Goal: Task Accomplishment & Management: Complete application form

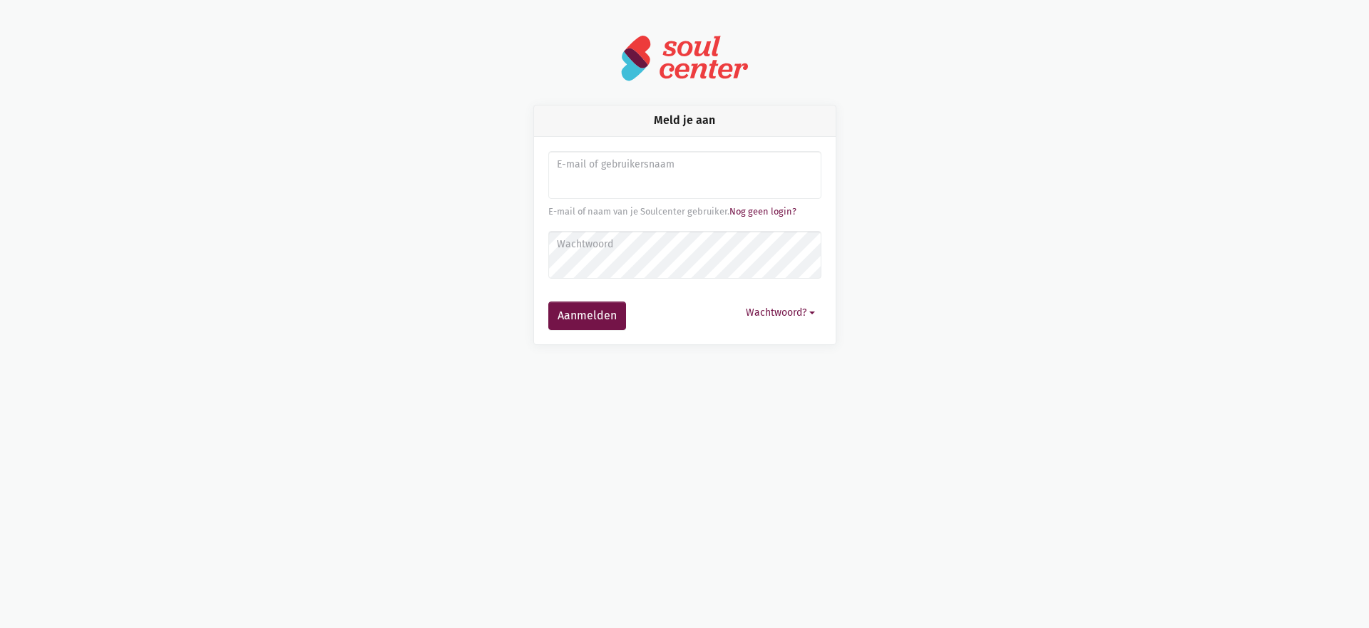
drag, startPoint x: 0, startPoint y: 0, endPoint x: 722, endPoint y: 180, distance: 744.2
click at [706, 178] on input "Aanmelden" at bounding box center [684, 175] width 273 height 48
type input "[EMAIL_ADDRESS][DOMAIN_NAME]"
click at [548, 302] on button "Aanmelden" at bounding box center [587, 316] width 78 height 29
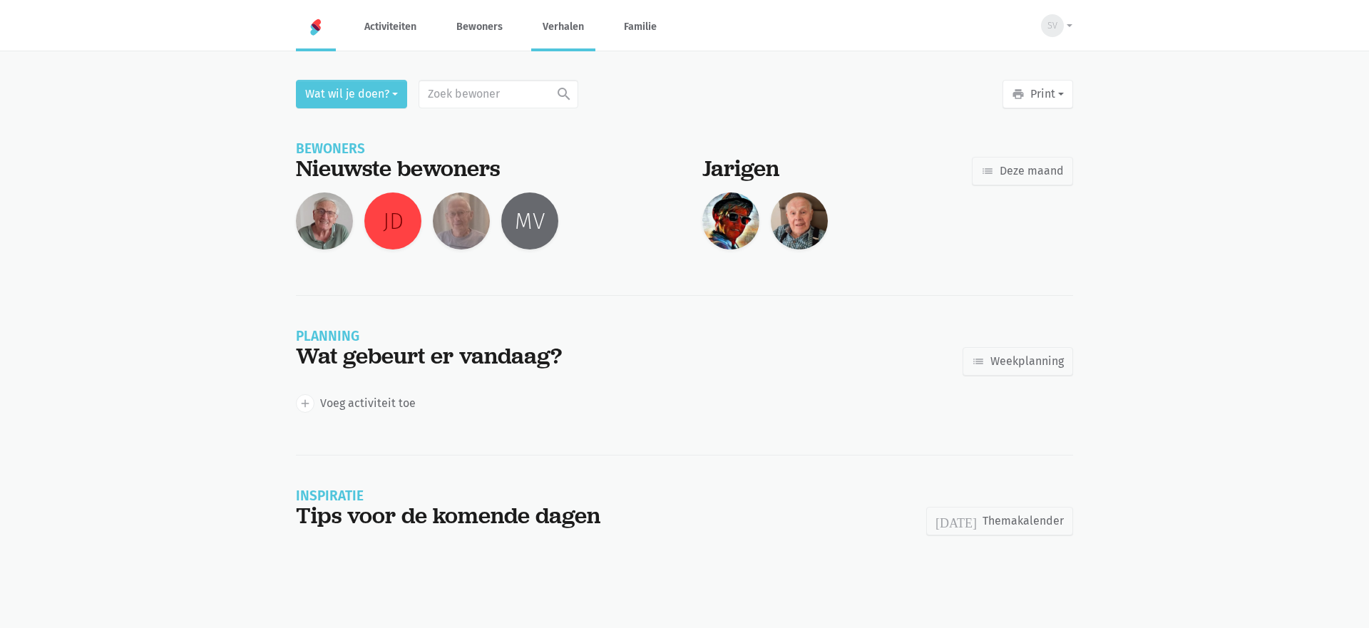
click at [562, 22] on link "Verhalen" at bounding box center [563, 27] width 64 height 48
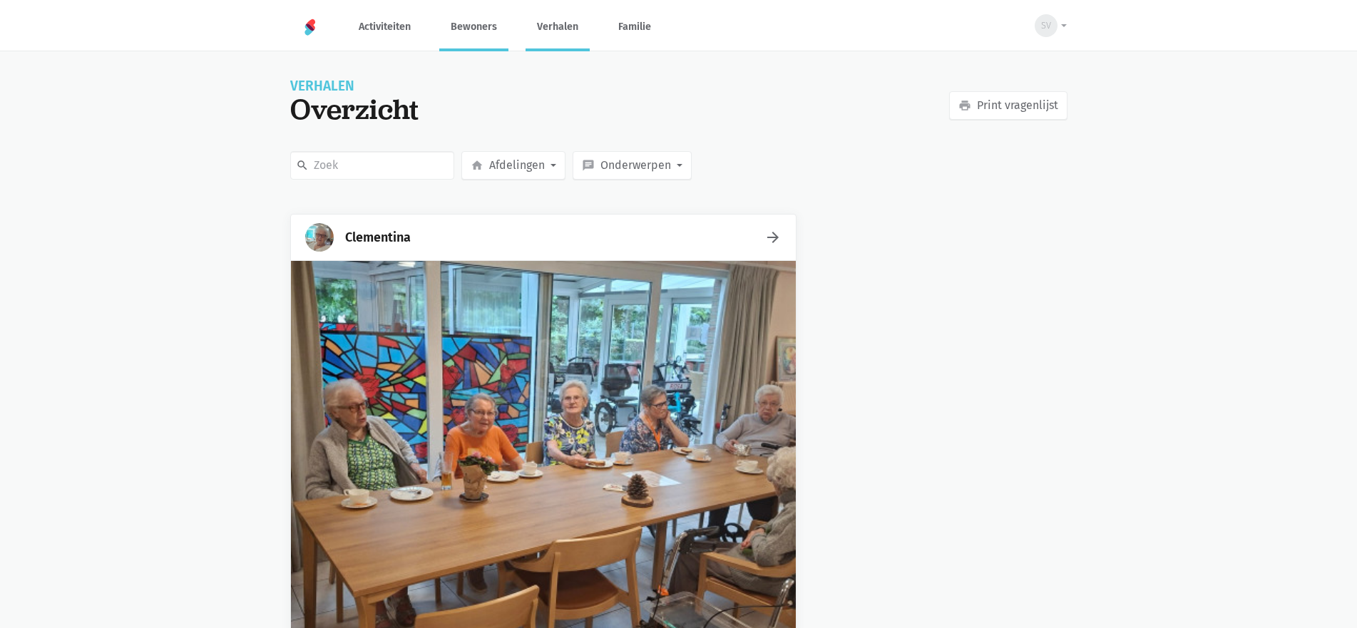
click at [481, 31] on link "Bewoners" at bounding box center [473, 27] width 69 height 48
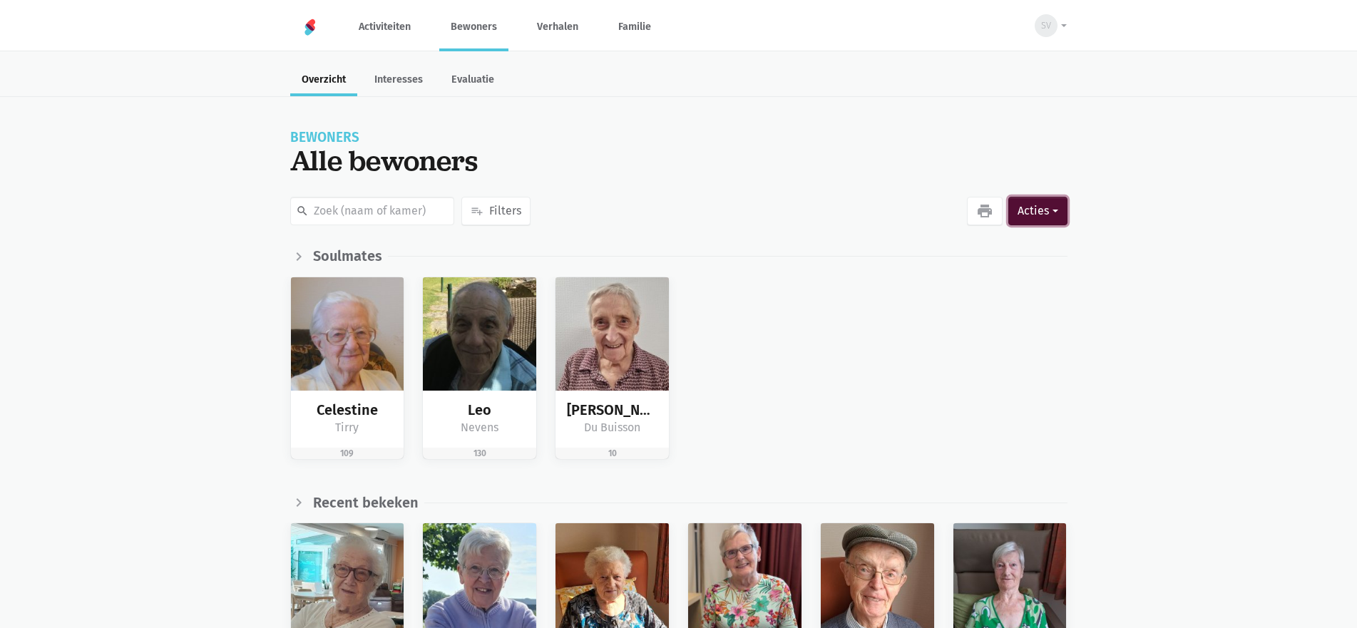
click at [1036, 203] on button "Acties" at bounding box center [1037, 211] width 58 height 29
click at [898, 243] on button "person_add Nieuwe bewoner" at bounding box center [963, 251] width 207 height 24
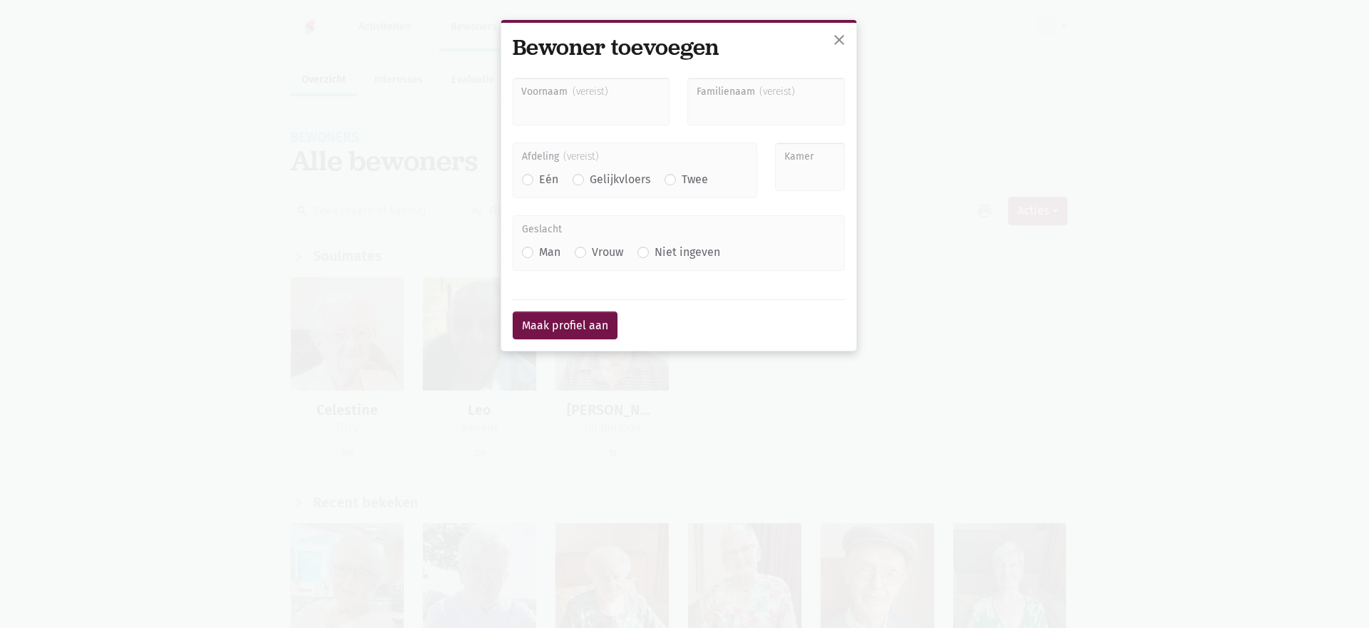
click at [597, 118] on input "Voornaam" at bounding box center [592, 102] width 158 height 48
click at [97, 184] on div "close Bewoner toevoegen Voornaam Familienaam Afdeling Eén" at bounding box center [684, 314] width 1369 height 628
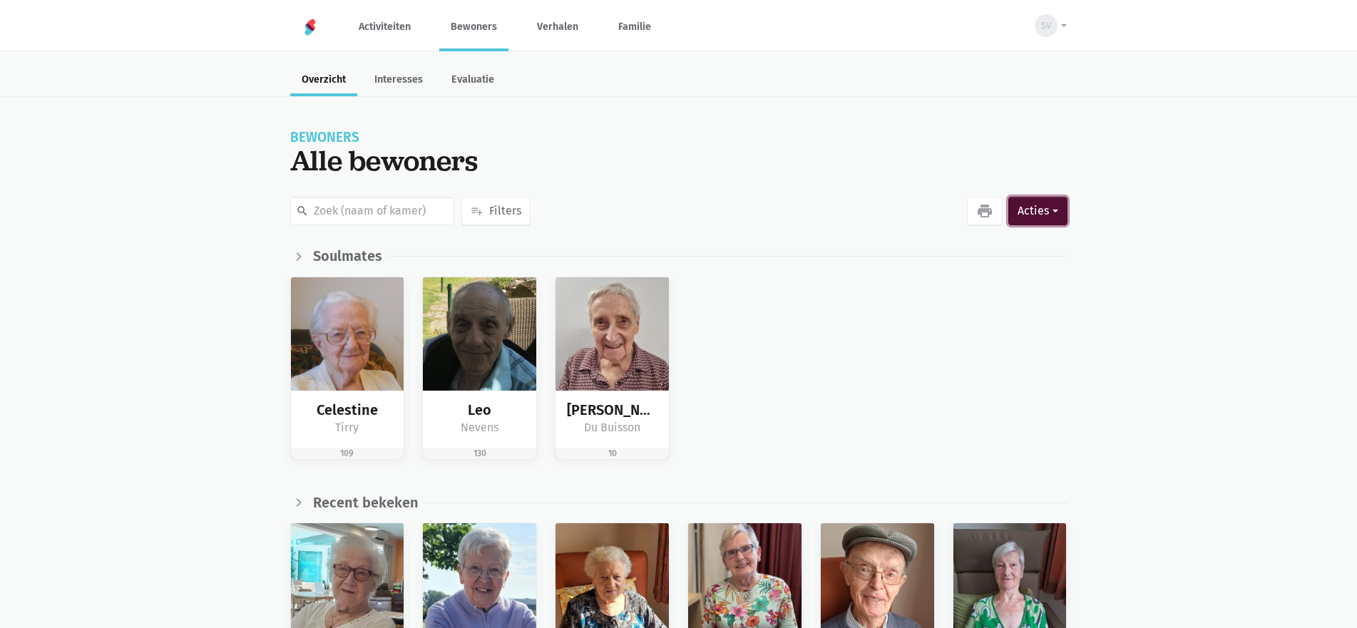
click at [1024, 207] on button "Acties" at bounding box center [1037, 211] width 58 height 29
click at [945, 259] on button "person_add Nieuwe bewoner" at bounding box center [963, 251] width 207 height 24
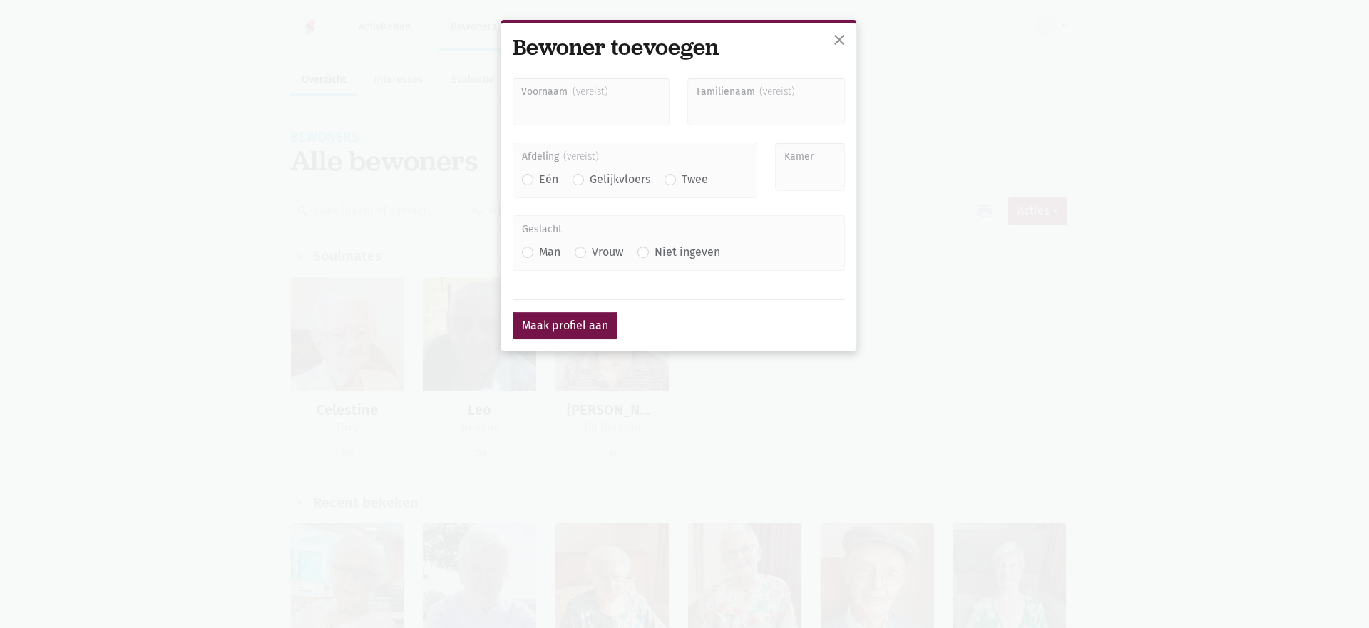
click at [757, 129] on div "Familienaam" at bounding box center [766, 111] width 175 height 66
click at [694, 103] on input "Familienaam" at bounding box center [766, 102] width 158 height 48
paste input "HENDRICKX"
type input "HENDRICKX"
click at [540, 108] on input "Voornaam" at bounding box center [592, 102] width 158 height 48
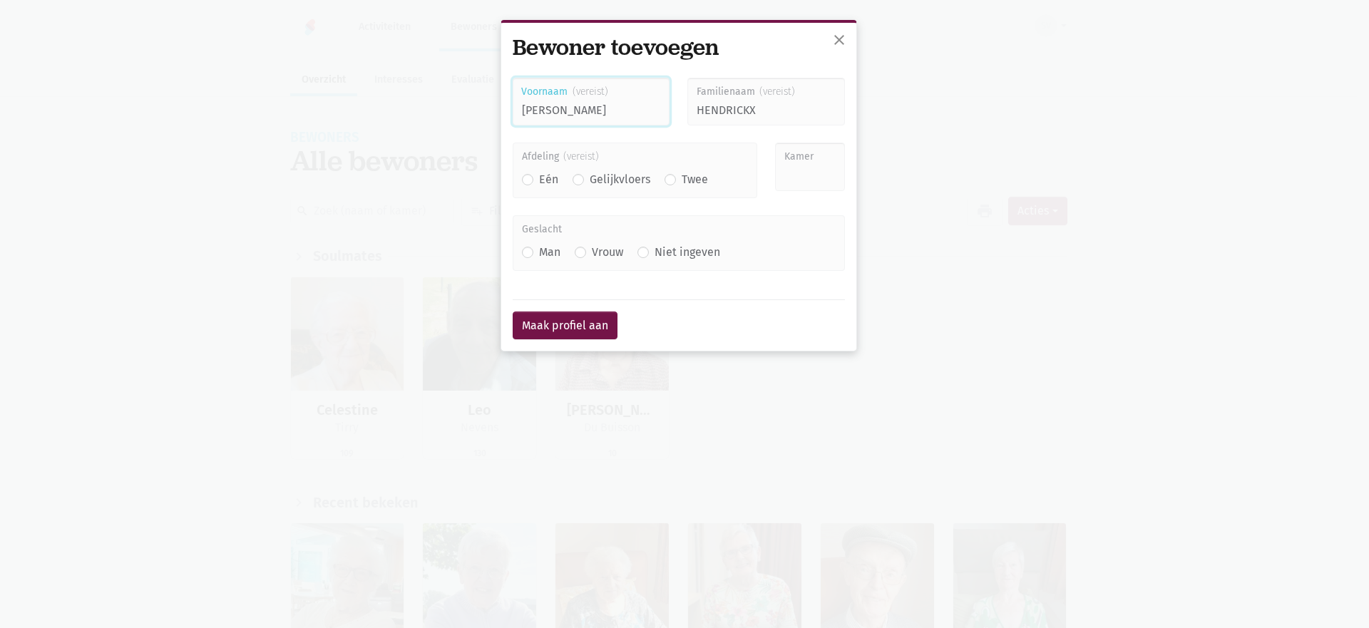
type input "[PERSON_NAME]"
drag, startPoint x: 768, startPoint y: 113, endPoint x: 749, endPoint y: 111, distance: 18.6
click at [749, 111] on input "HENDRICKX" at bounding box center [766, 102] width 158 height 48
type input "Hendri"
click at [513, 312] on button "Maak profiel aan" at bounding box center [565, 326] width 105 height 29
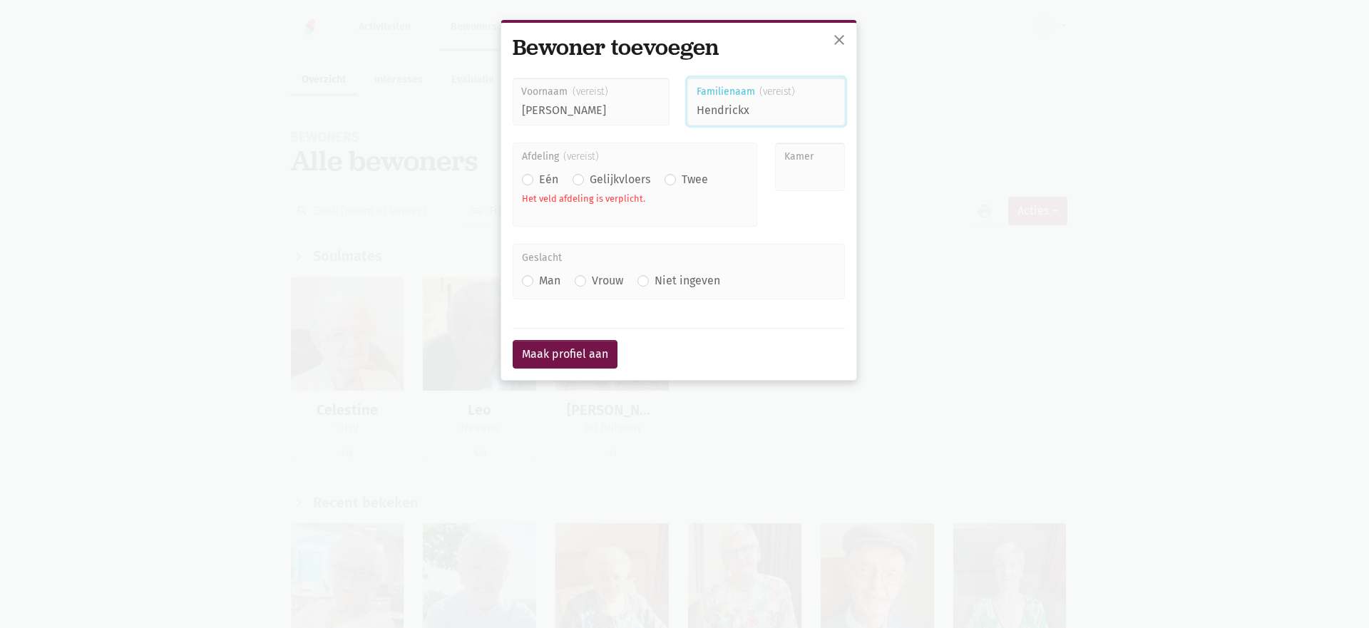
type input "Hendrickx"
click at [539, 178] on label "Eén" at bounding box center [548, 179] width 19 height 19
click at [528, 178] on input "Eén" at bounding box center [527, 177] width 11 height 15
radio input "true"
click at [808, 178] on input "Kamer" at bounding box center [810, 167] width 70 height 48
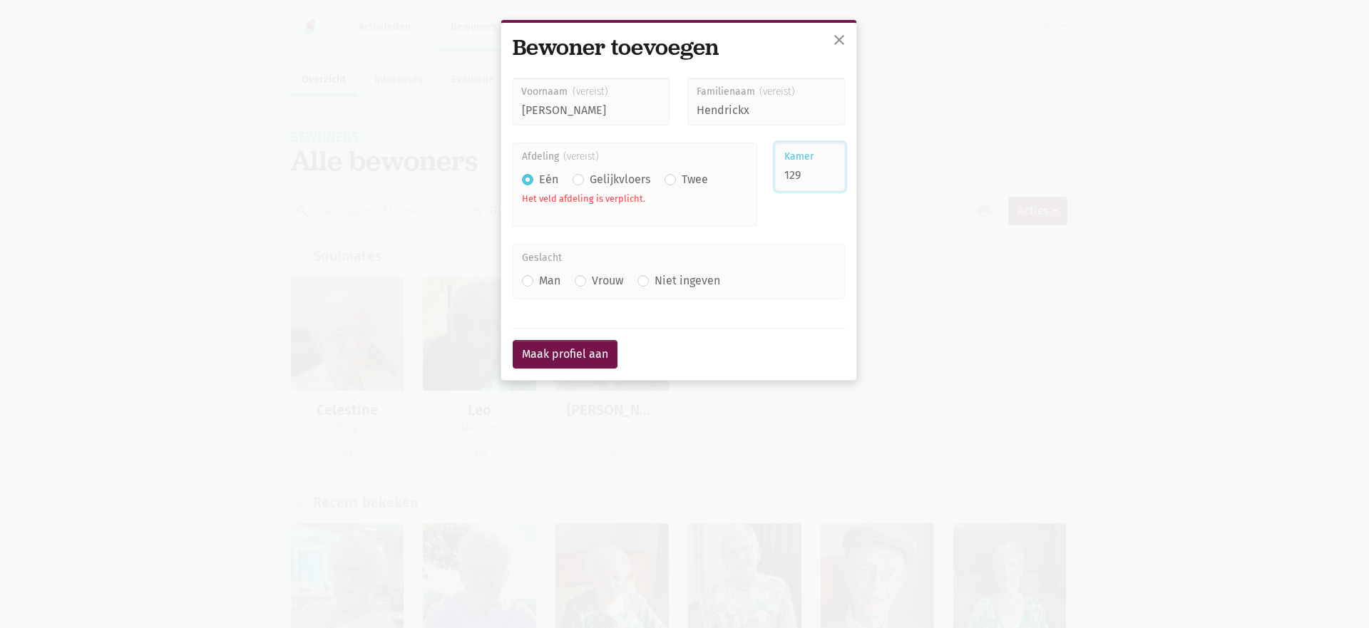
type input "129"
drag, startPoint x: 580, startPoint y: 283, endPoint x: 562, endPoint y: 334, distance: 53.4
click at [592, 284] on label "Vrouw" at bounding box center [607, 281] width 31 height 19
click at [580, 284] on input "Vrouw" at bounding box center [580, 279] width 11 height 15
radio input "true"
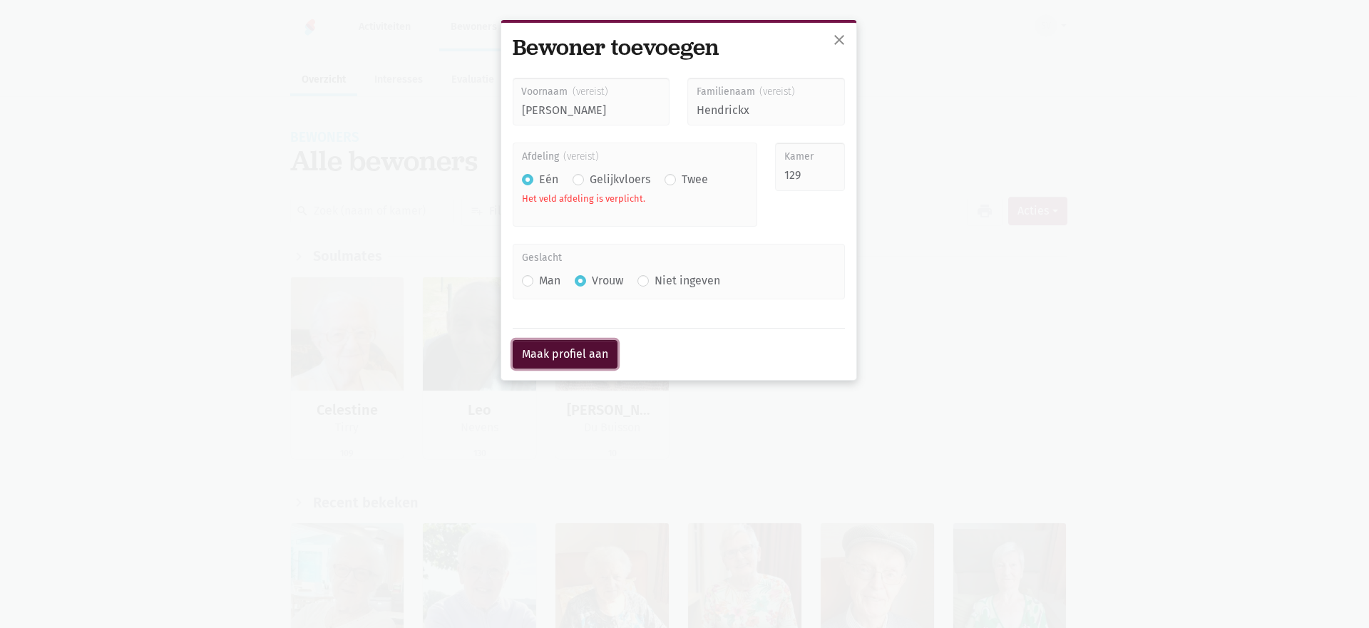
click at [555, 367] on button "Maak profiel aan" at bounding box center [565, 354] width 105 height 29
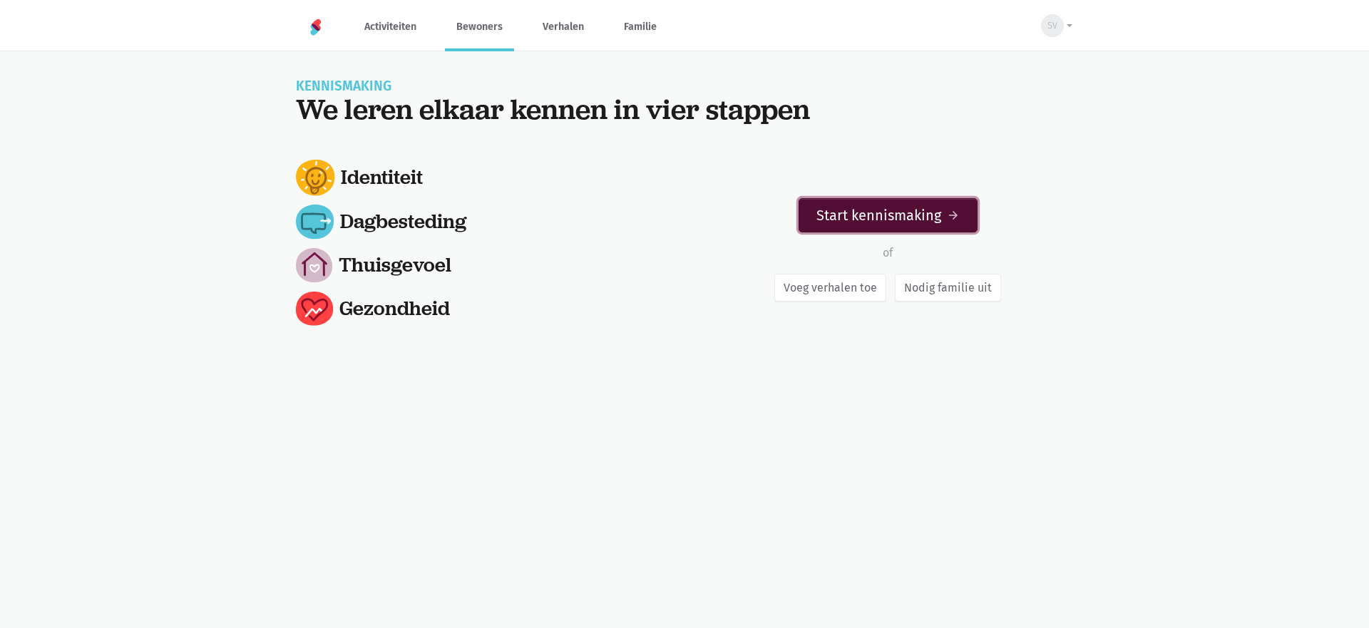
click at [875, 208] on link "Start kennismaking arrow_forward" at bounding box center [887, 215] width 179 height 34
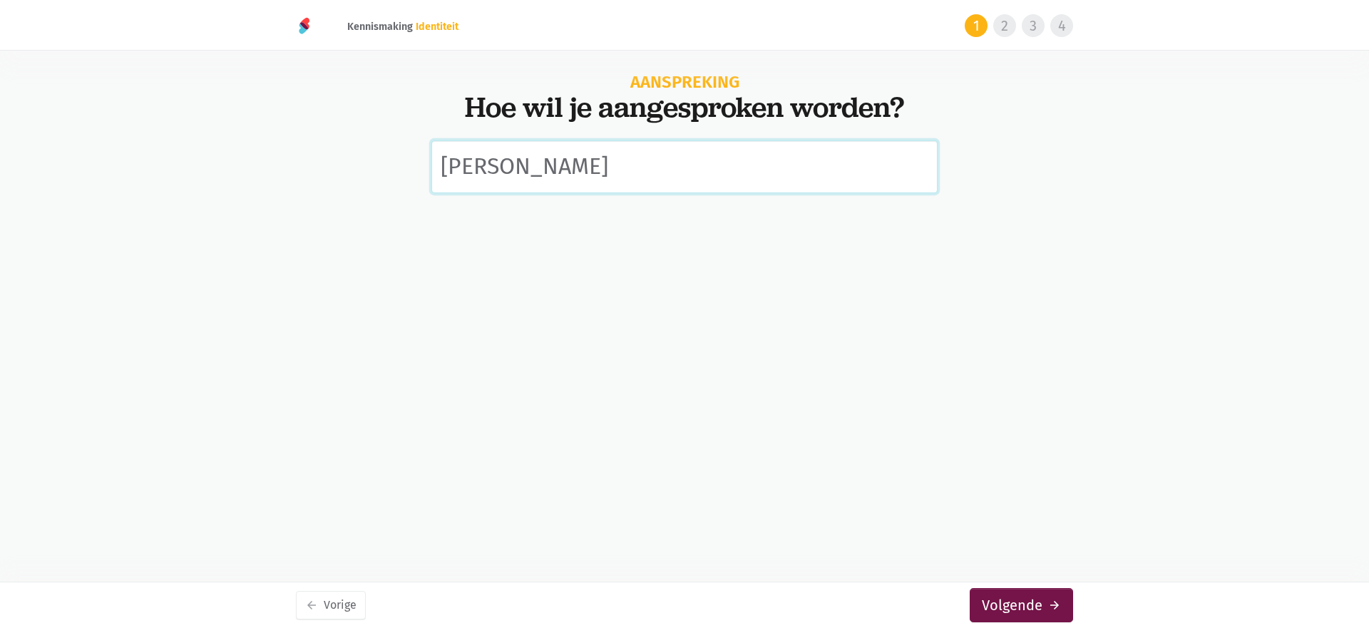
type input "Nicole"
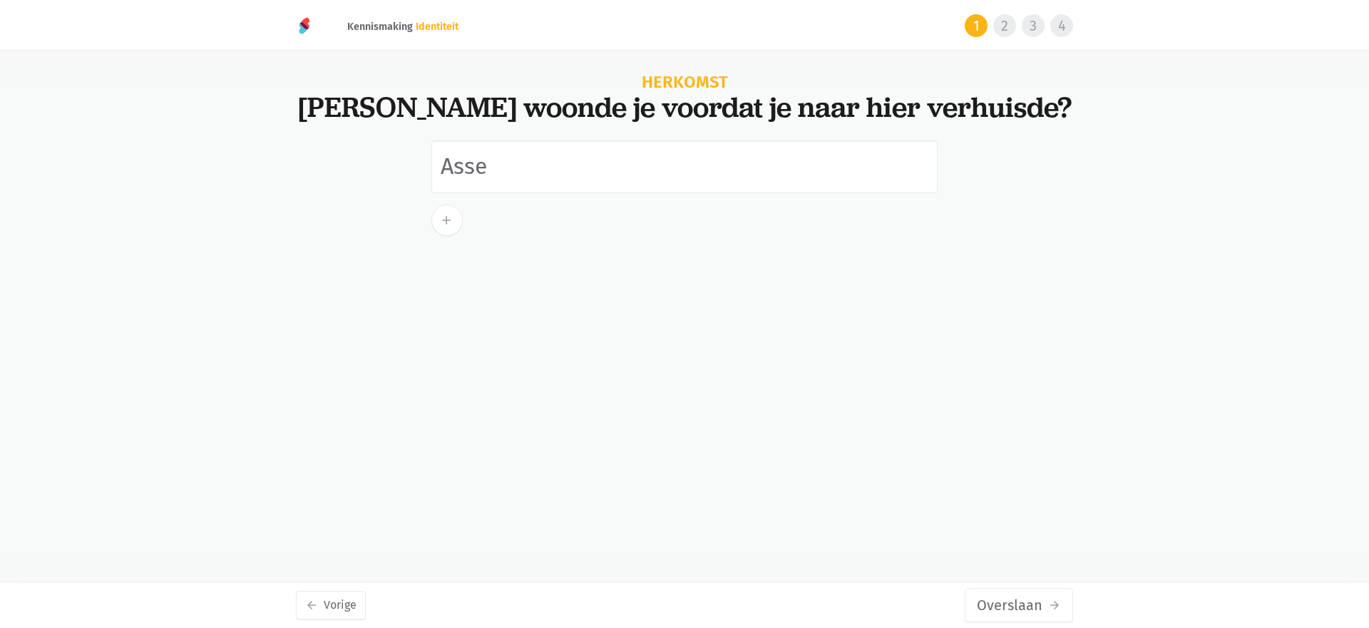
type input "Asse"
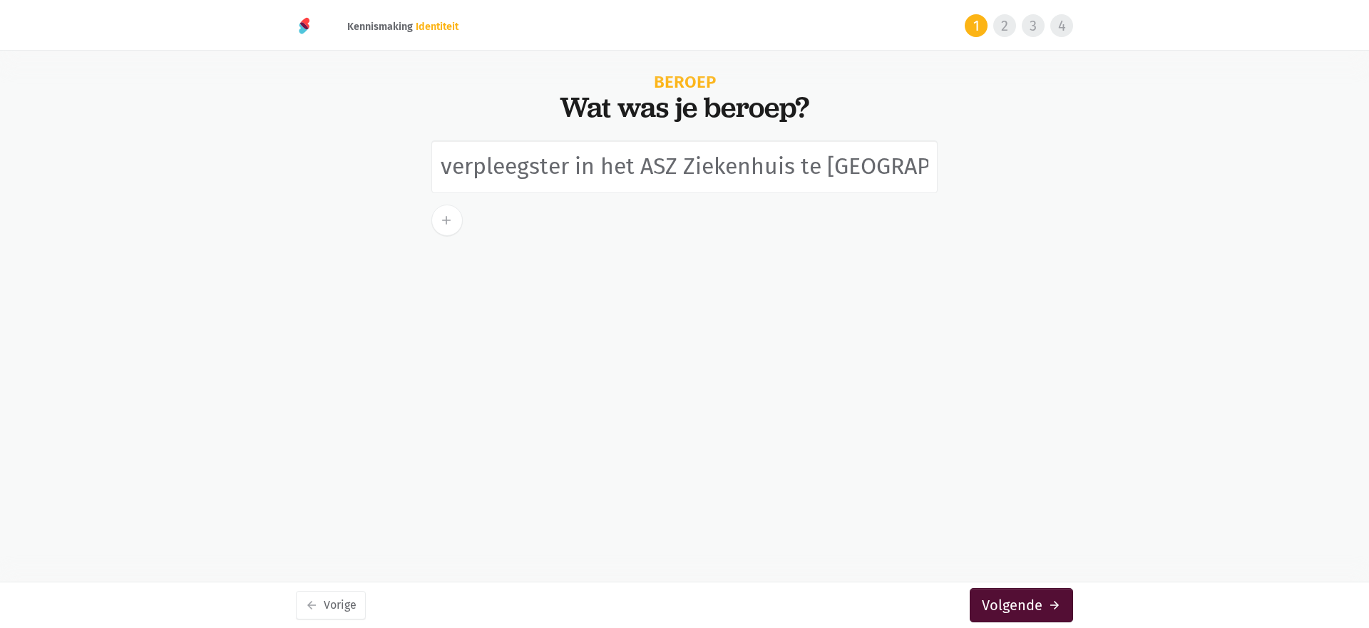
type input "verpleegster in het ASZ Ziekenhuis te Aalst."
click at [1048, 614] on button "Volgende arrow_forward" at bounding box center [1021, 605] width 103 height 34
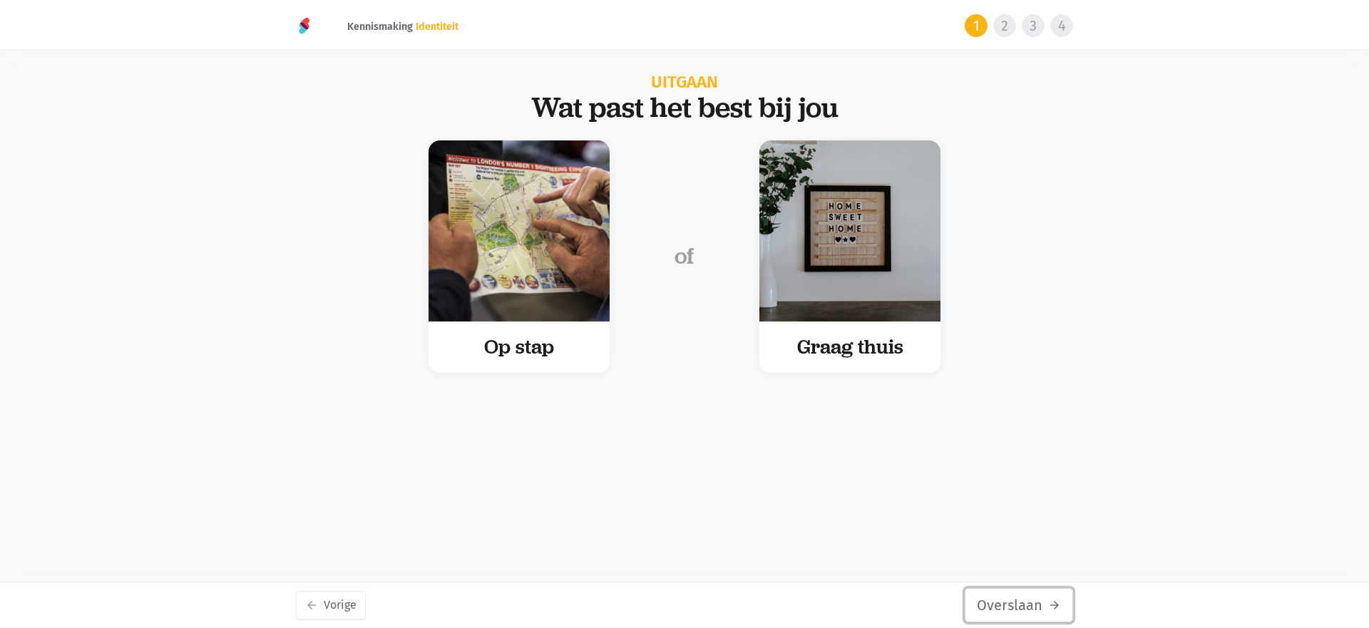
click at [1009, 590] on button "Overslaan arrow_forward" at bounding box center [1019, 605] width 108 height 34
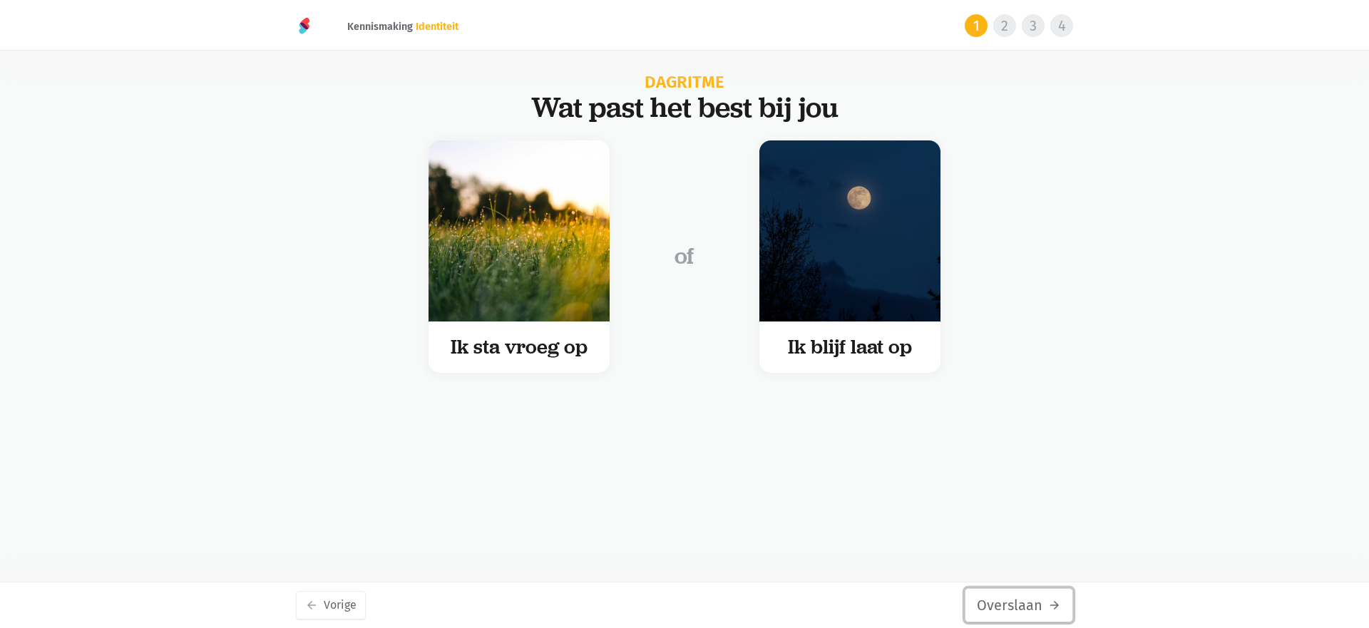
click at [1017, 597] on button "Overslaan arrow_forward" at bounding box center [1019, 605] width 108 height 34
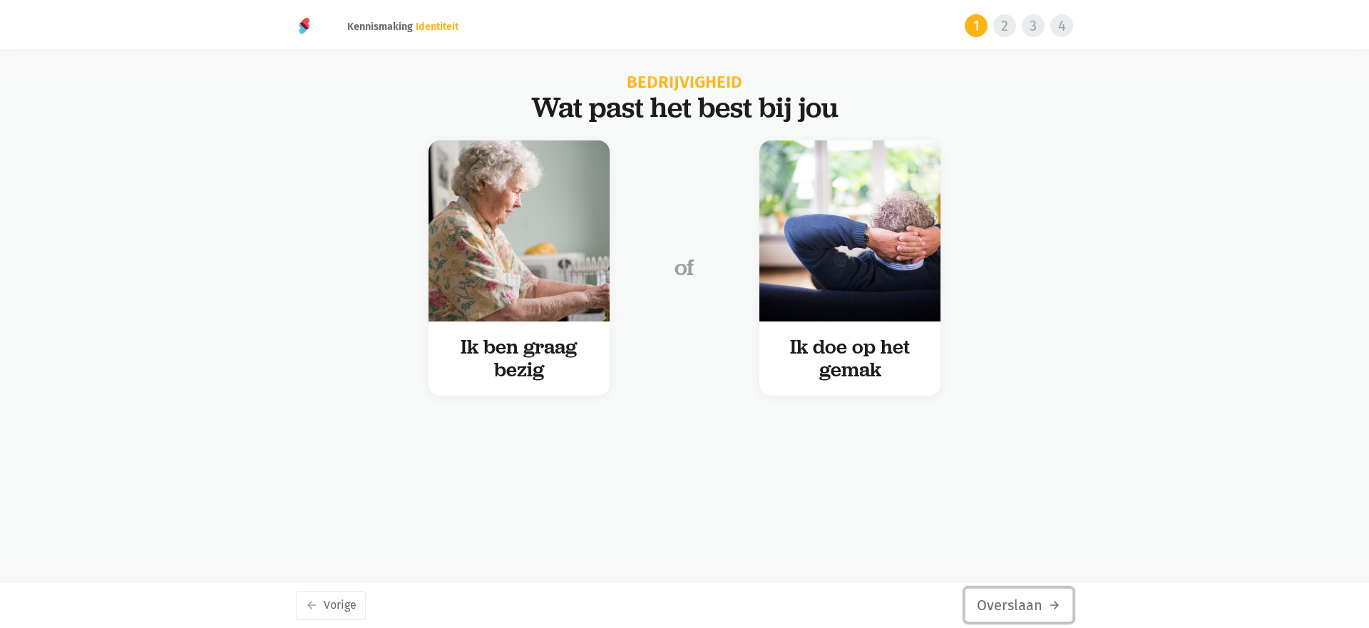
click at [1017, 597] on button "Overslaan arrow_forward" at bounding box center [1019, 605] width 108 height 34
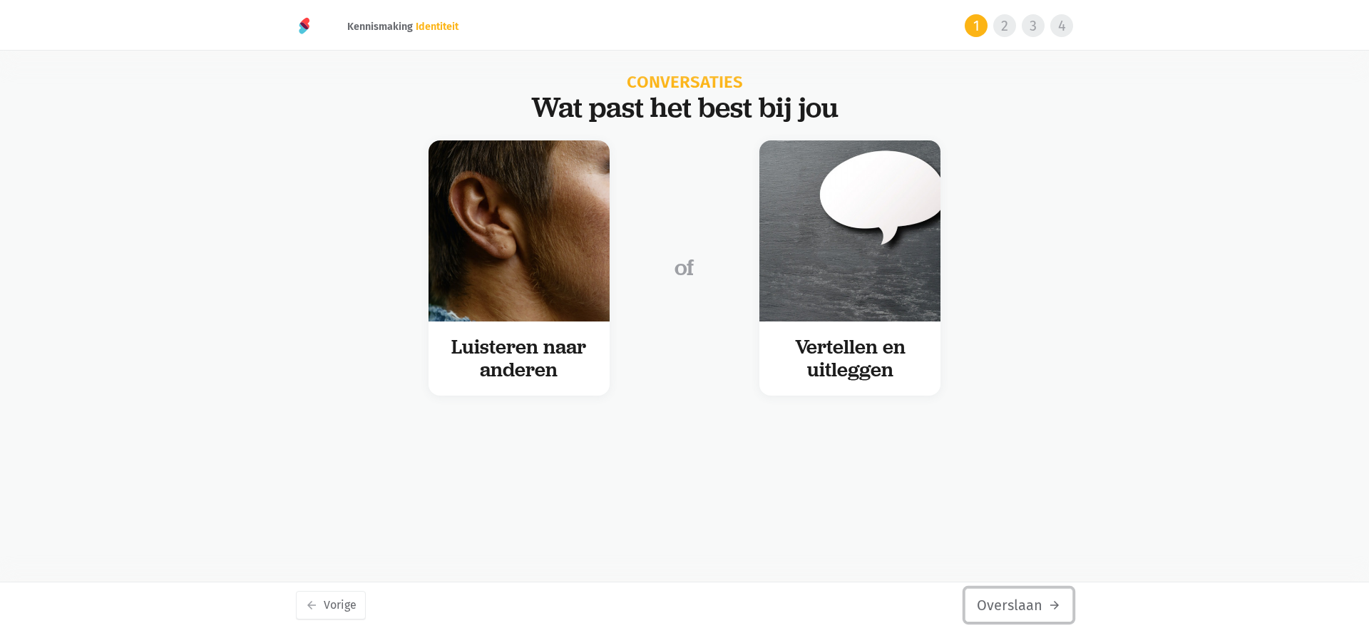
click at [1018, 595] on button "Overslaan arrow_forward" at bounding box center [1019, 605] width 108 height 34
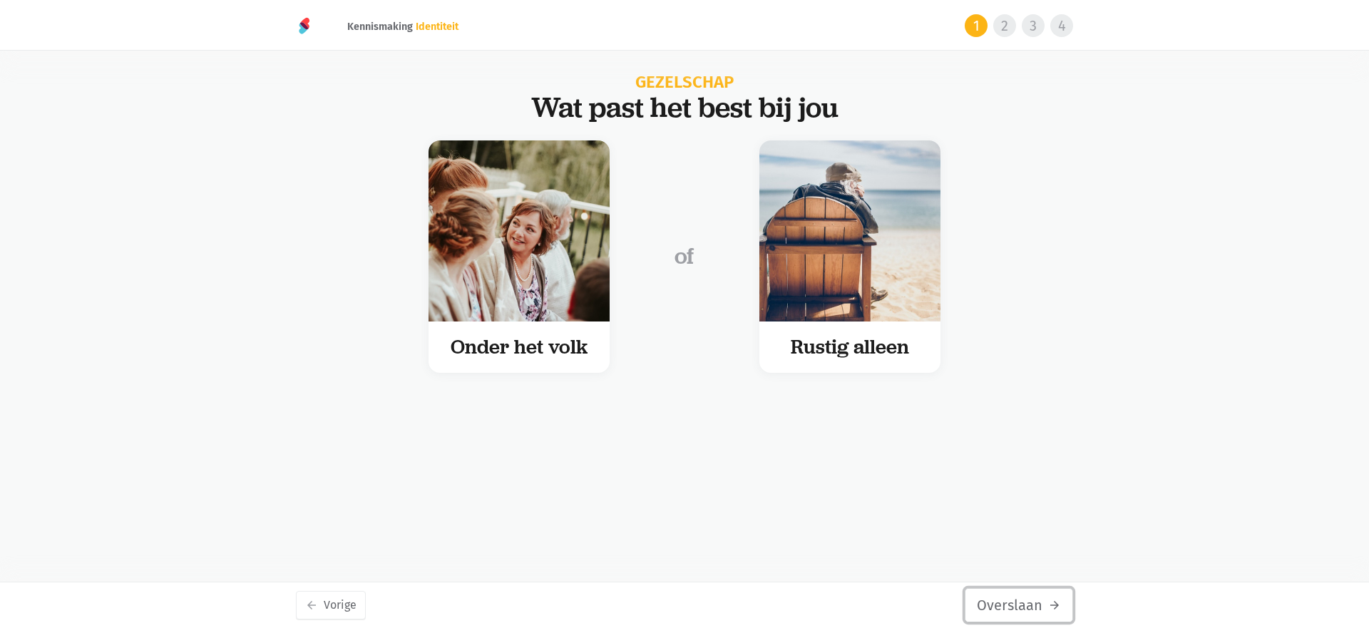
click at [1020, 592] on button "Overslaan arrow_forward" at bounding box center [1019, 605] width 108 height 34
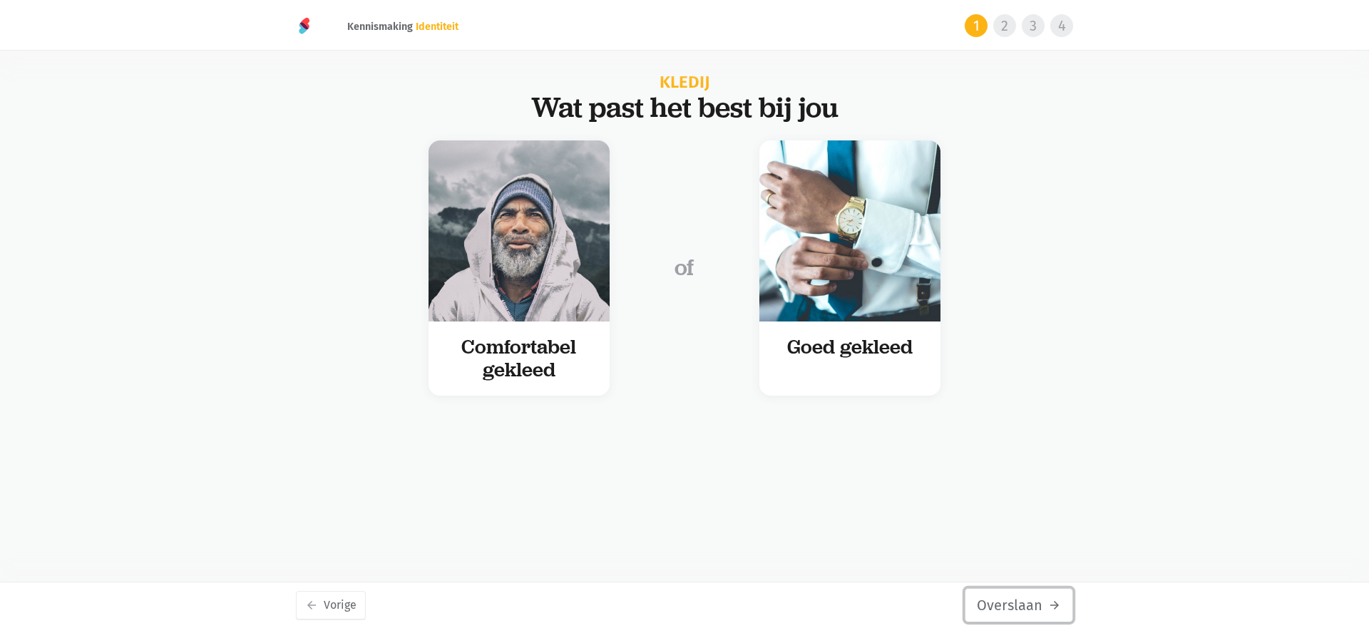
click at [1020, 592] on button "Overslaan arrow_forward" at bounding box center [1019, 605] width 108 height 34
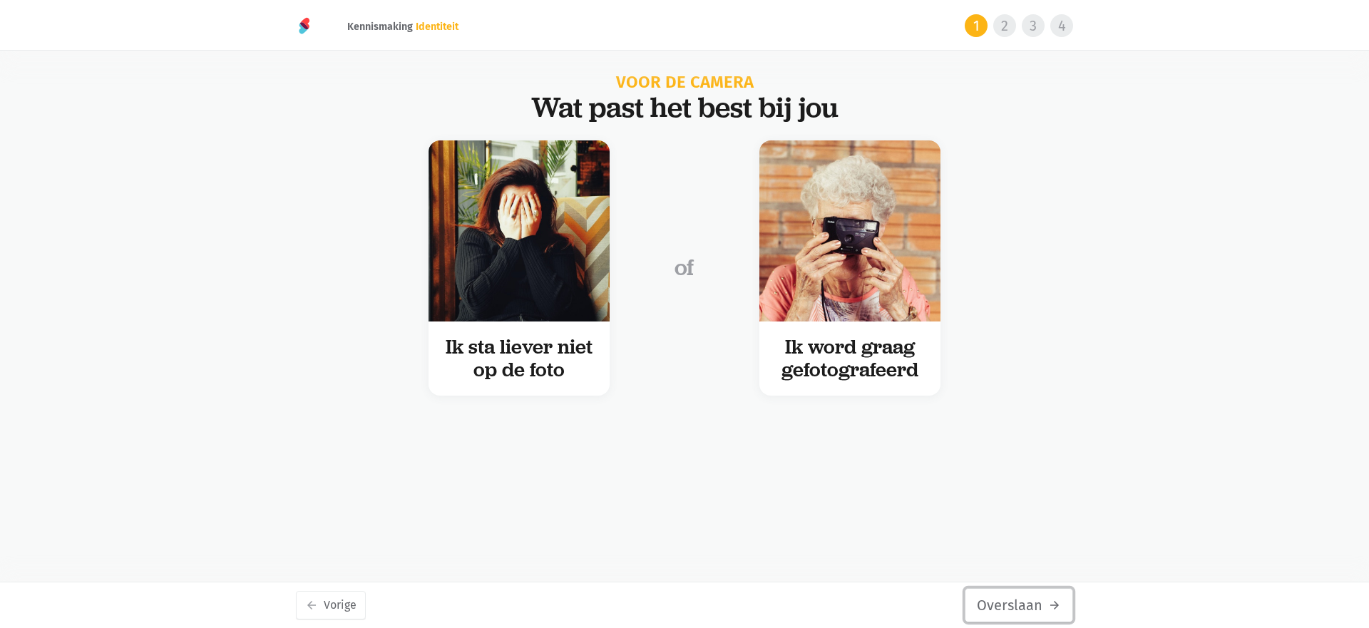
click at [1020, 592] on button "Overslaan arrow_forward" at bounding box center [1019, 605] width 108 height 34
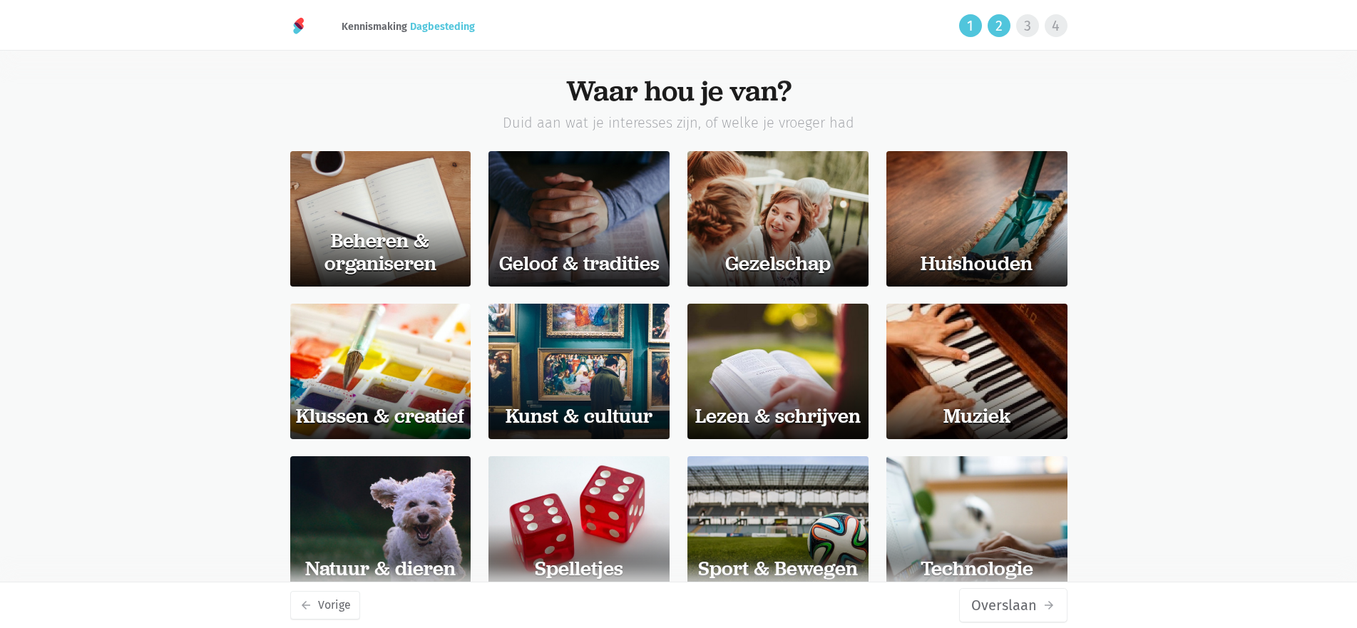
click at [1022, 587] on div "arrow_back Vorige Overslaan arrow_forward" at bounding box center [678, 605] width 777 height 46
click at [1027, 595] on button "Overslaan arrow_forward" at bounding box center [1013, 605] width 108 height 34
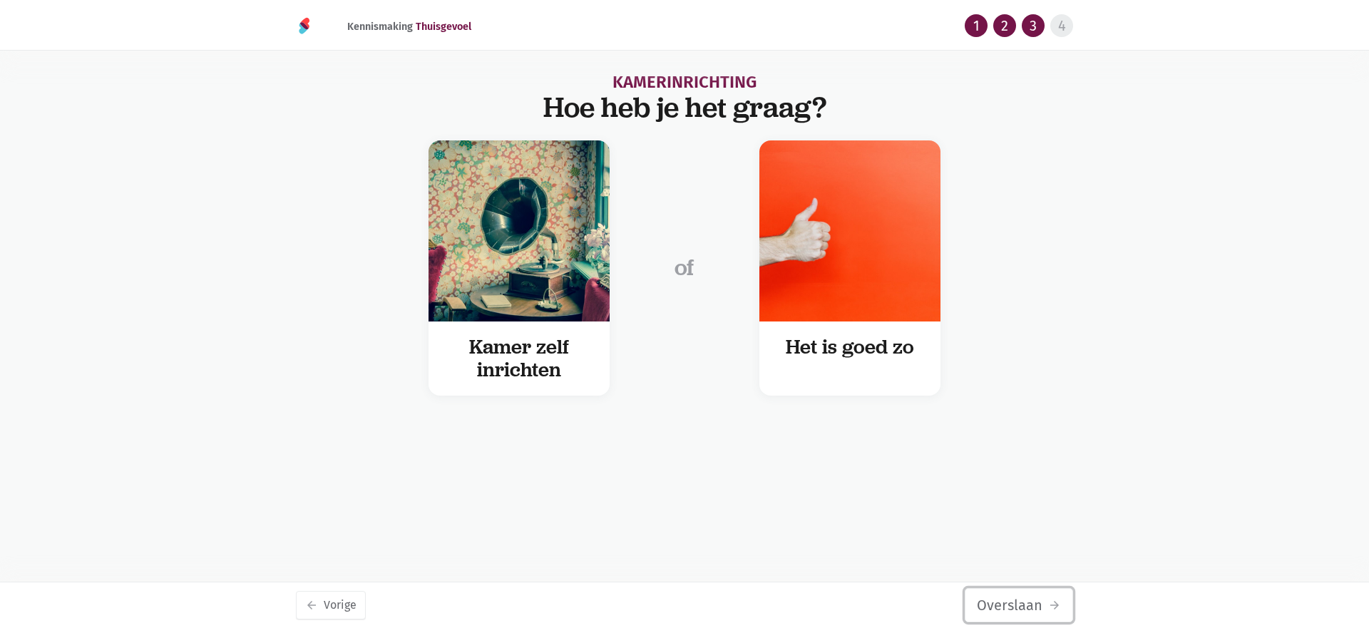
click at [1031, 600] on button "Overslaan arrow_forward" at bounding box center [1019, 605] width 108 height 34
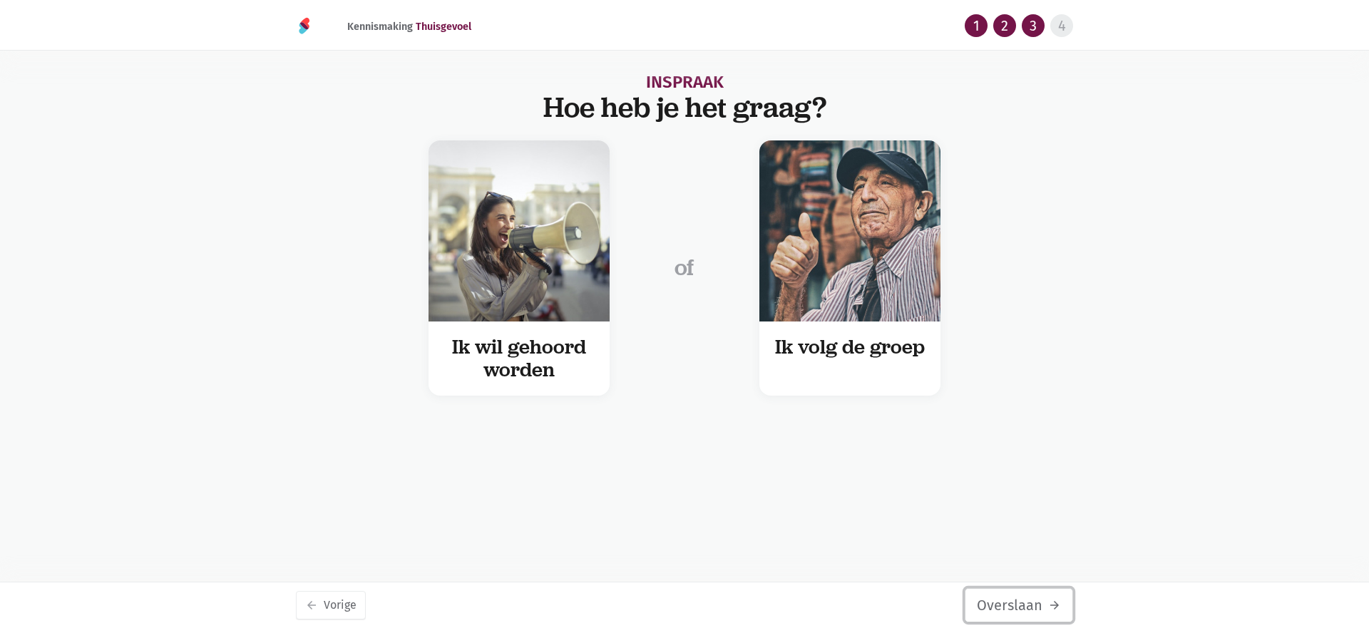
click at [1031, 599] on button "Overslaan arrow_forward" at bounding box center [1019, 605] width 108 height 34
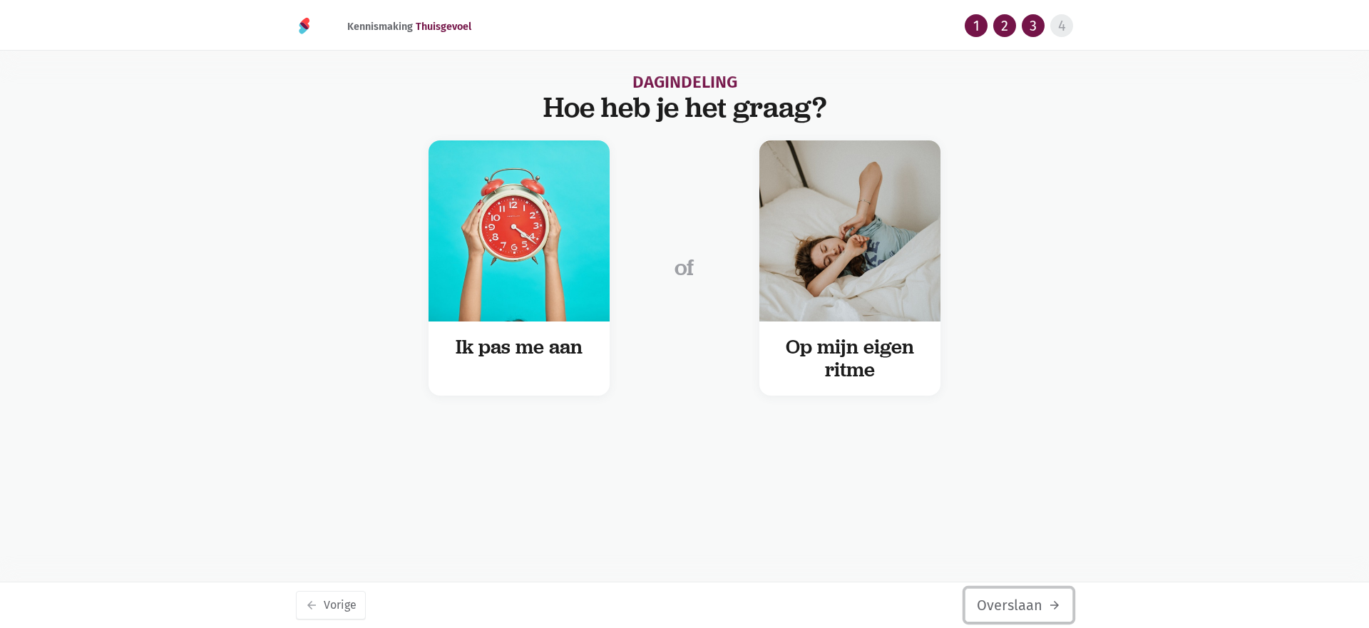
click at [1031, 599] on button "Overslaan arrow_forward" at bounding box center [1019, 605] width 108 height 34
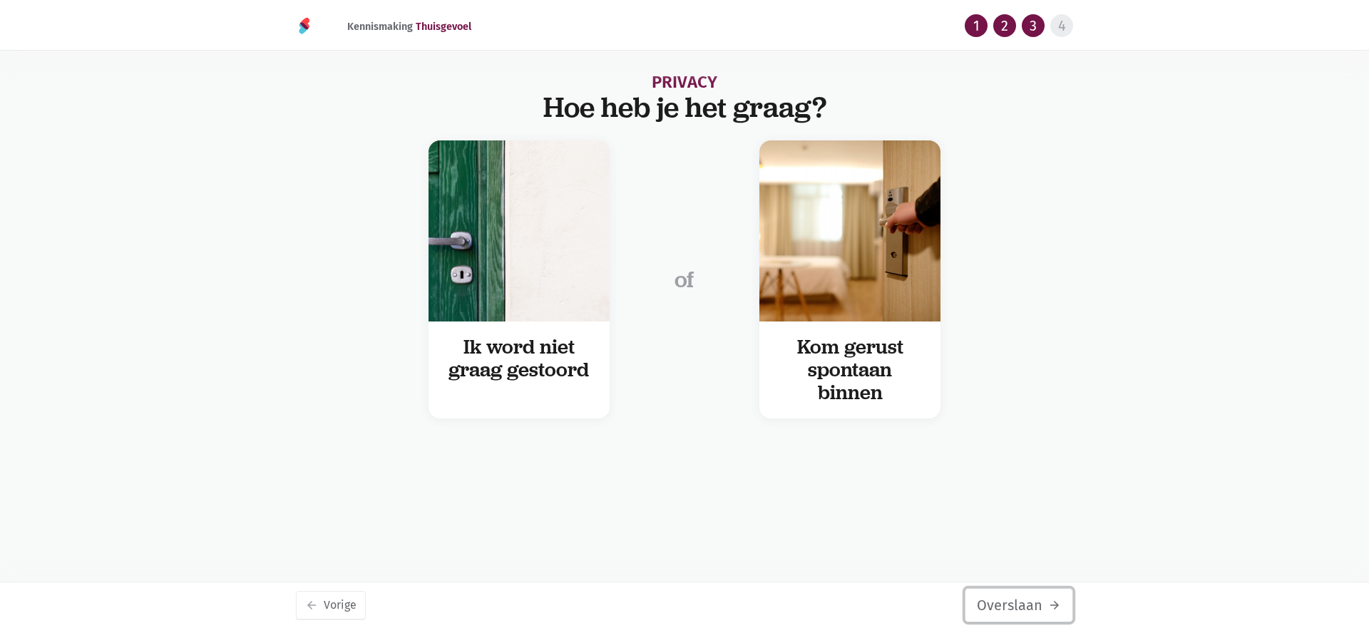
click at [1031, 599] on button "Overslaan arrow_forward" at bounding box center [1019, 605] width 108 height 34
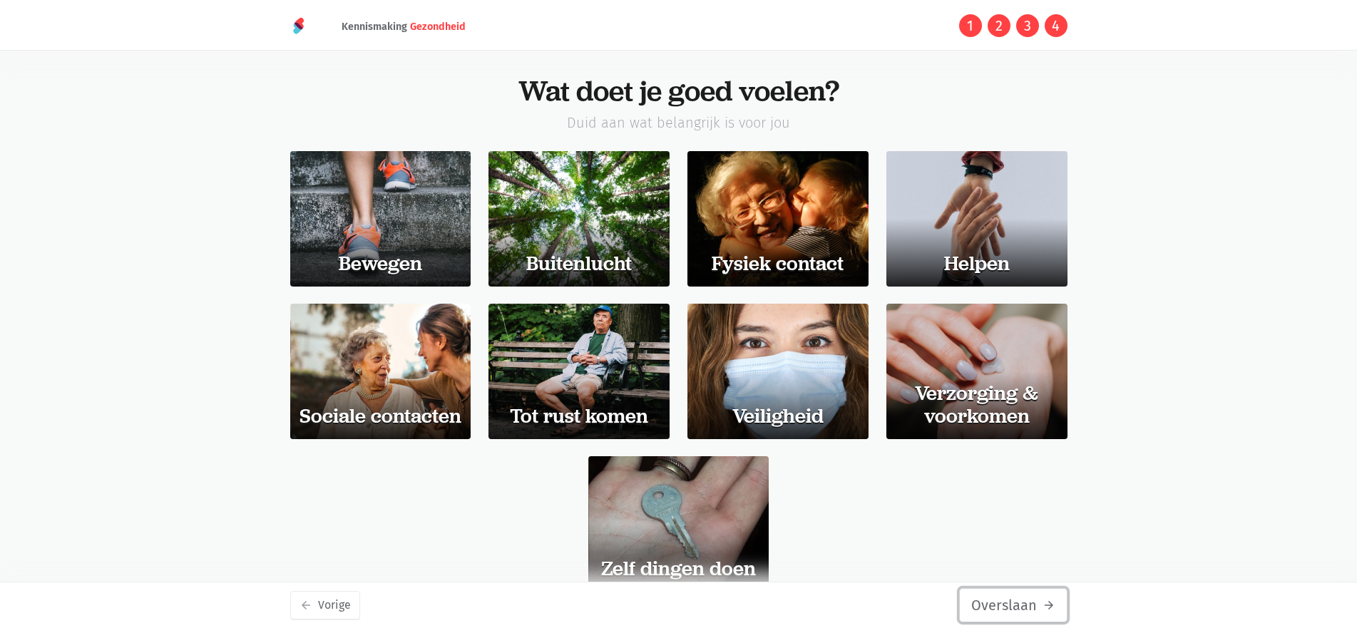
click at [1032, 603] on button "Overslaan arrow_forward" at bounding box center [1013, 605] width 108 height 34
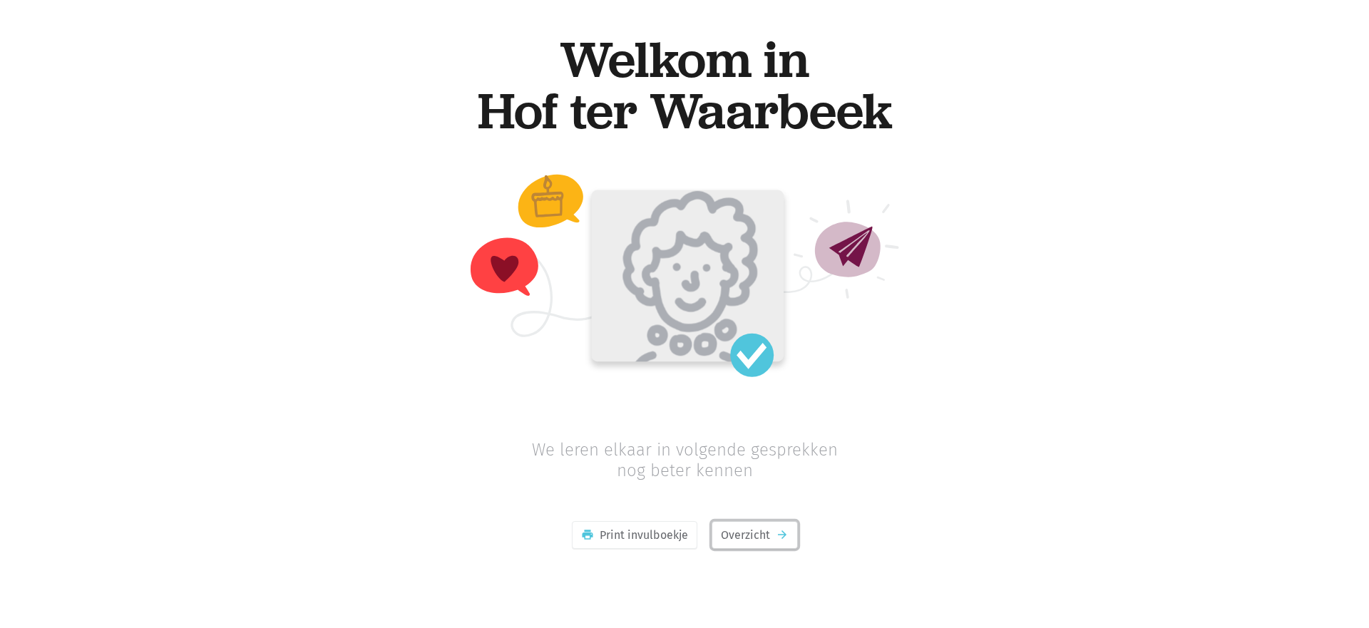
click at [739, 534] on link "Overzicht arrow_forward" at bounding box center [754, 535] width 86 height 29
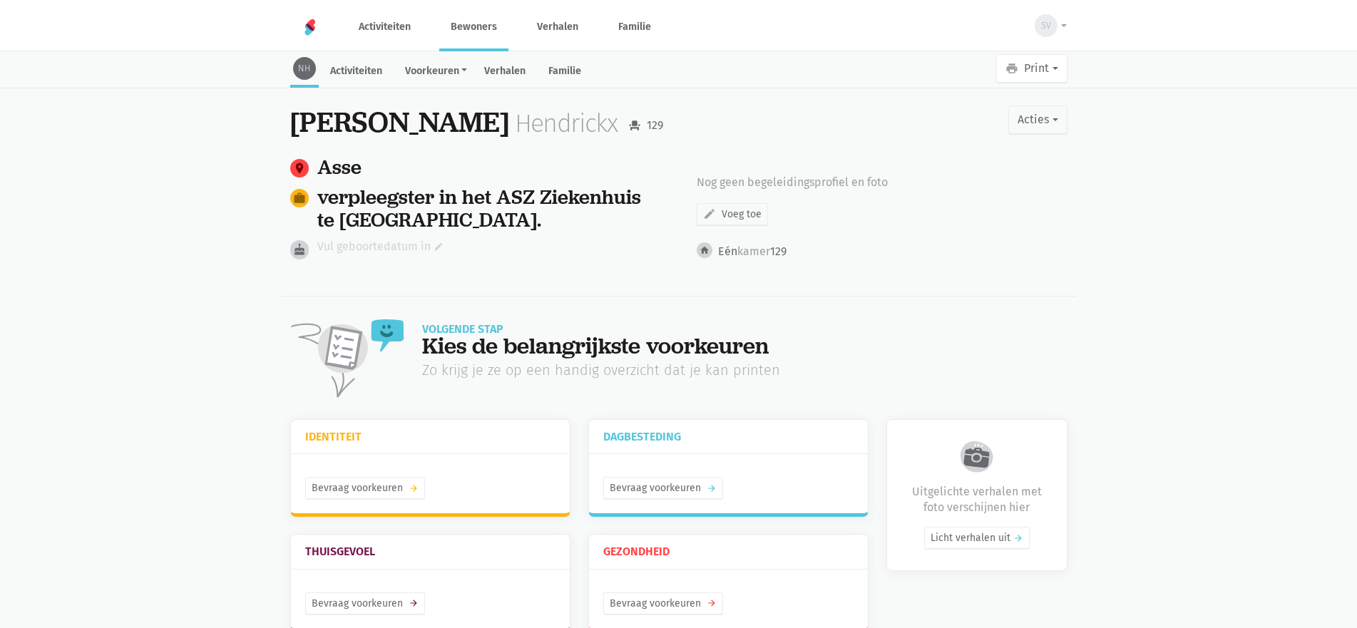
click at [398, 240] on link "Vul geboortedatum in edit" at bounding box center [380, 246] width 126 height 19
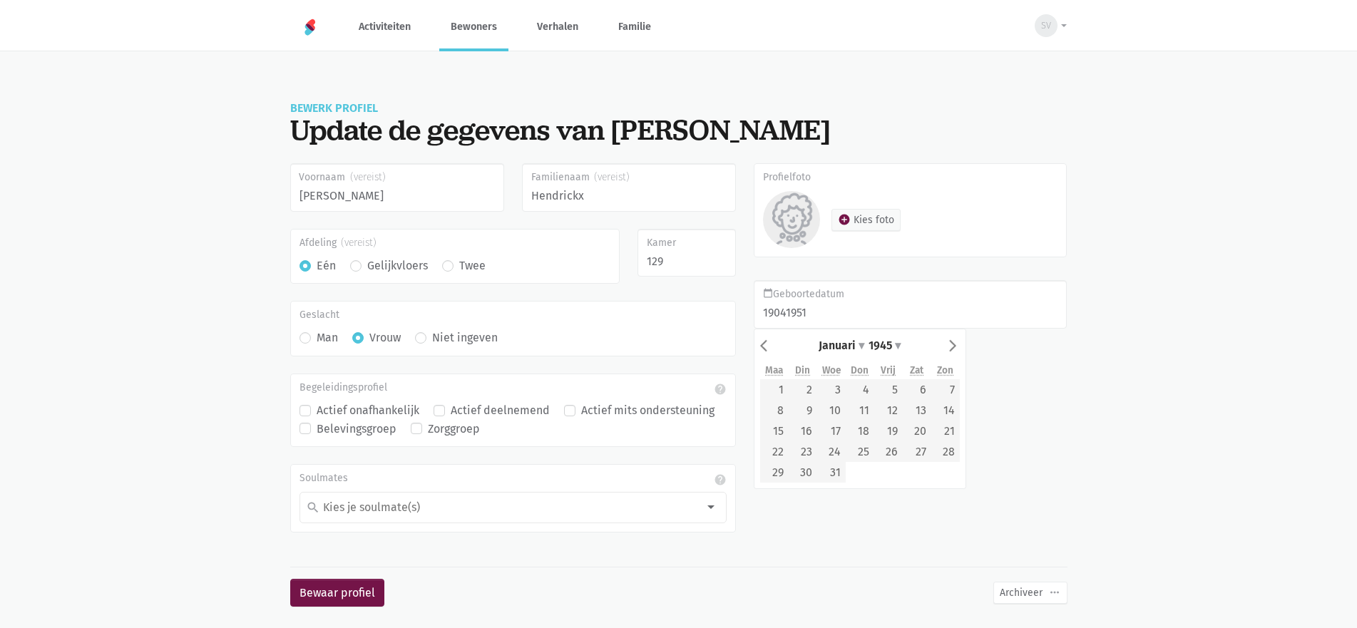
type input "[DATE]"
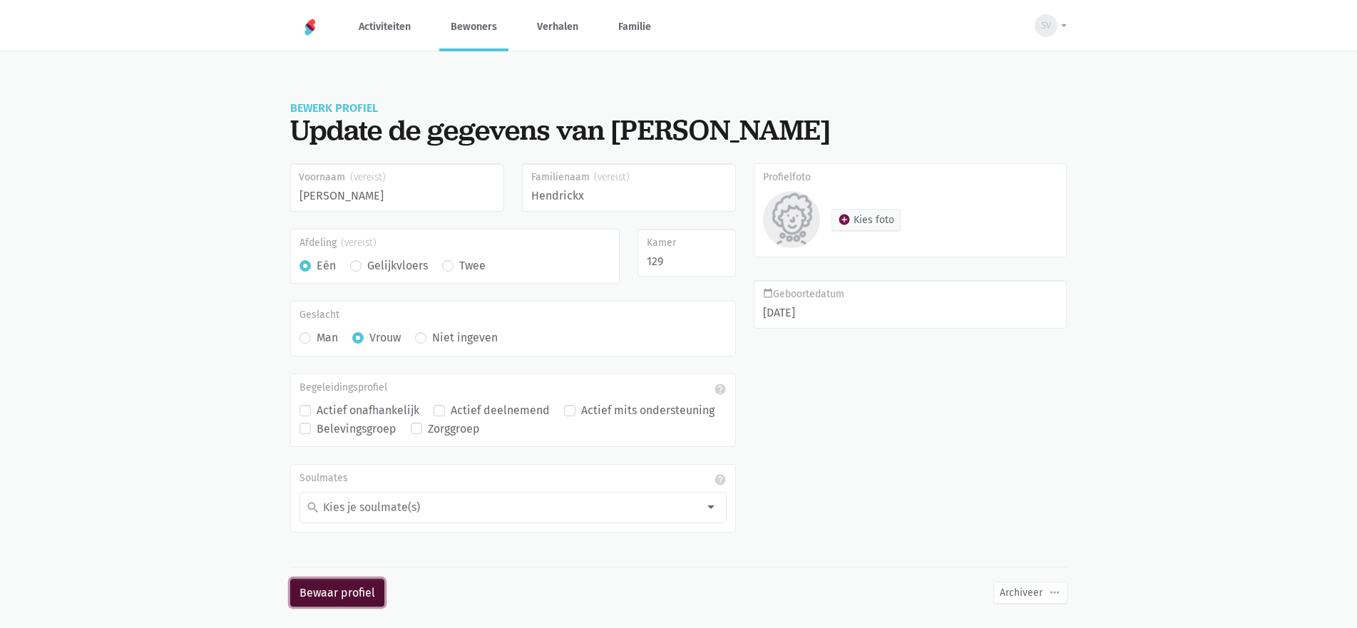
click at [341, 591] on button "Bewaar profiel" at bounding box center [337, 593] width 94 height 29
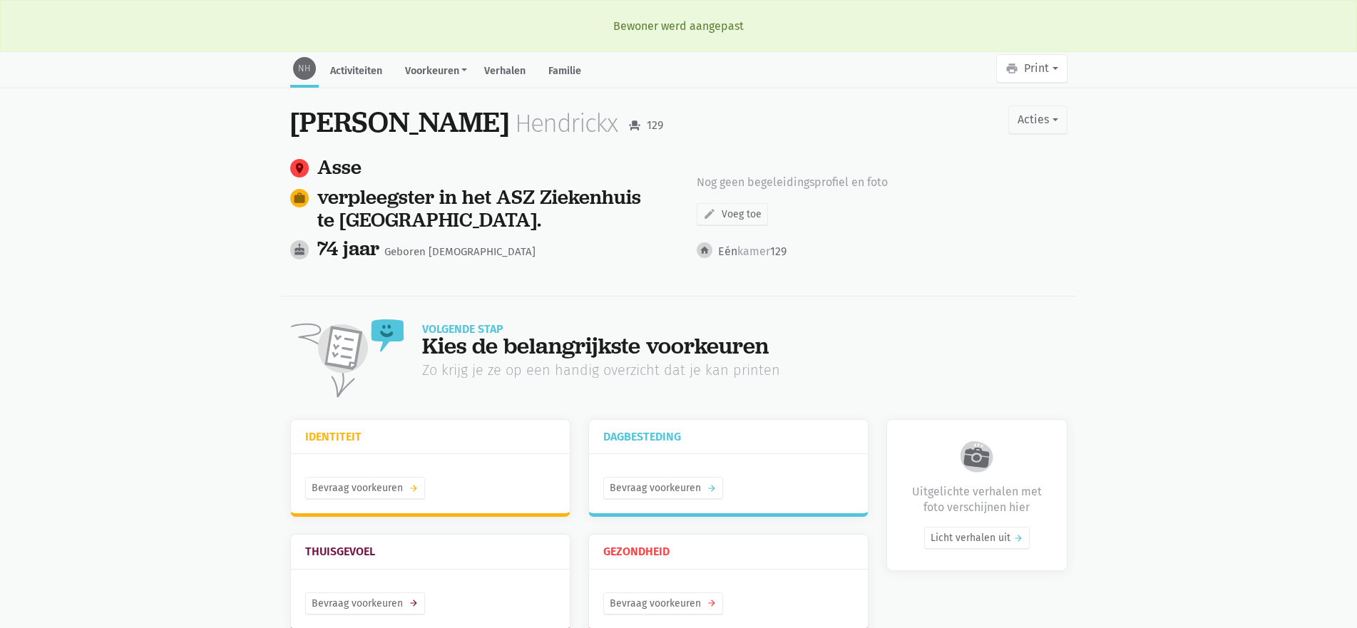
click at [117, 314] on main "NH Activiteiten Voorkeuren Identiteit Thuisgevoel Dagbesteding Gezondheid Verha…" at bounding box center [678, 454] width 1357 height 801
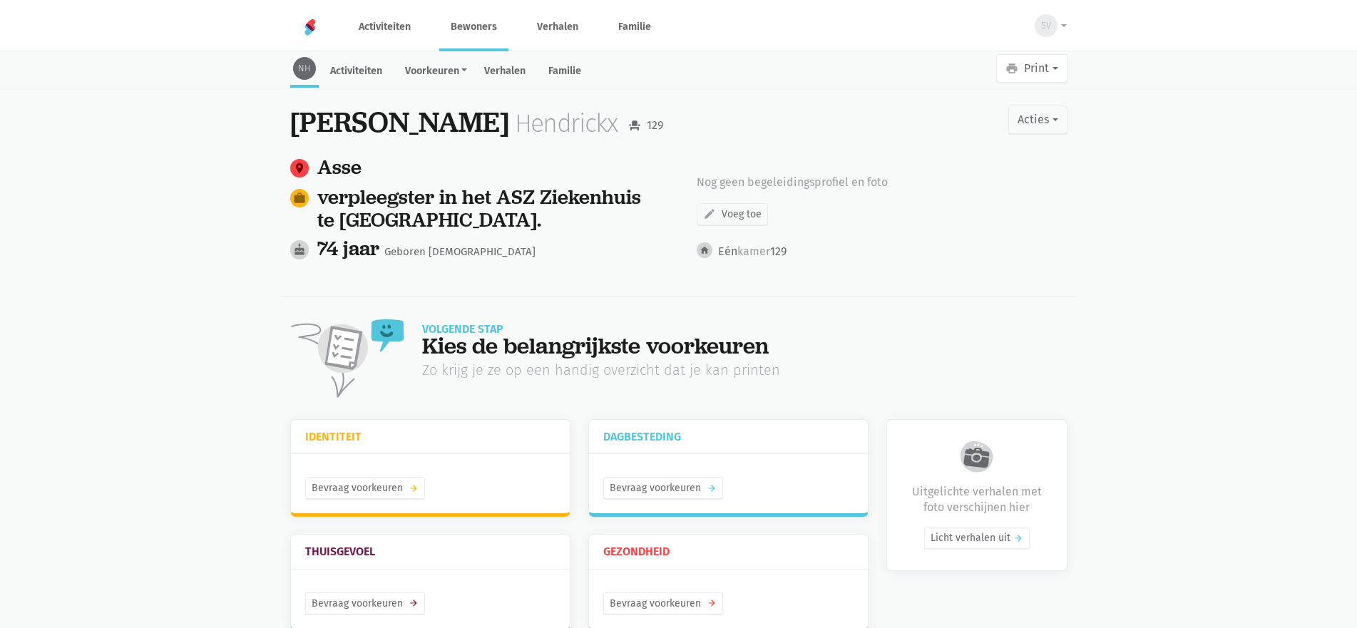
click at [472, 29] on link "Bewoners" at bounding box center [473, 27] width 69 height 48
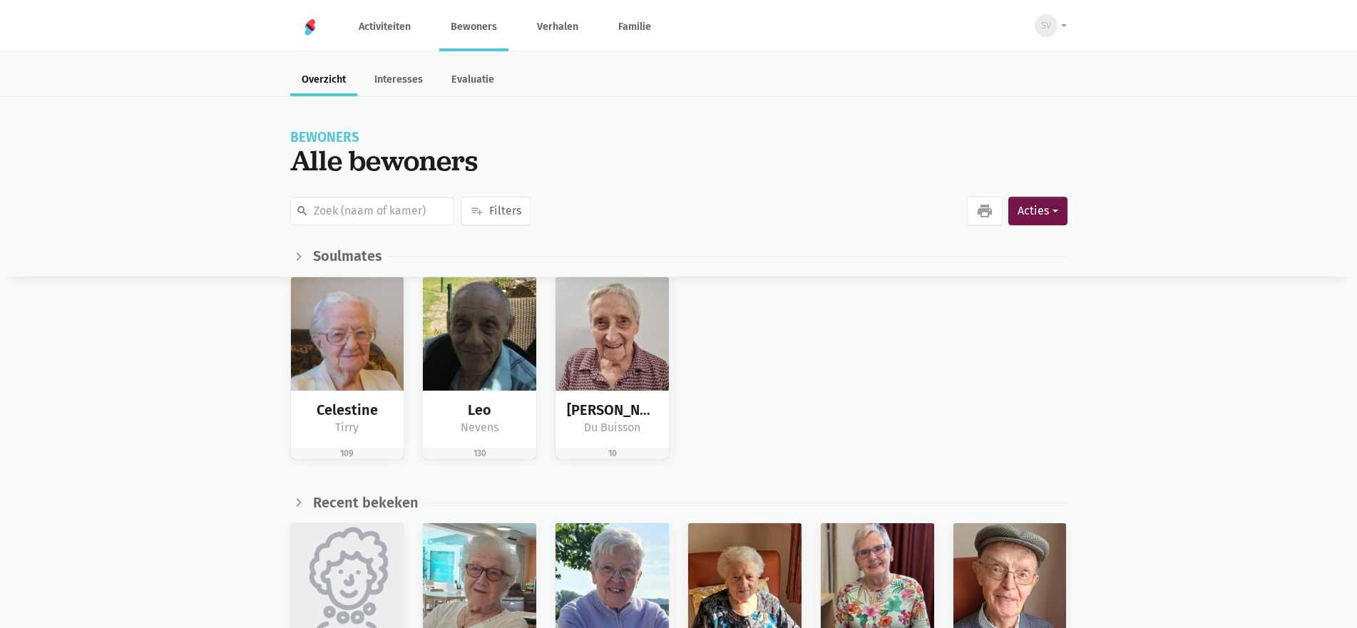
scroll to position [214, 0]
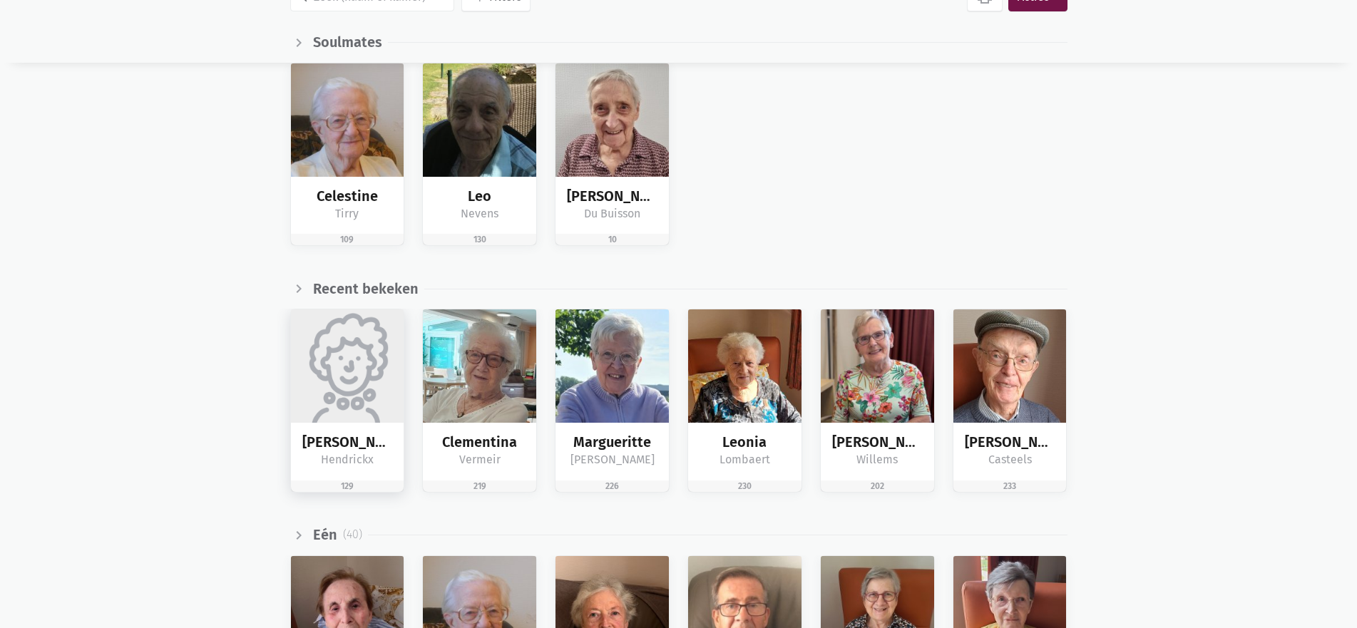
click at [346, 356] on img at bounding box center [347, 365] width 113 height 113
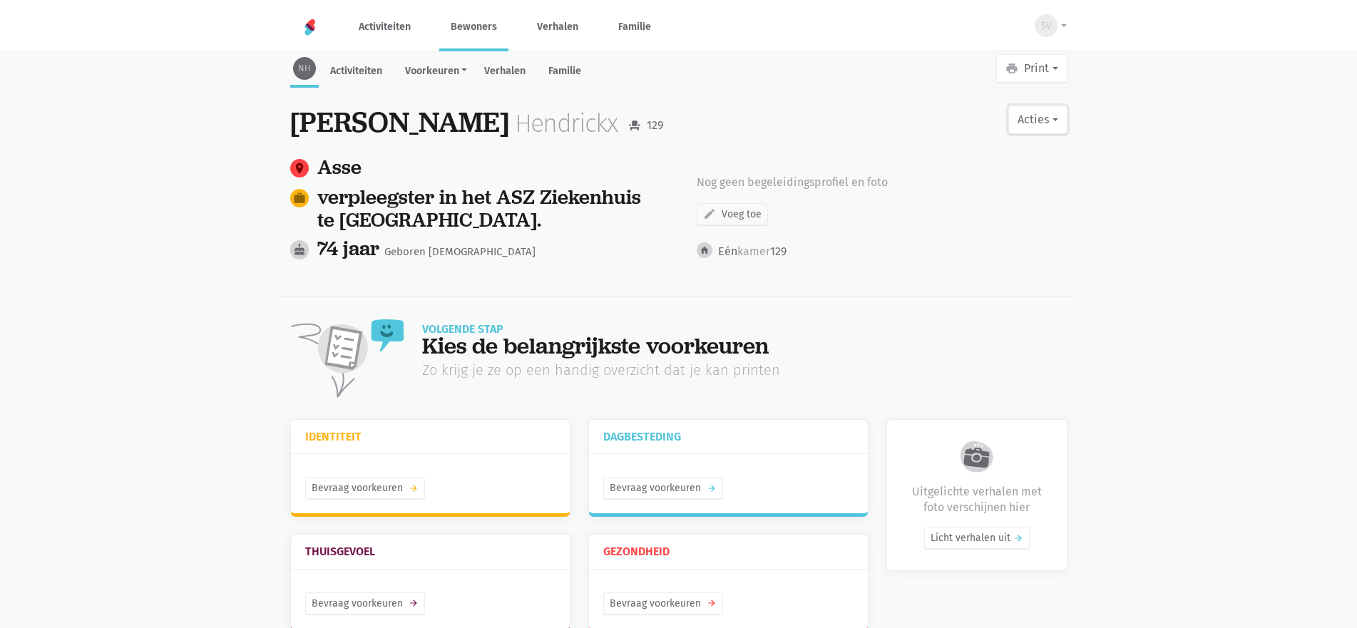
click at [1037, 118] on button "Acties" at bounding box center [1037, 120] width 58 height 29
click at [992, 155] on link "edit Bewerk profiel" at bounding box center [978, 157] width 180 height 24
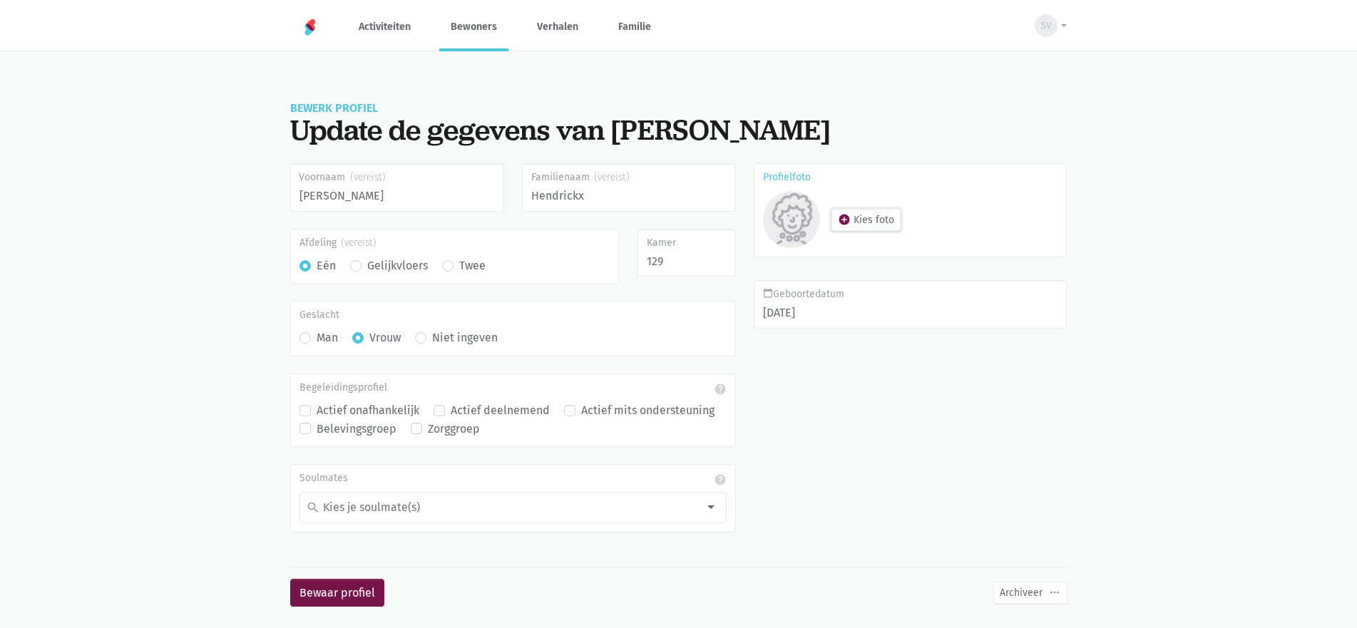
click at [870, 222] on button "add_circle Kies foto" at bounding box center [865, 220] width 69 height 22
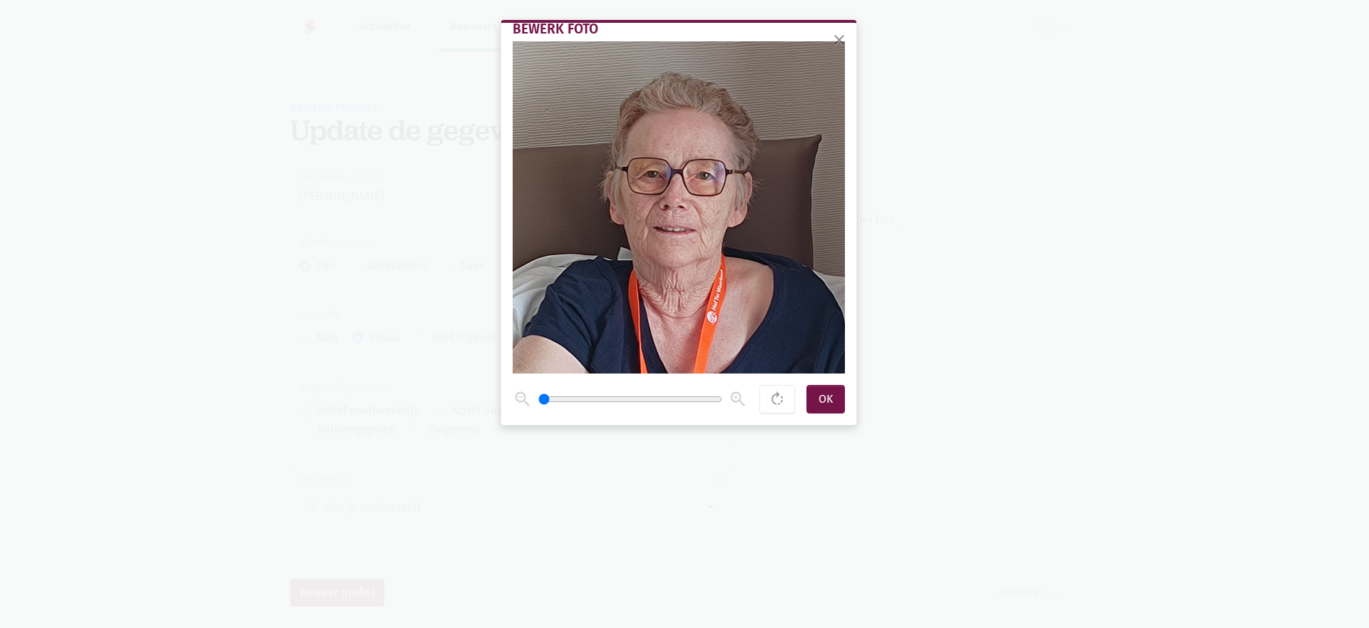
click at [679, 341] on span at bounding box center [679, 207] width 332 height 332
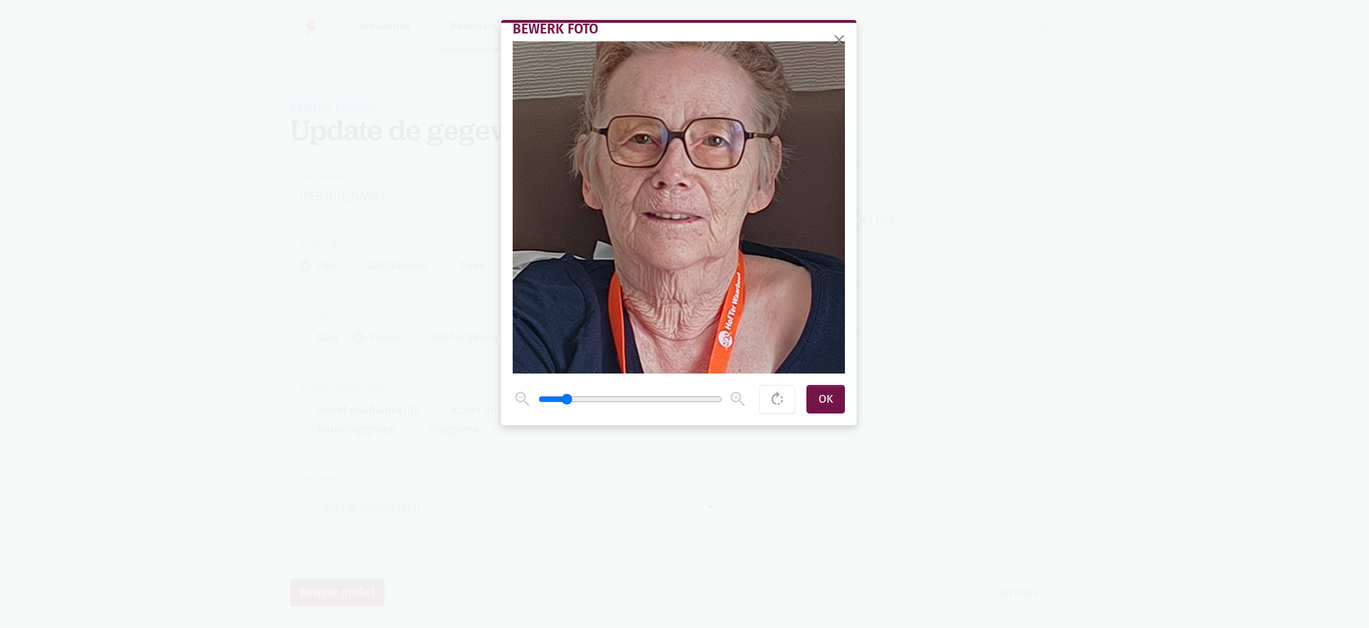
drag, startPoint x: 548, startPoint y: 400, endPoint x: 566, endPoint y: 401, distance: 17.9
click at [566, 401] on input "range" at bounding box center [630, 399] width 184 height 11
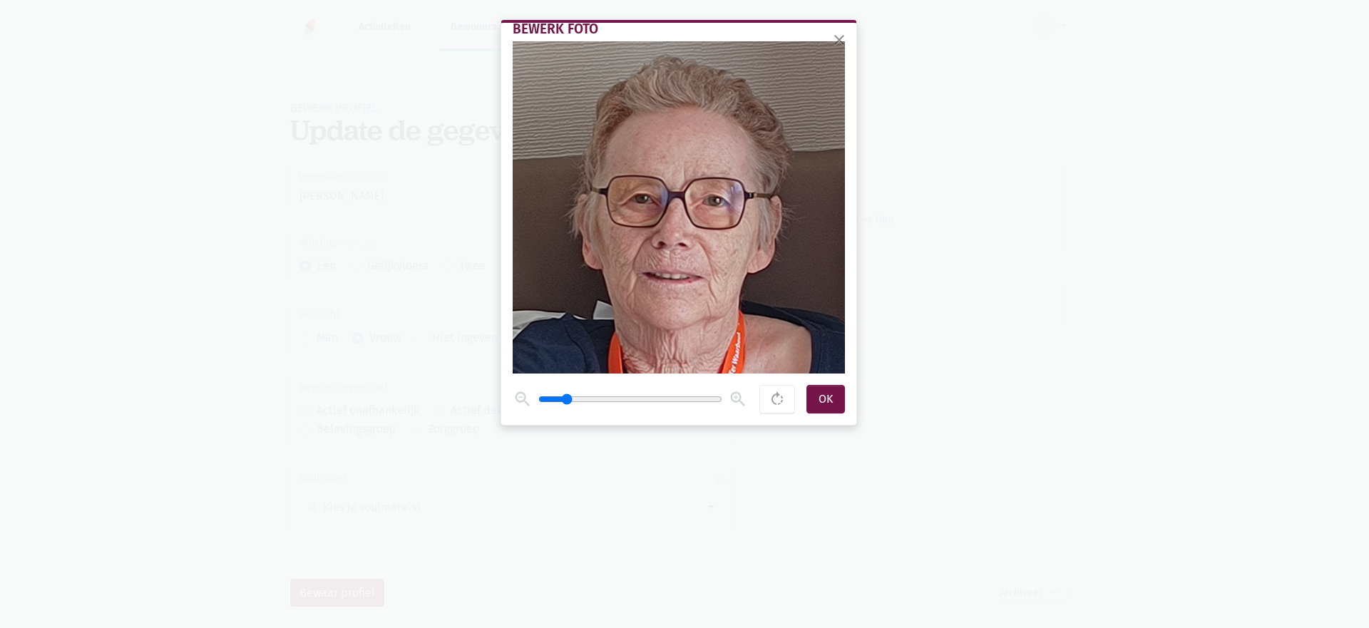
click at [736, 223] on span at bounding box center [679, 207] width 332 height 332
click at [565, 395] on input "range" at bounding box center [630, 399] width 184 height 11
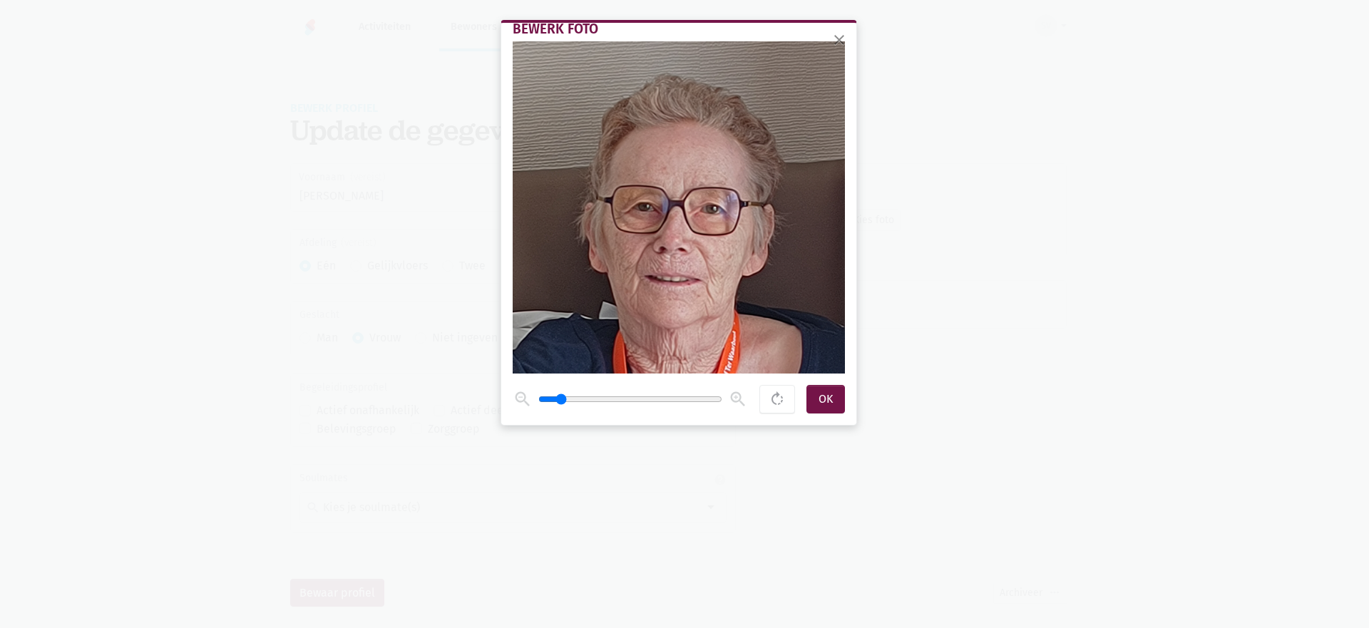
type input "1.3"
click at [562, 398] on input "range" at bounding box center [630, 399] width 184 height 11
click at [829, 400] on div "OK" at bounding box center [825, 399] width 38 height 29
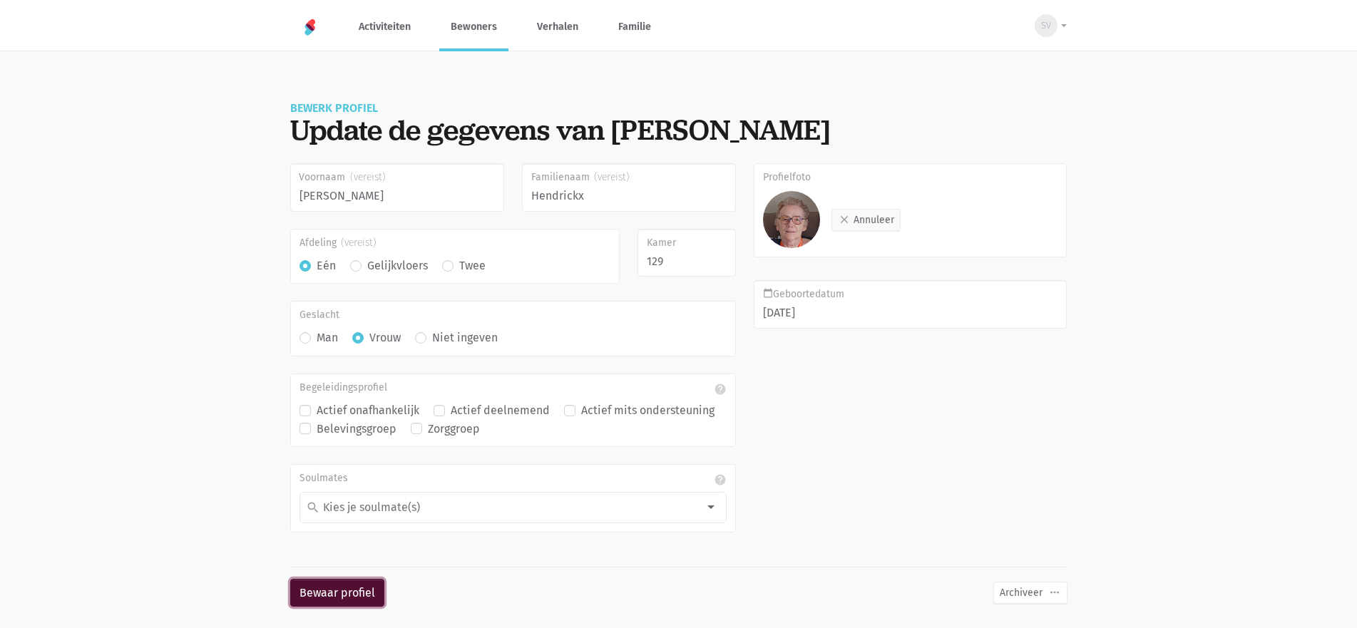
click at [331, 605] on button "Bewaar profiel" at bounding box center [337, 593] width 94 height 29
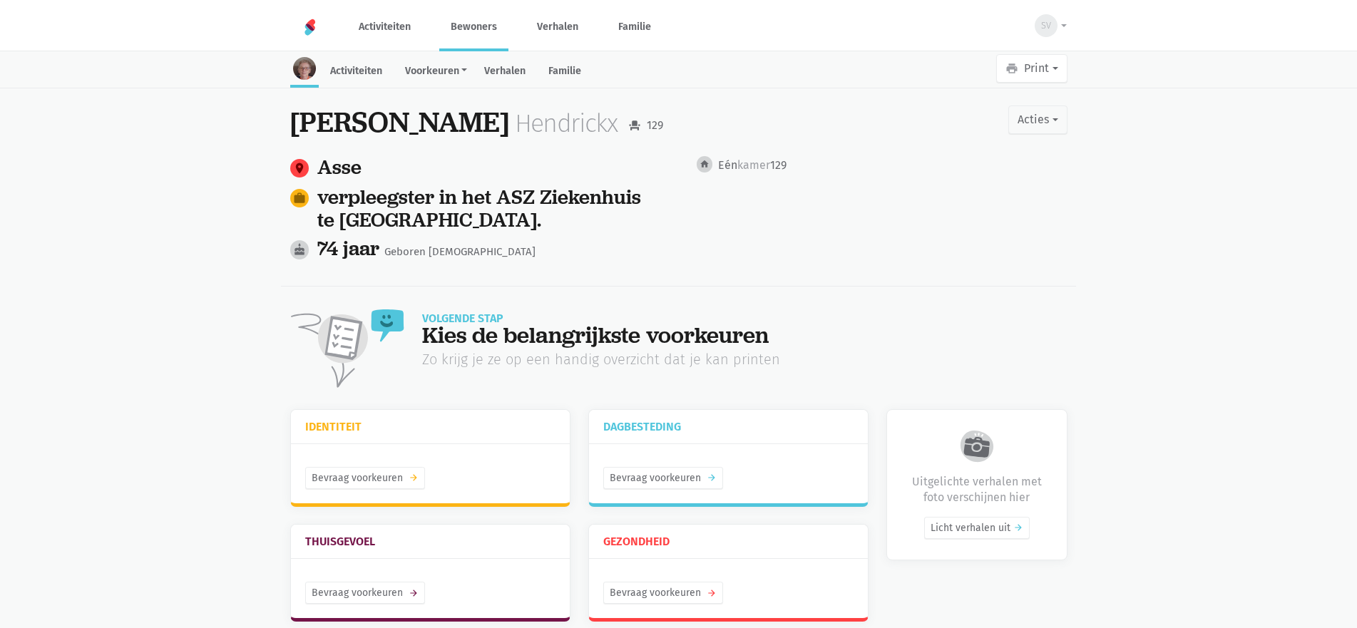
click at [468, 19] on link "Bewoners" at bounding box center [473, 27] width 69 height 48
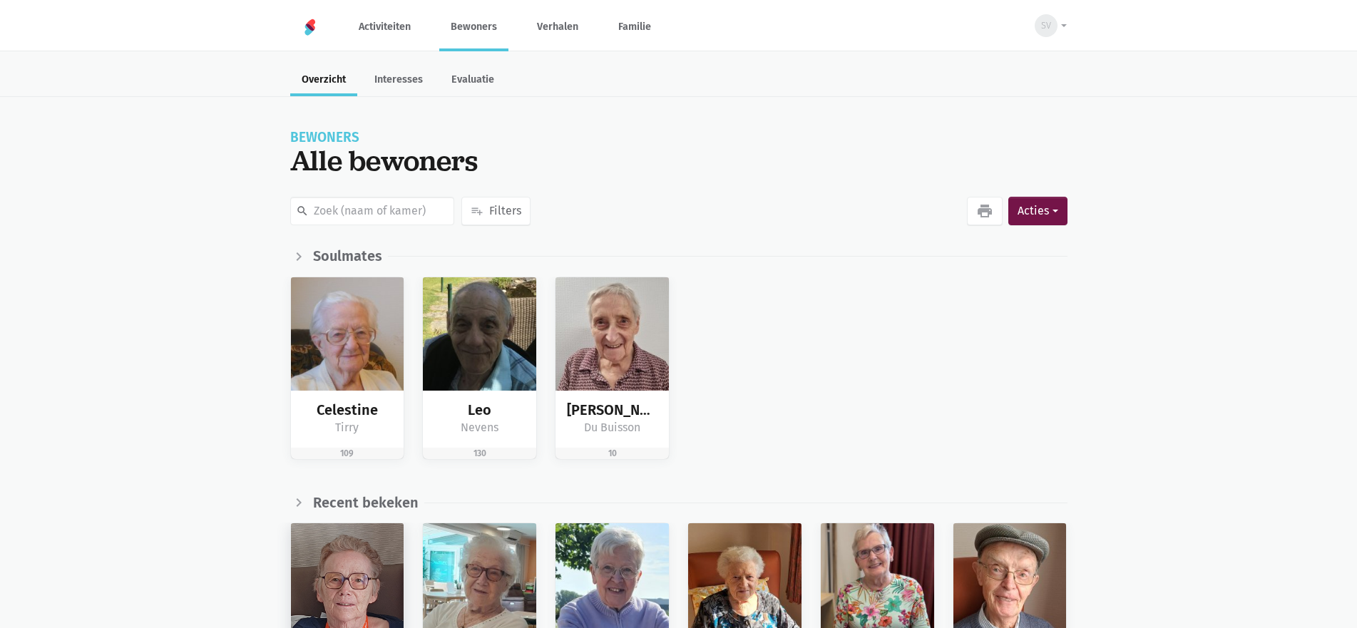
click at [353, 555] on img at bounding box center [347, 579] width 113 height 113
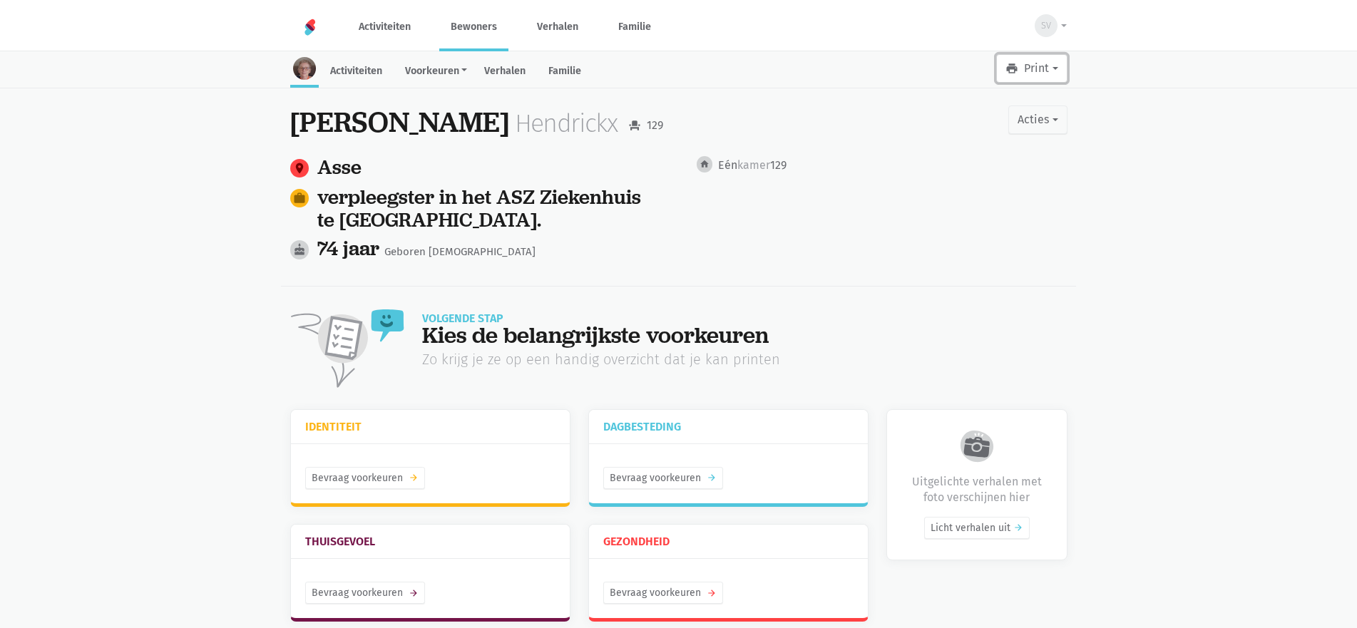
click at [1021, 68] on button "print Print" at bounding box center [1031, 68] width 71 height 29
click at [500, 73] on link "Verhalen" at bounding box center [505, 72] width 64 height 31
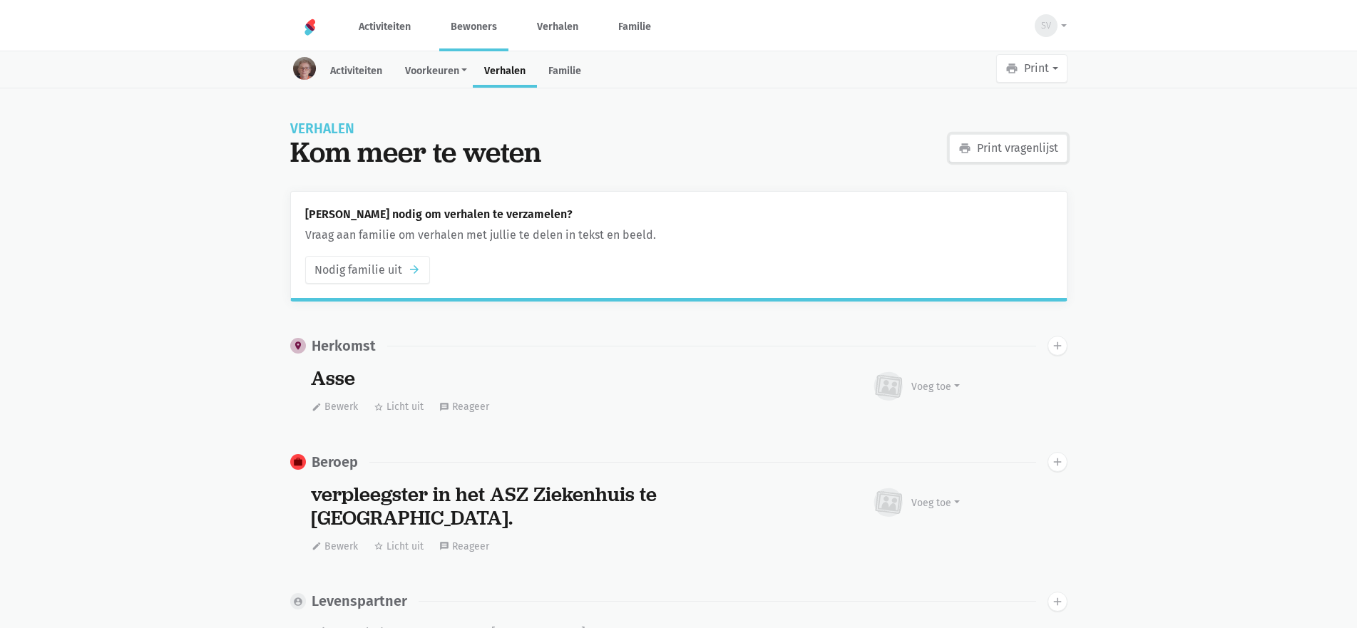
click at [1001, 150] on link "print Print vragenlijst" at bounding box center [1008, 148] width 118 height 29
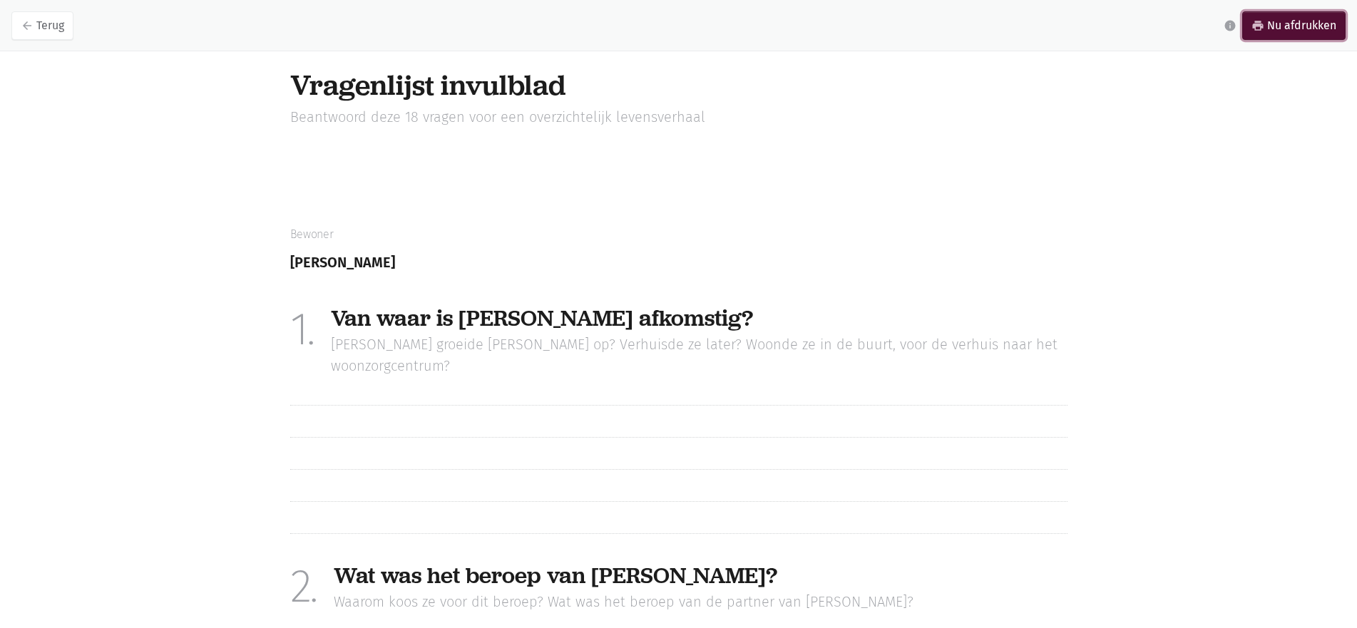
click at [1308, 19] on link "print Nu afdrukken" at bounding box center [1293, 25] width 103 height 29
click at [48, 32] on link "arrow_back Terug" at bounding box center [42, 25] width 62 height 29
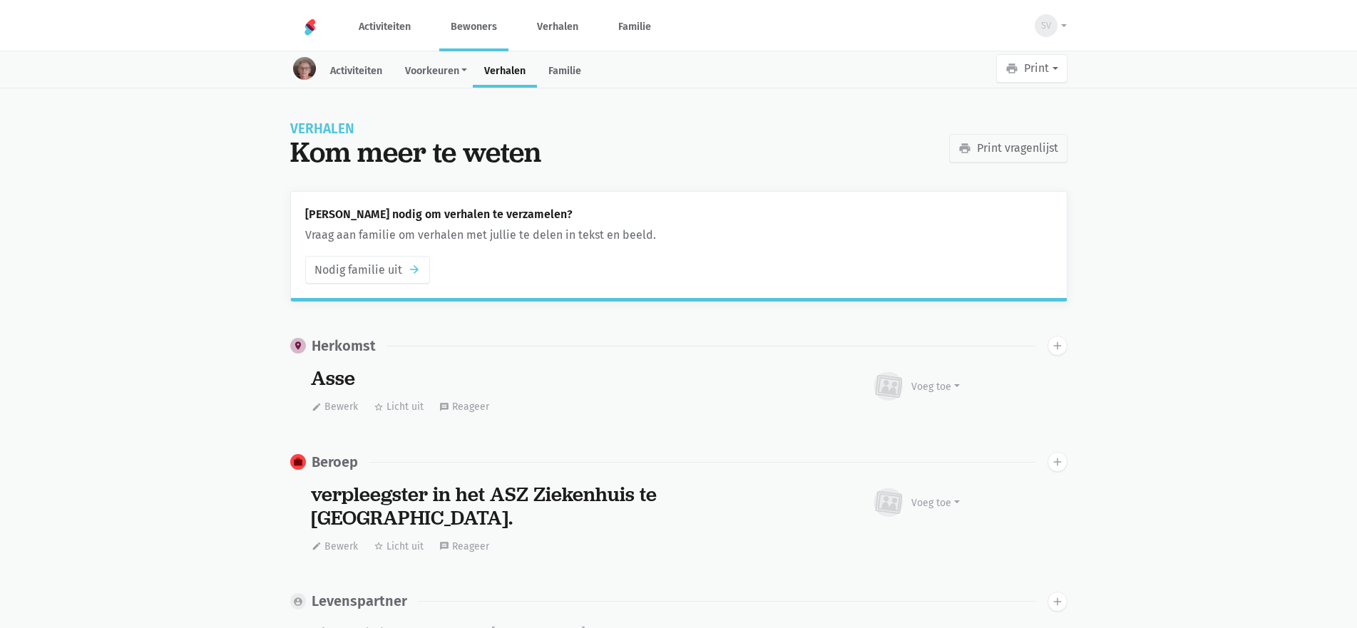
click at [515, 29] on ul "Hof ter Waarbeek Activiteiten Bewoners Verhalen Familie" at bounding box center [505, 25] width 332 height 51
click at [486, 22] on link "Bewoners" at bounding box center [473, 27] width 69 height 48
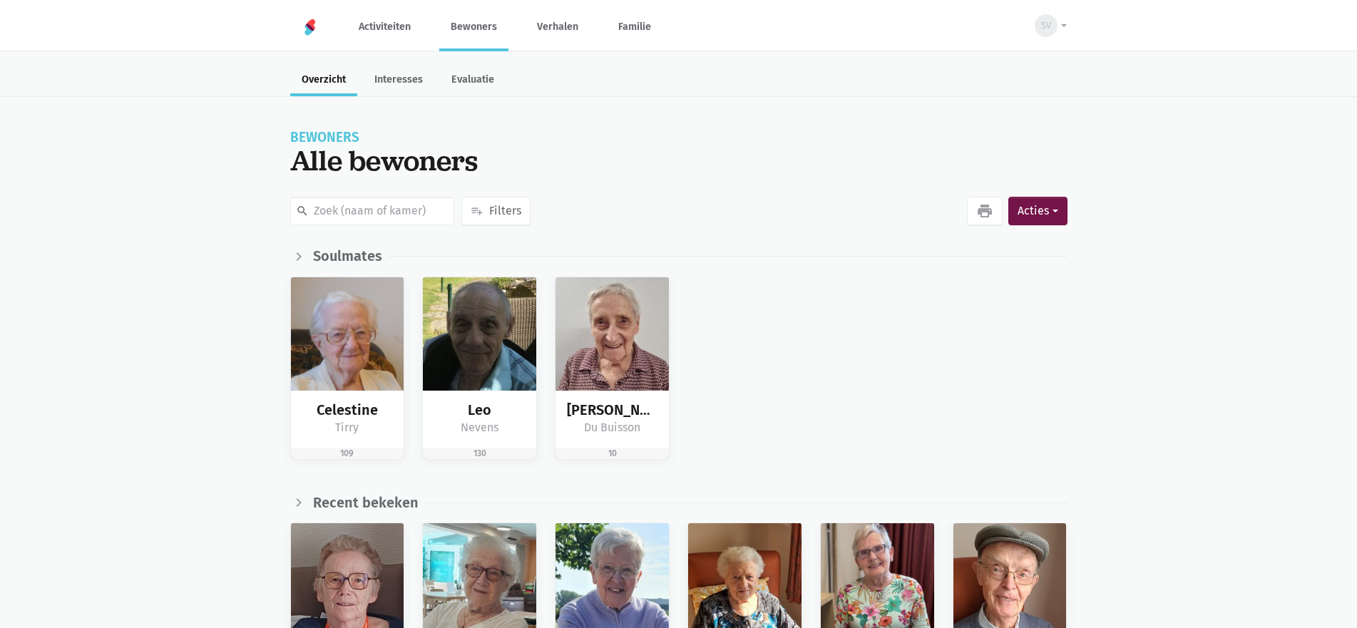
click at [1085, 215] on div "search playlist_add Filters favorite Interesses check_box Voorkeuren emoji_peop…" at bounding box center [678, 215] width 1357 height 43
click at [1052, 213] on button "Acties" at bounding box center [1037, 211] width 58 height 29
click at [977, 260] on button "person_add Nieuwe bewoner" at bounding box center [963, 251] width 207 height 24
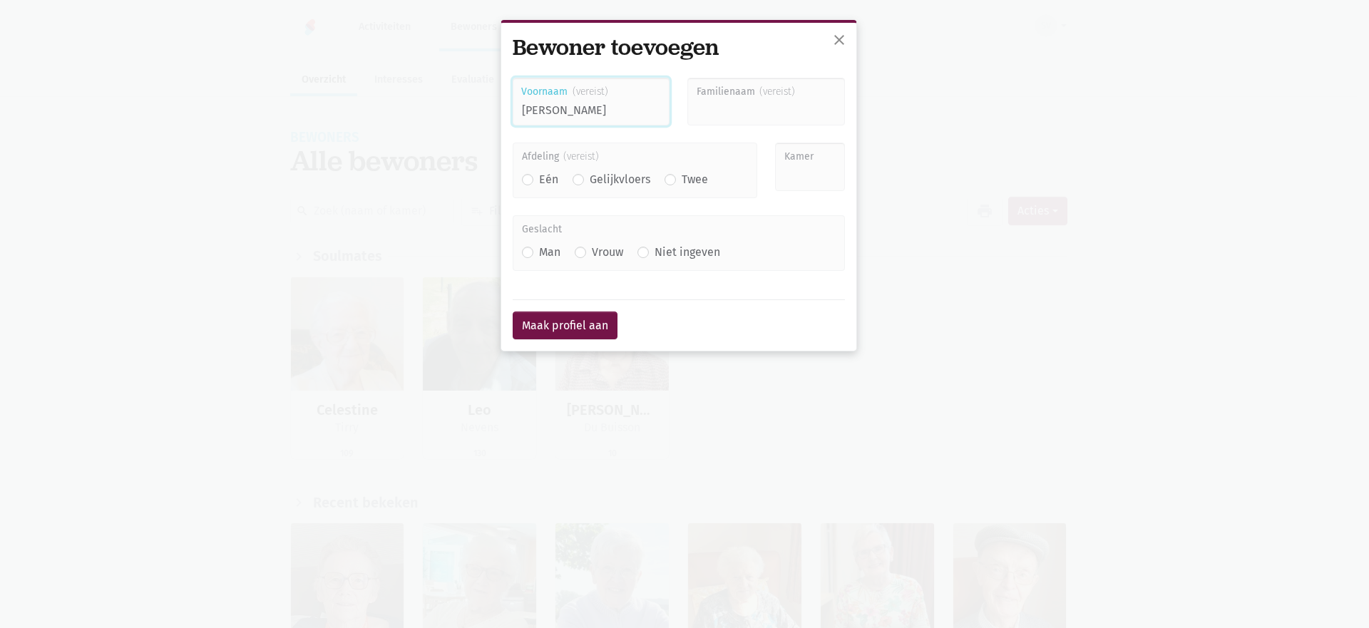
type input "Anna"
type input "Van Den Bergh"
click at [526, 186] on div "Eén" at bounding box center [540, 179] width 36 height 19
click at [539, 180] on label "Eén" at bounding box center [548, 179] width 19 height 19
click at [530, 180] on input "Eén" at bounding box center [527, 177] width 11 height 15
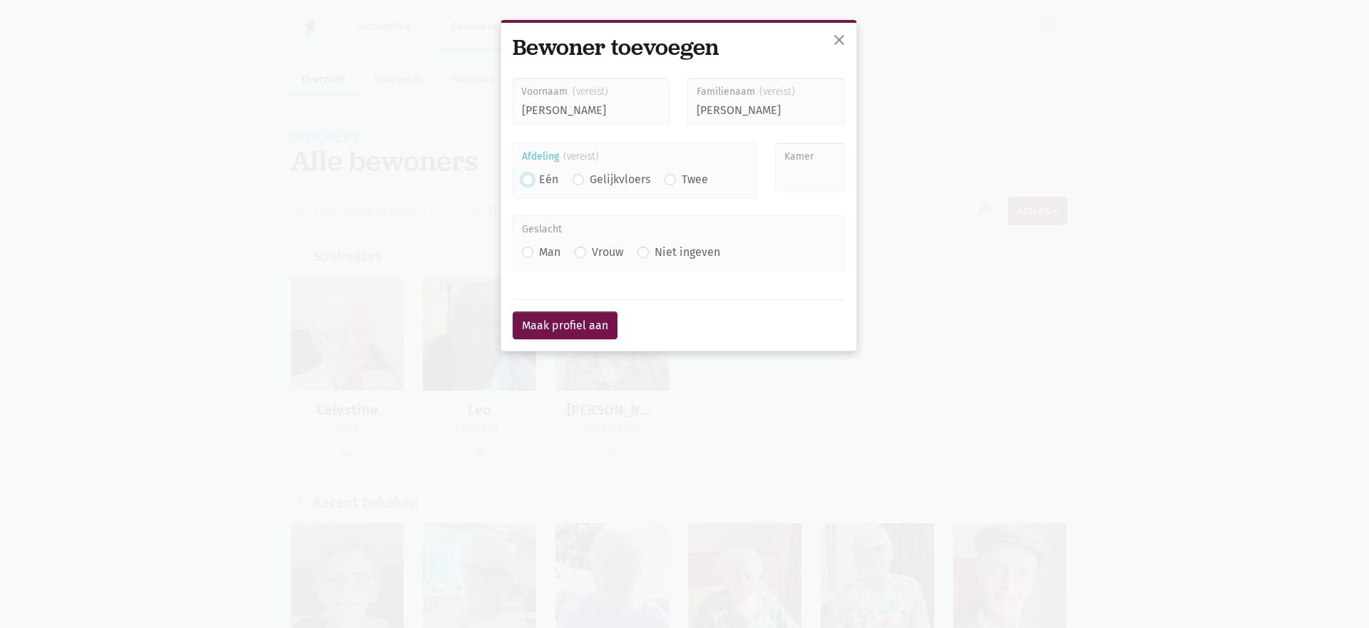
radio input "true"
click at [817, 181] on input "Kamer" at bounding box center [810, 167] width 70 height 48
type input "121"
click at [592, 252] on label "Vrouw" at bounding box center [607, 252] width 31 height 19
click at [581, 252] on input "Vrouw" at bounding box center [580, 250] width 11 height 15
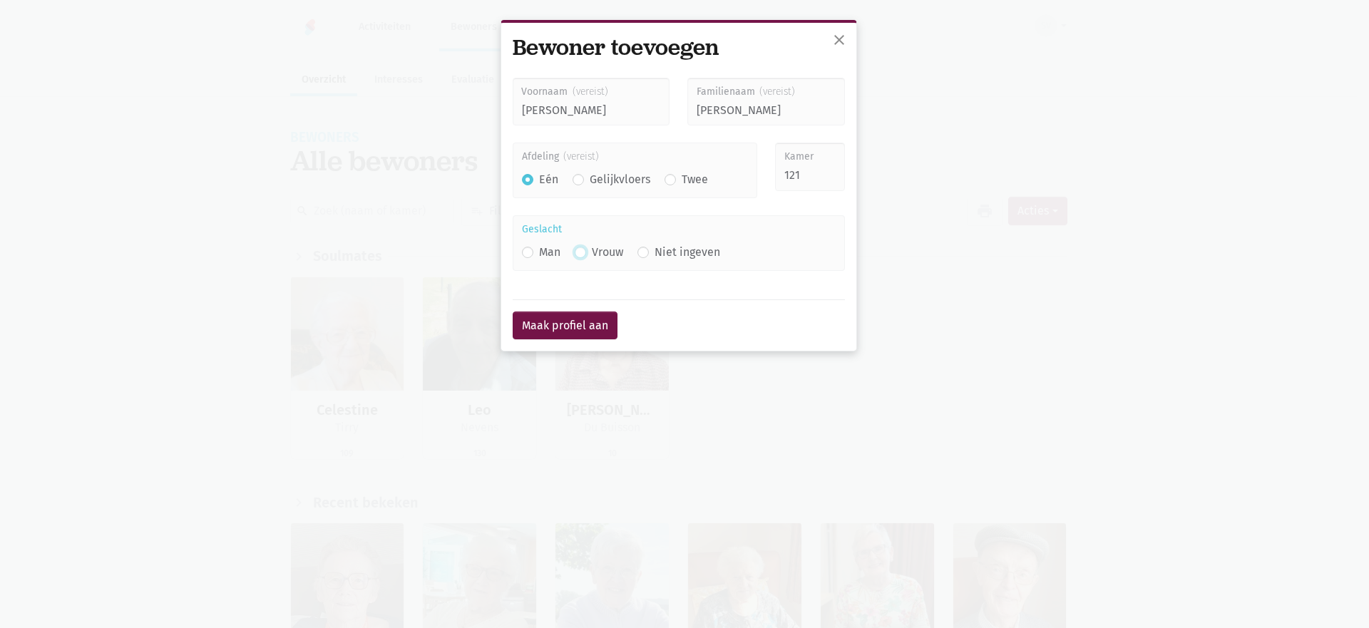
radio input "true"
click at [588, 326] on button "Maak profiel aan" at bounding box center [565, 326] width 105 height 29
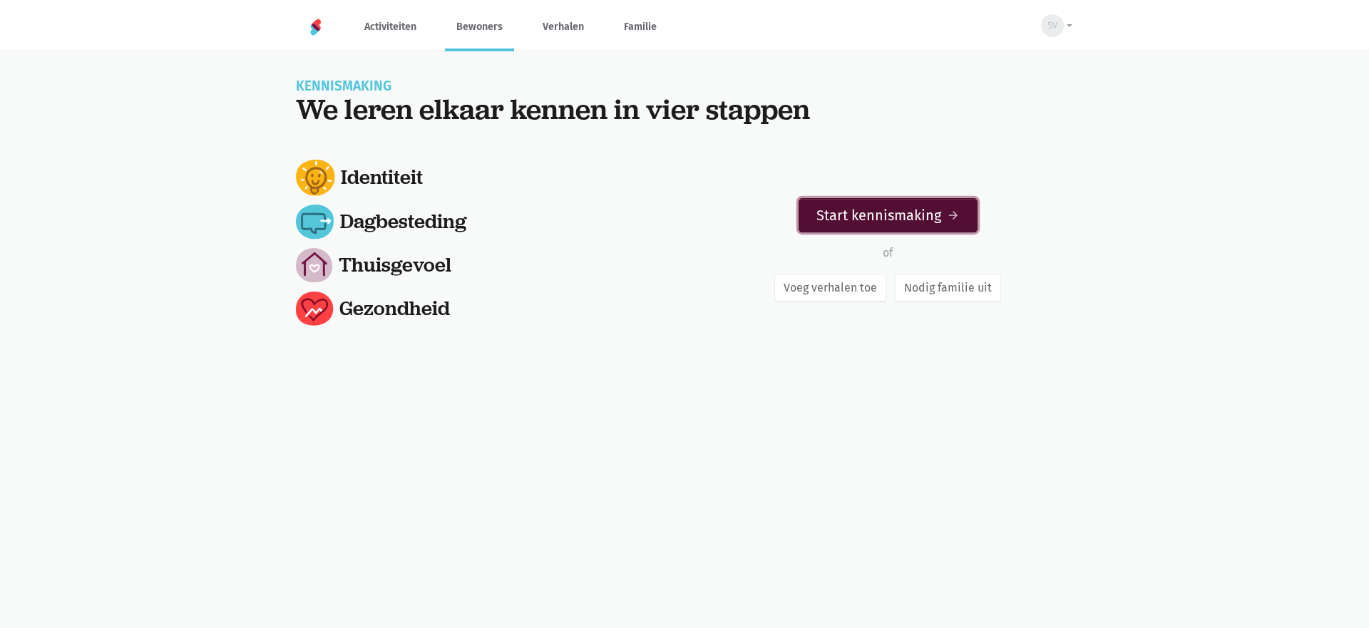
click at [907, 215] on link "Start kennismaking arrow_forward" at bounding box center [887, 215] width 179 height 34
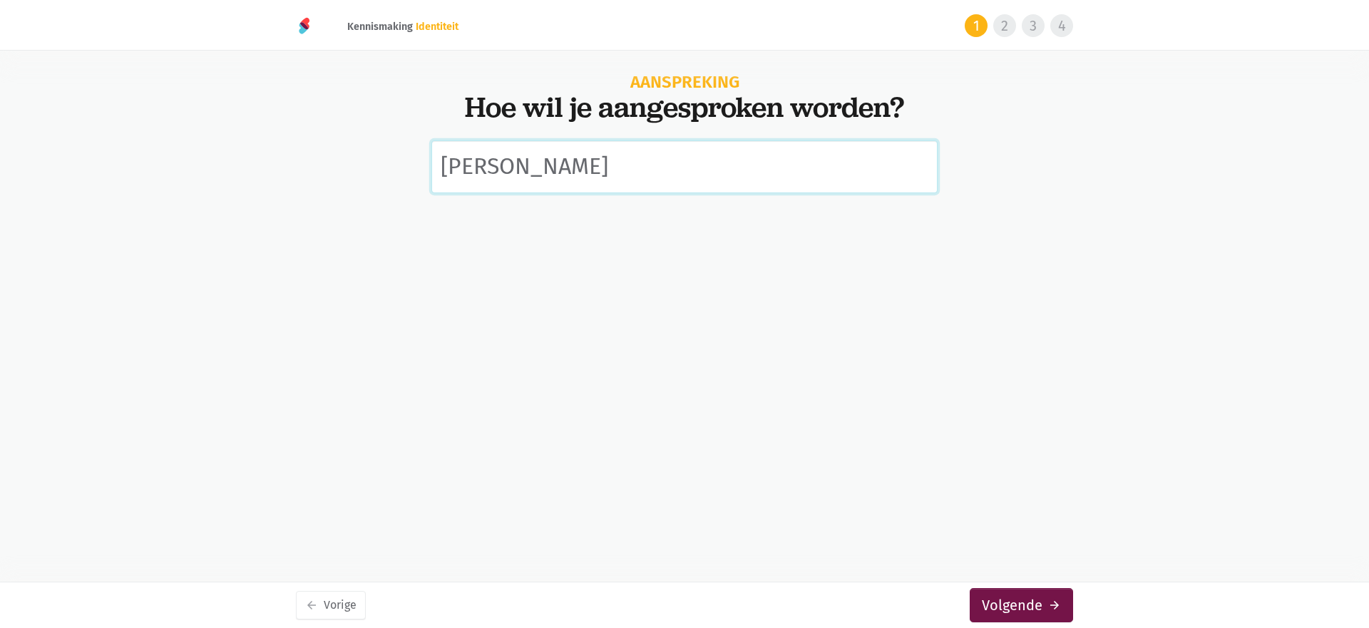
type input "[PERSON_NAME]"
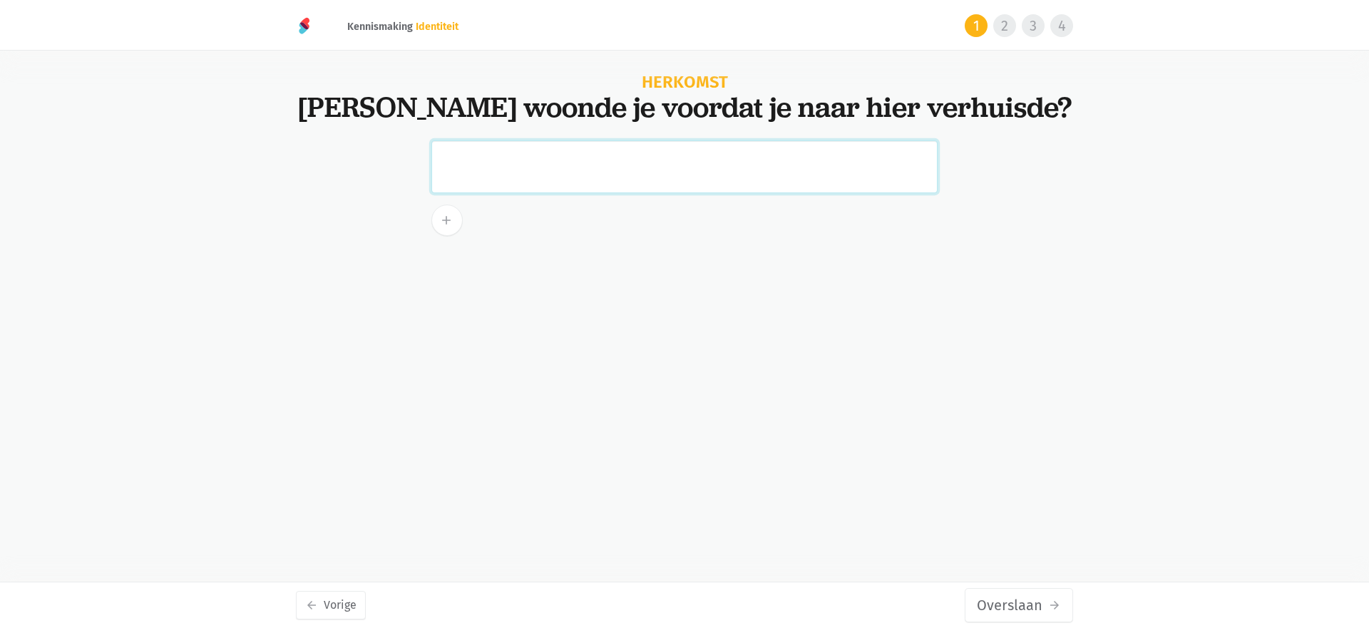
click at [470, 163] on input "text" at bounding box center [684, 166] width 506 height 53
type input "Asse"
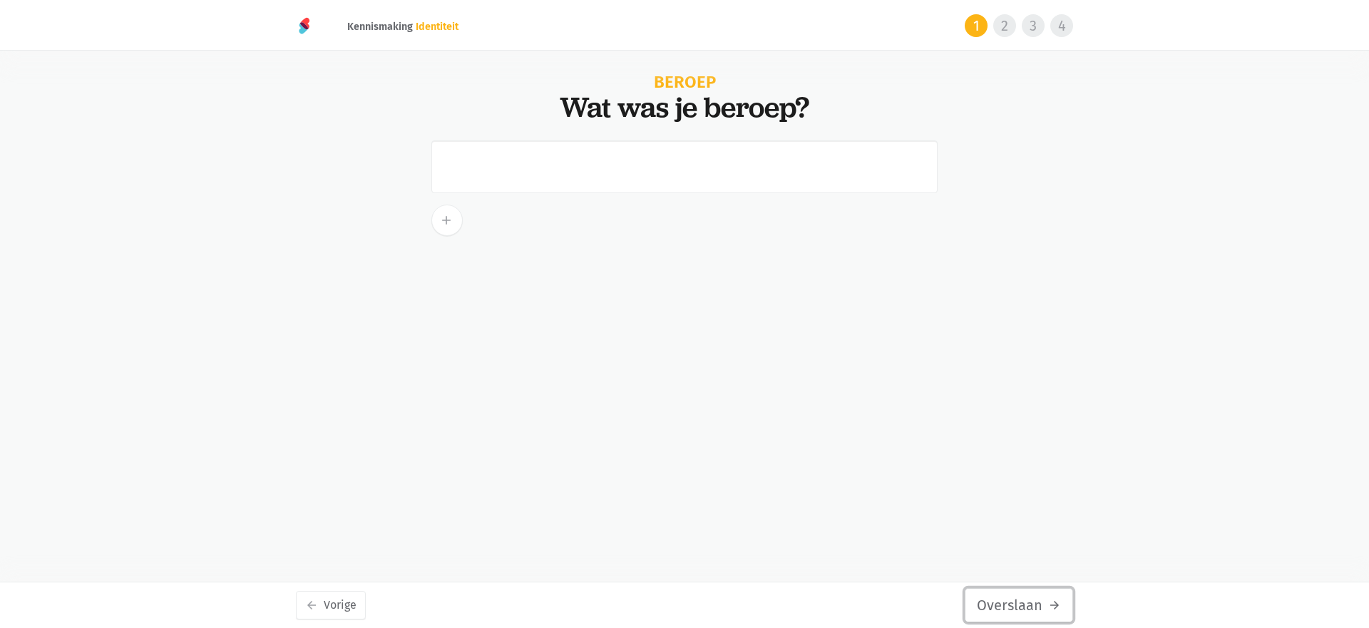
click at [1022, 600] on button "Overslaan arrow_forward" at bounding box center [1019, 605] width 108 height 34
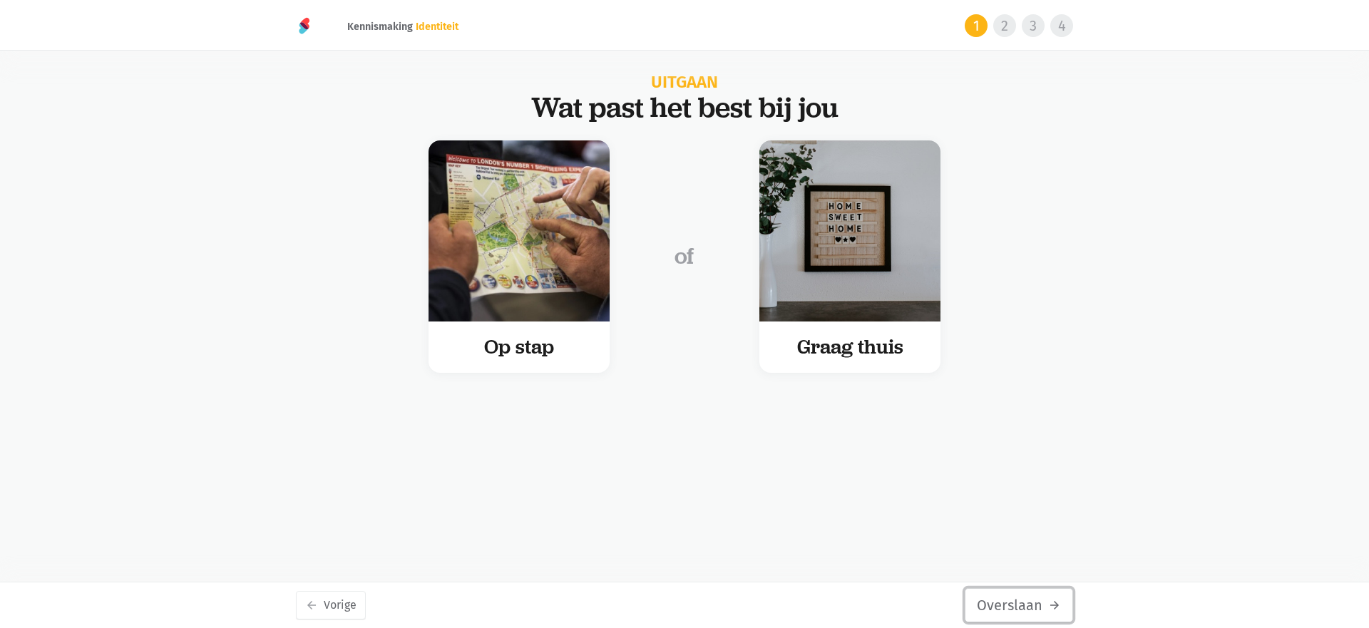
click at [1015, 604] on button "Overslaan arrow_forward" at bounding box center [1019, 605] width 108 height 34
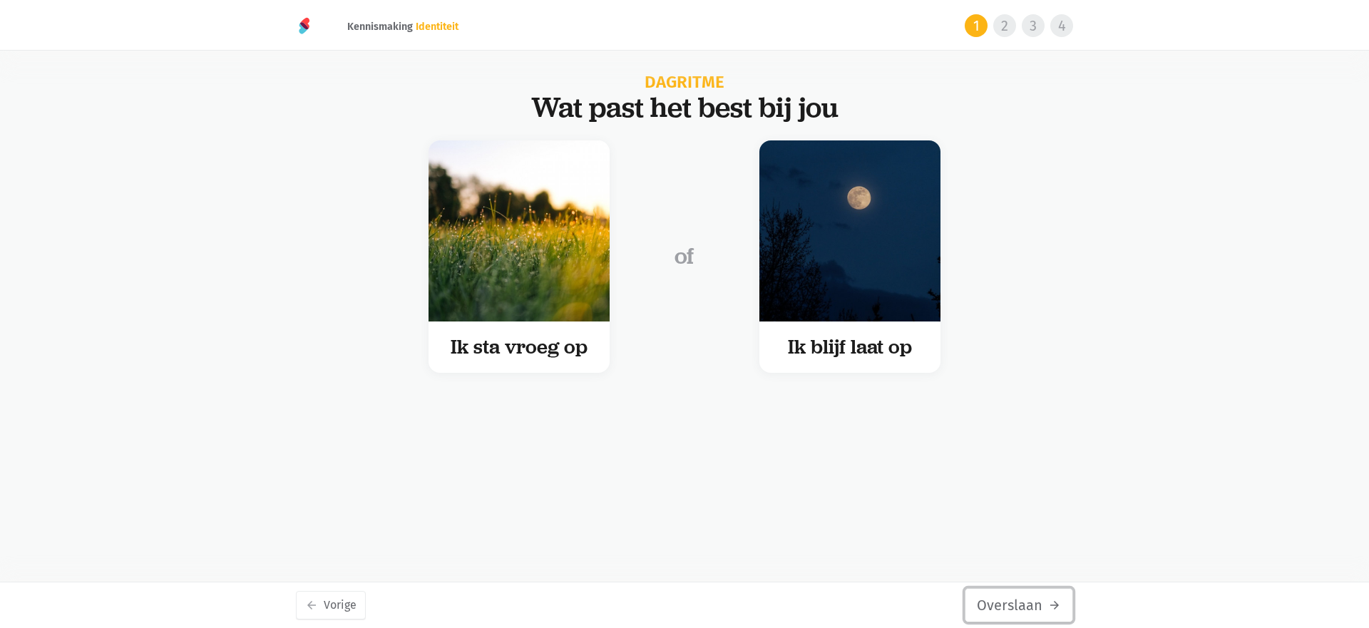
click at [1015, 604] on button "Overslaan arrow_forward" at bounding box center [1019, 605] width 108 height 34
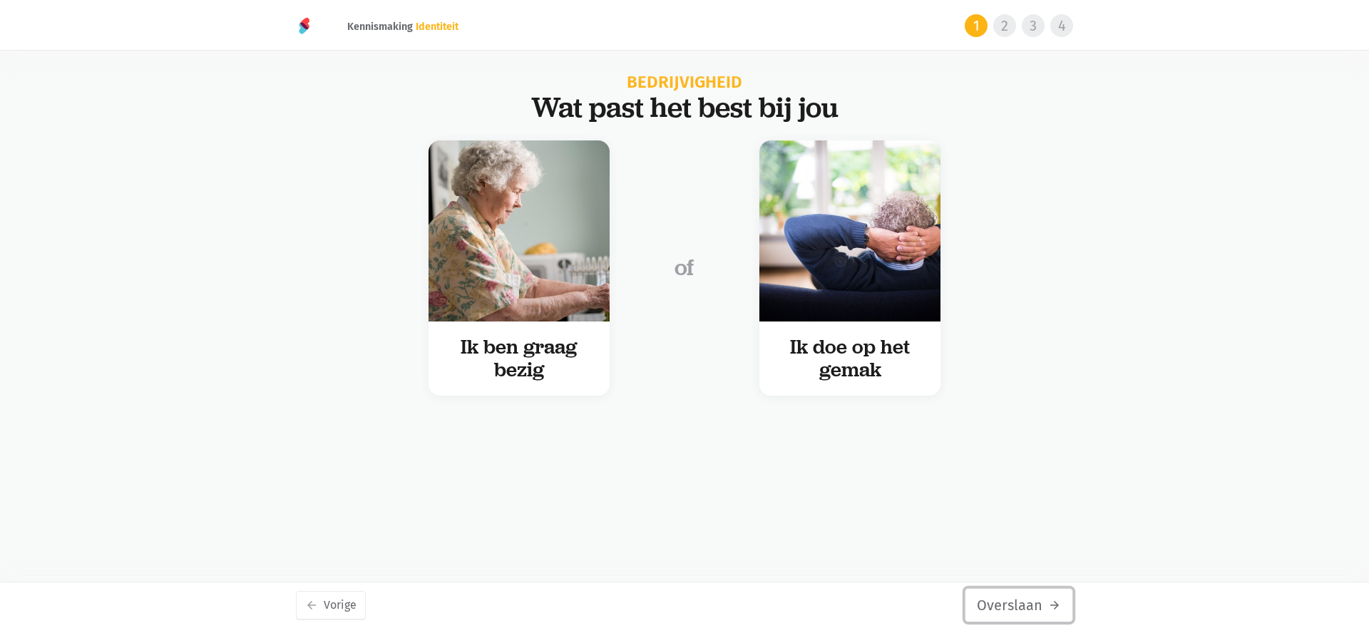
click at [1015, 604] on button "Overslaan arrow_forward" at bounding box center [1019, 605] width 108 height 34
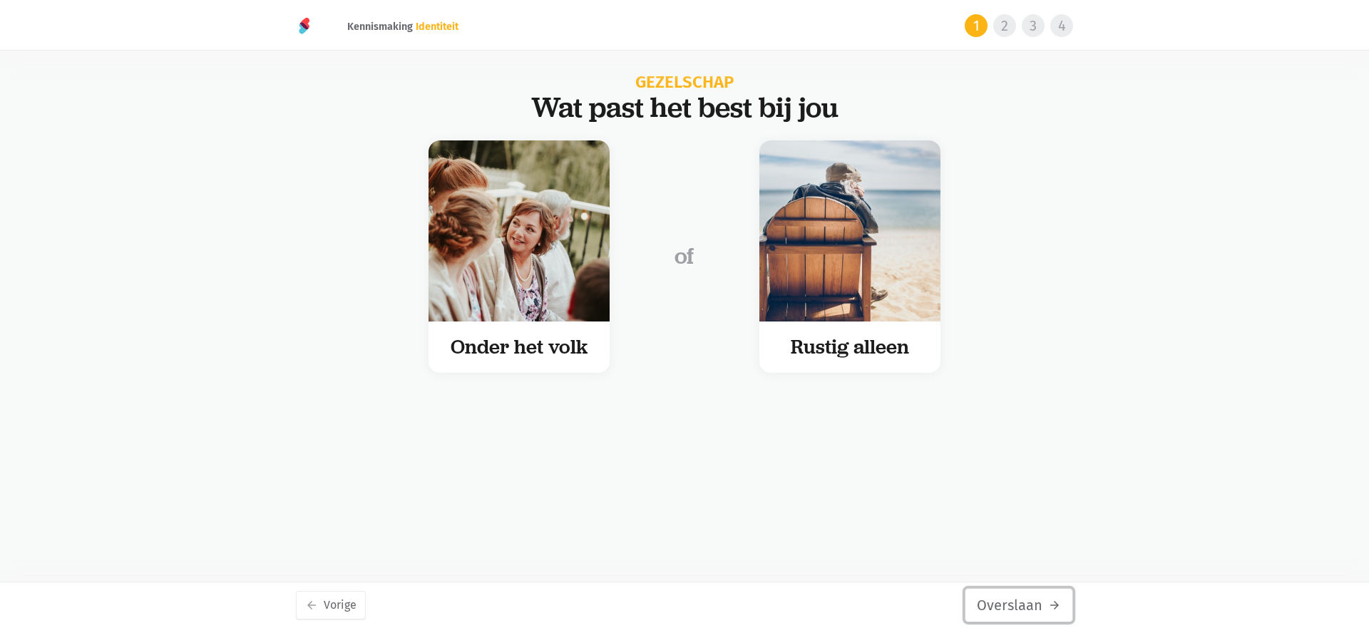
click at [1015, 604] on button "Overslaan arrow_forward" at bounding box center [1019, 605] width 108 height 34
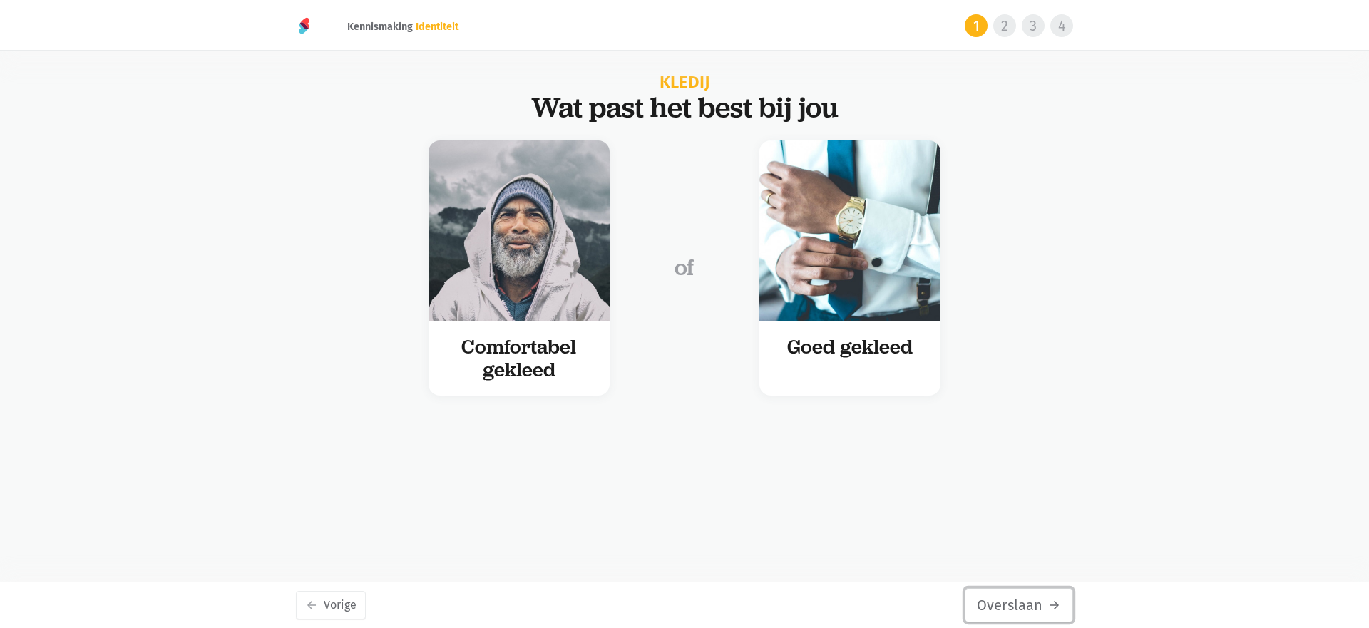
click at [1015, 604] on button "Overslaan arrow_forward" at bounding box center [1019, 605] width 108 height 34
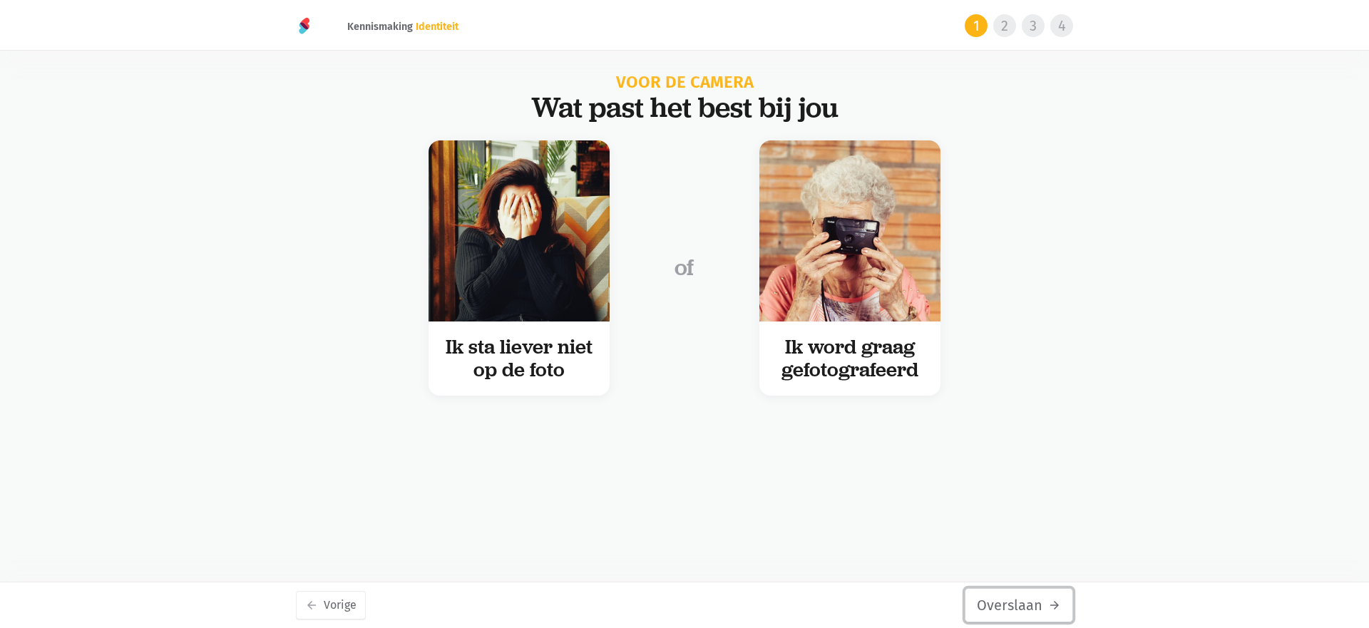
click at [1015, 604] on button "Overslaan arrow_forward" at bounding box center [1019, 605] width 108 height 34
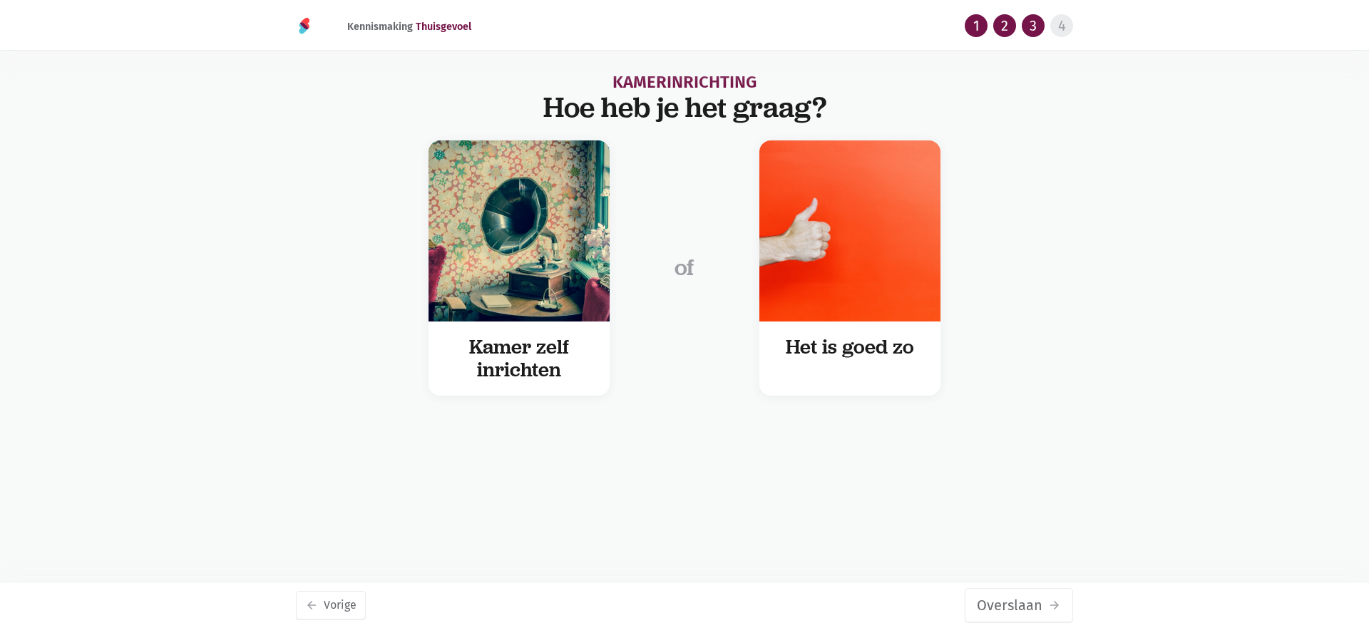
click at [1015, 604] on button "Overslaan arrow_forward" at bounding box center [1019, 605] width 108 height 34
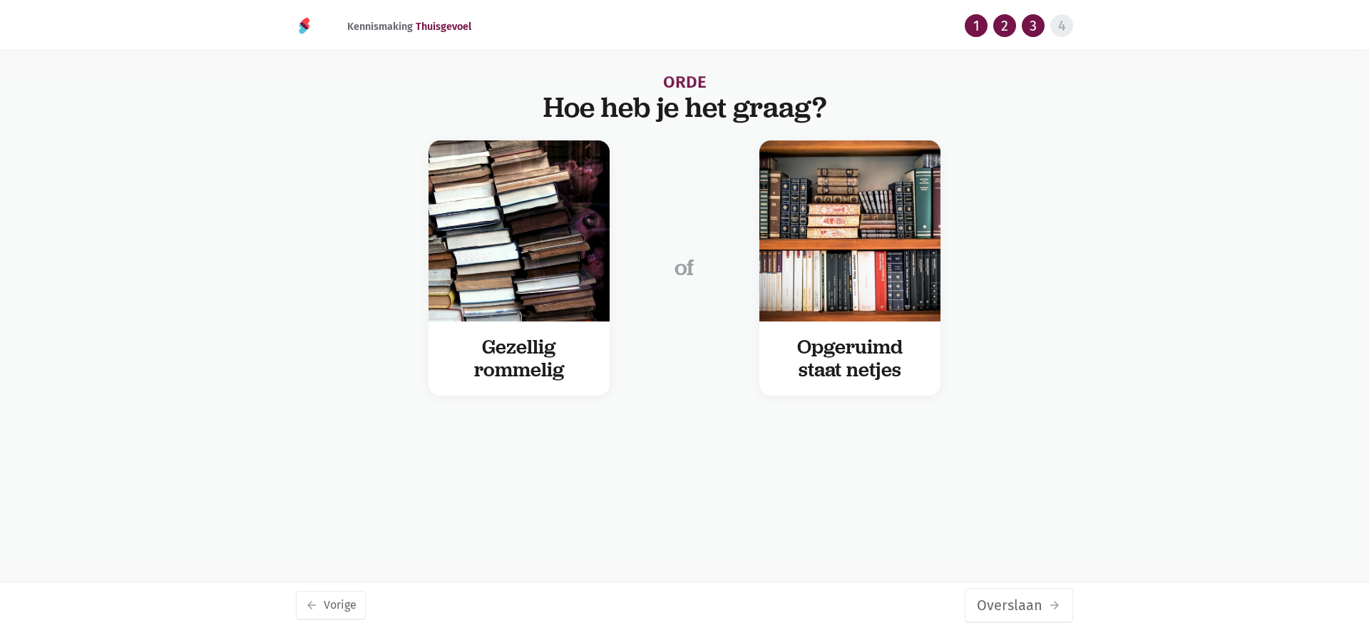
click at [1015, 604] on button "Overslaan arrow_forward" at bounding box center [1019, 605] width 108 height 34
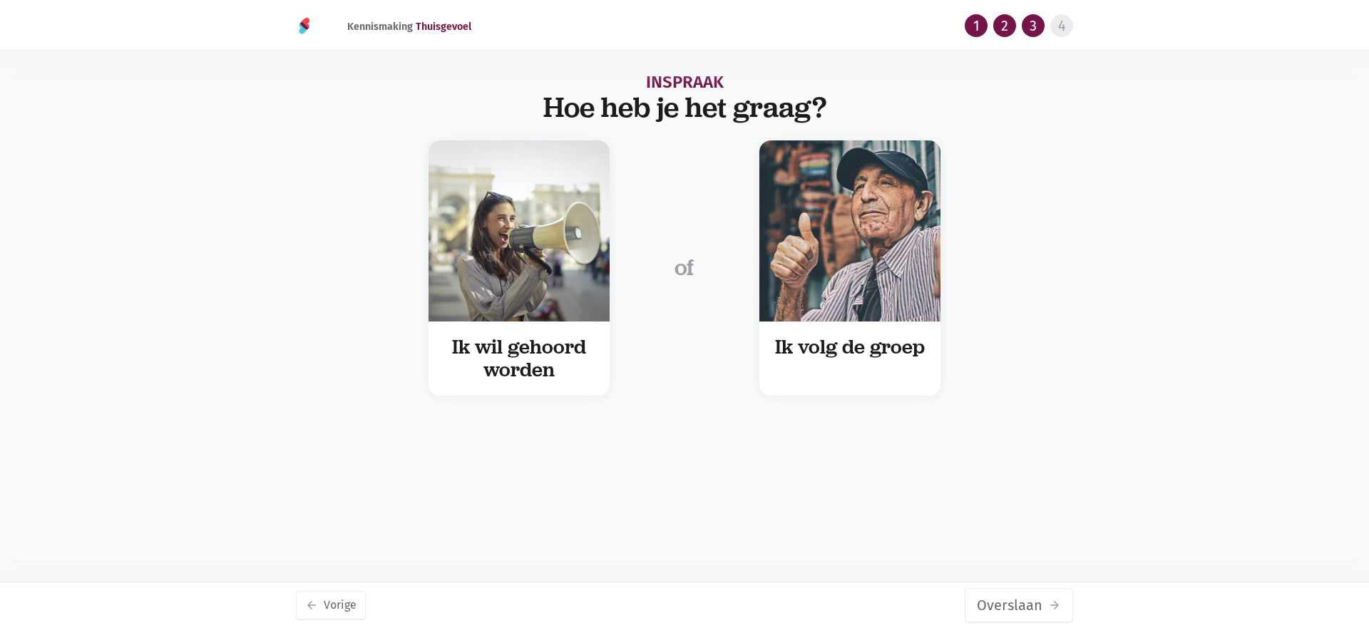
click at [1015, 604] on button "Overslaan arrow_forward" at bounding box center [1019, 605] width 108 height 34
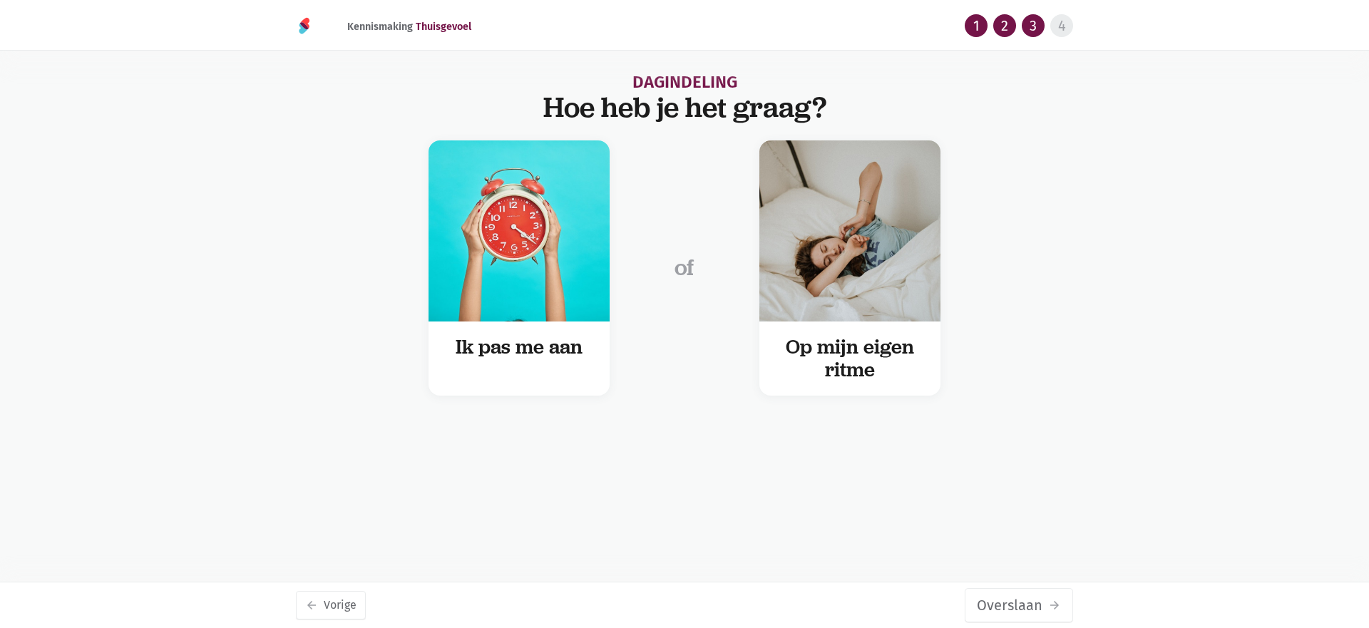
click at [1015, 604] on button "Overslaan arrow_forward" at bounding box center [1019, 605] width 108 height 34
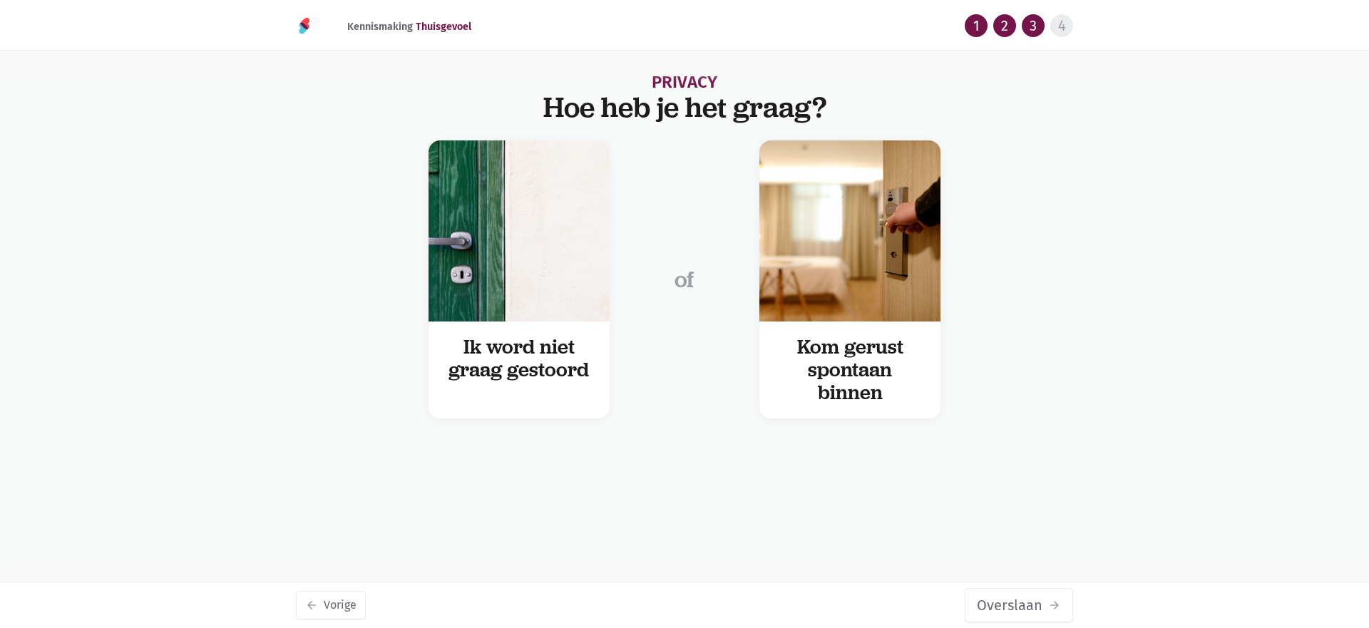
click at [1015, 604] on button "Overslaan arrow_forward" at bounding box center [1019, 605] width 108 height 34
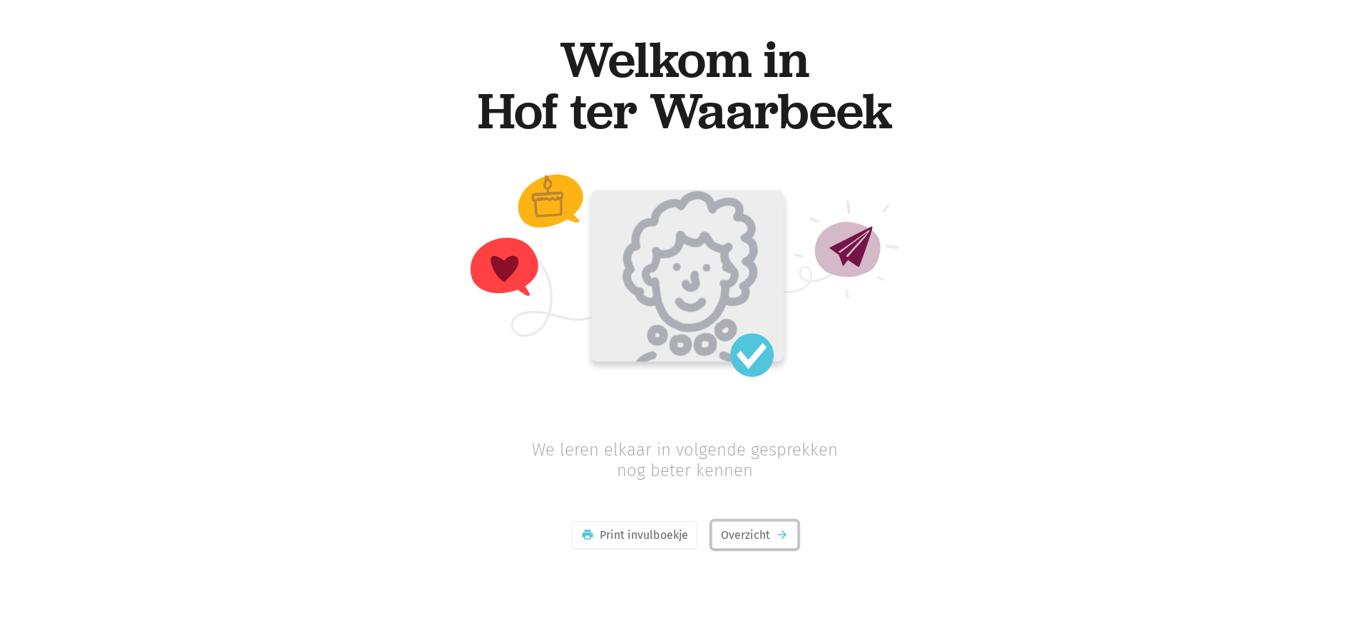
click at [763, 528] on link "Overzicht arrow_forward" at bounding box center [754, 535] width 86 height 29
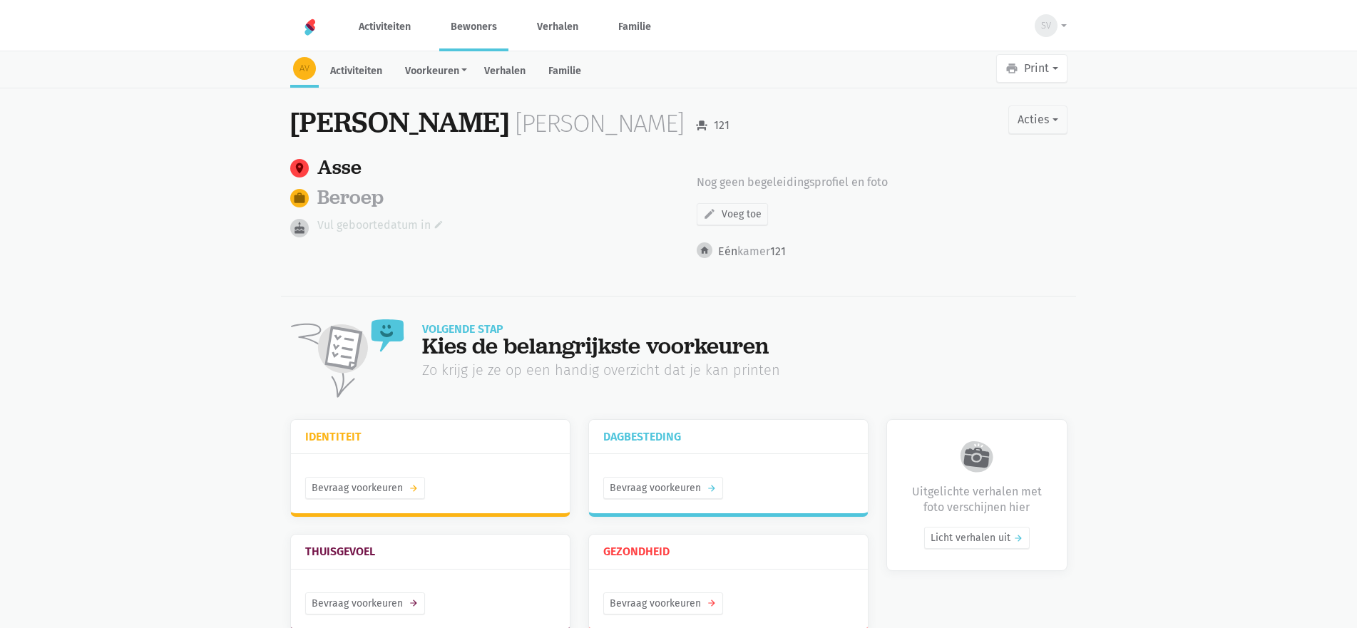
click at [379, 228] on link "Vul geboortedatum in edit" at bounding box center [380, 225] width 126 height 19
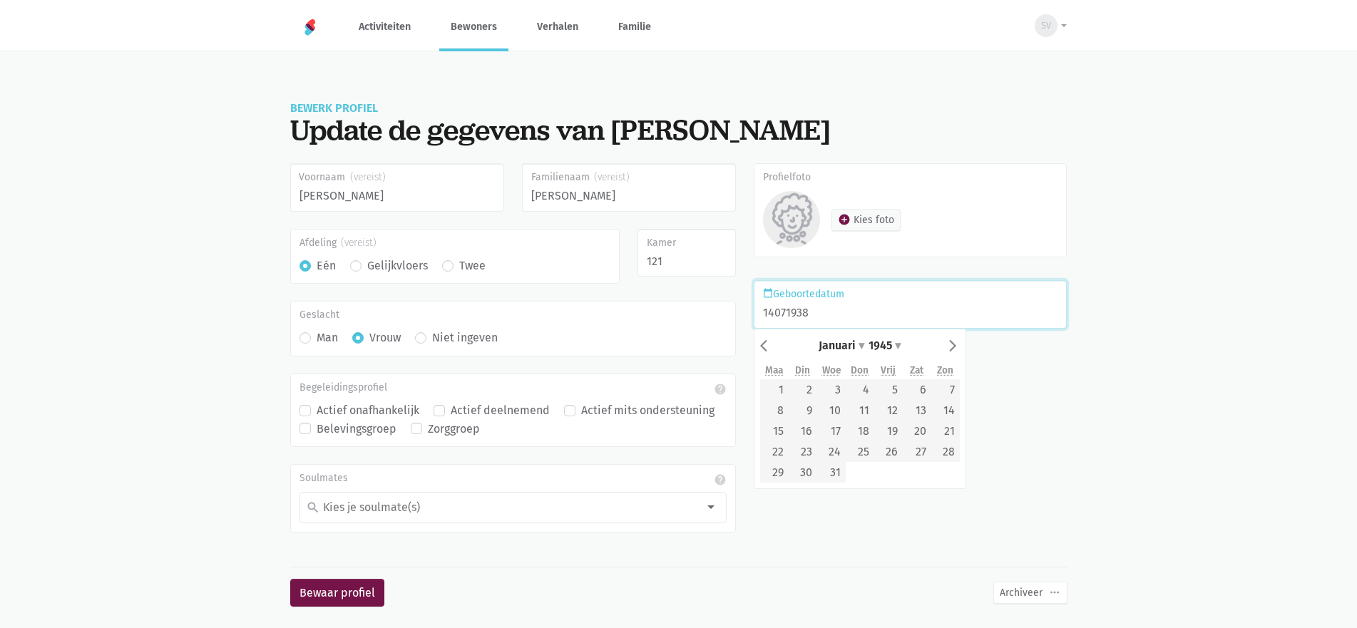
type input "14/07/1938"
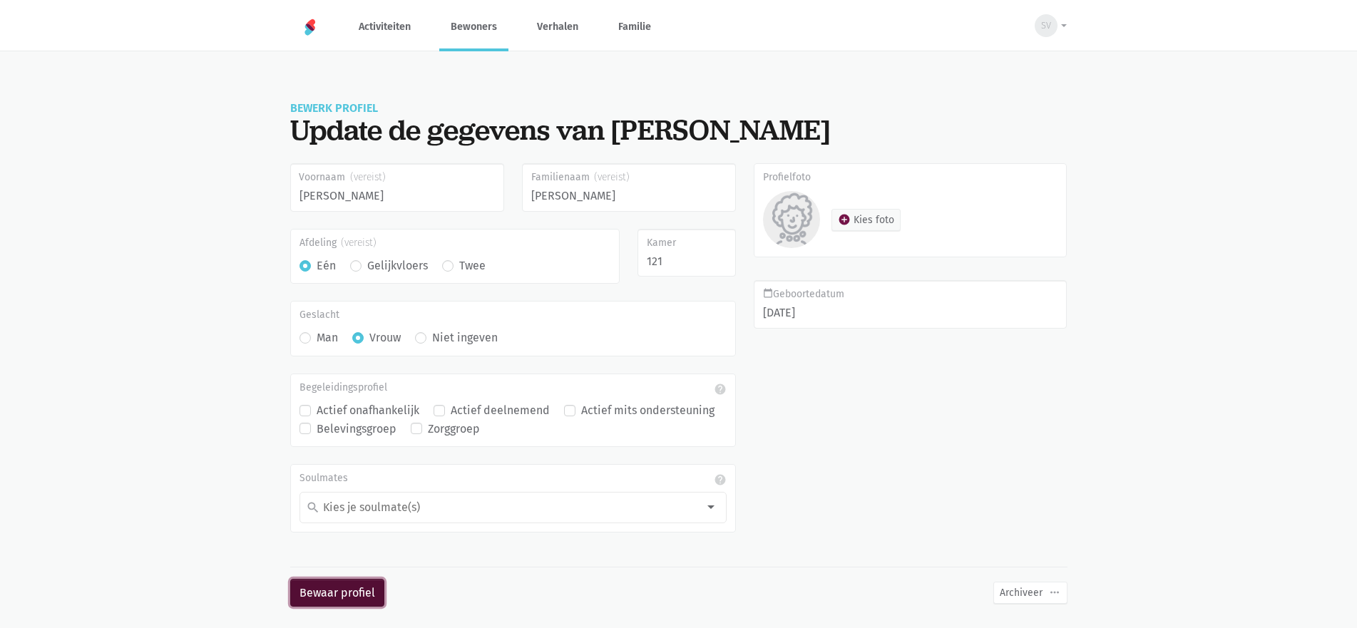
click at [354, 588] on button "Bewaar profiel" at bounding box center [337, 593] width 94 height 29
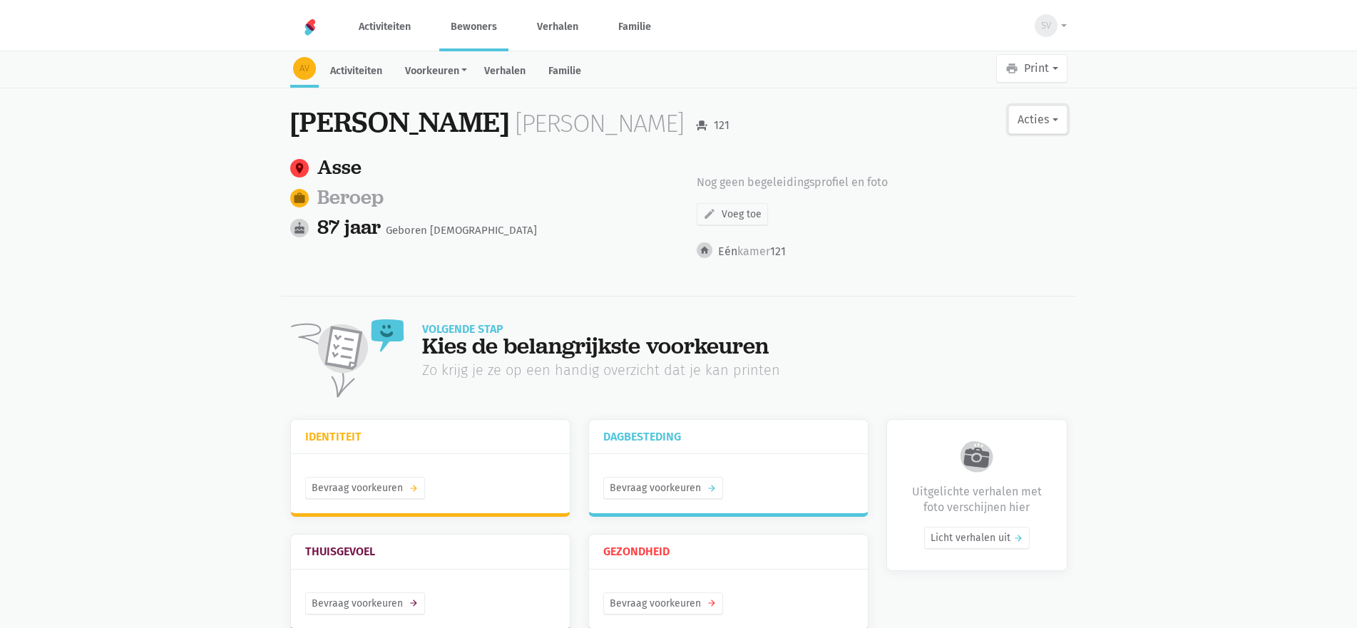
click at [1041, 119] on button "Acties" at bounding box center [1037, 120] width 58 height 29
click at [979, 163] on link "edit Bewerk profiel" at bounding box center [978, 157] width 180 height 24
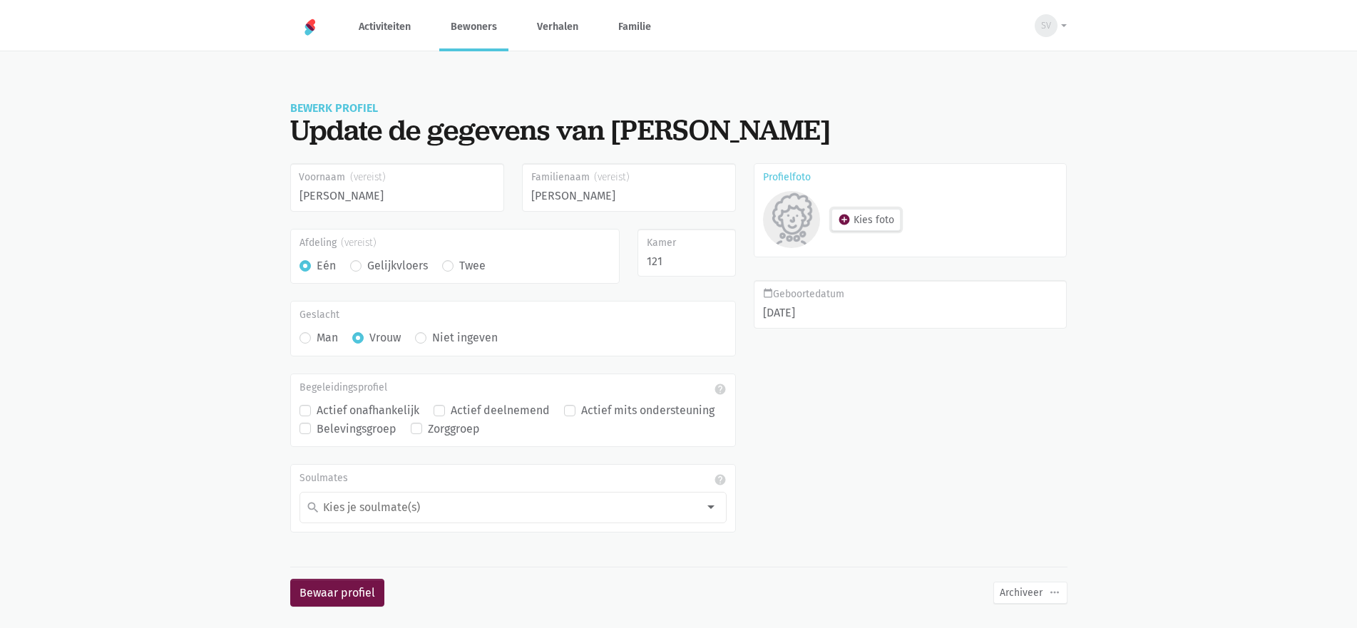
click at [876, 224] on button "add_circle Kies foto" at bounding box center [865, 220] width 69 height 22
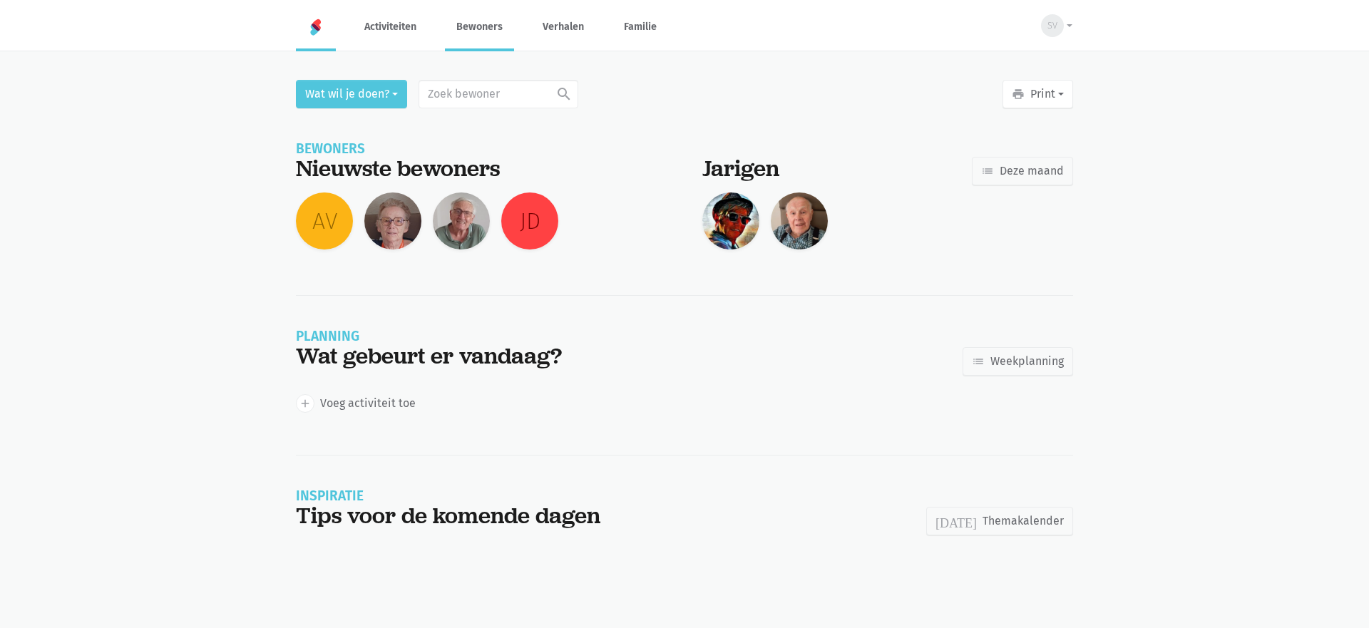
click at [492, 32] on link "Bewoners" at bounding box center [479, 27] width 69 height 48
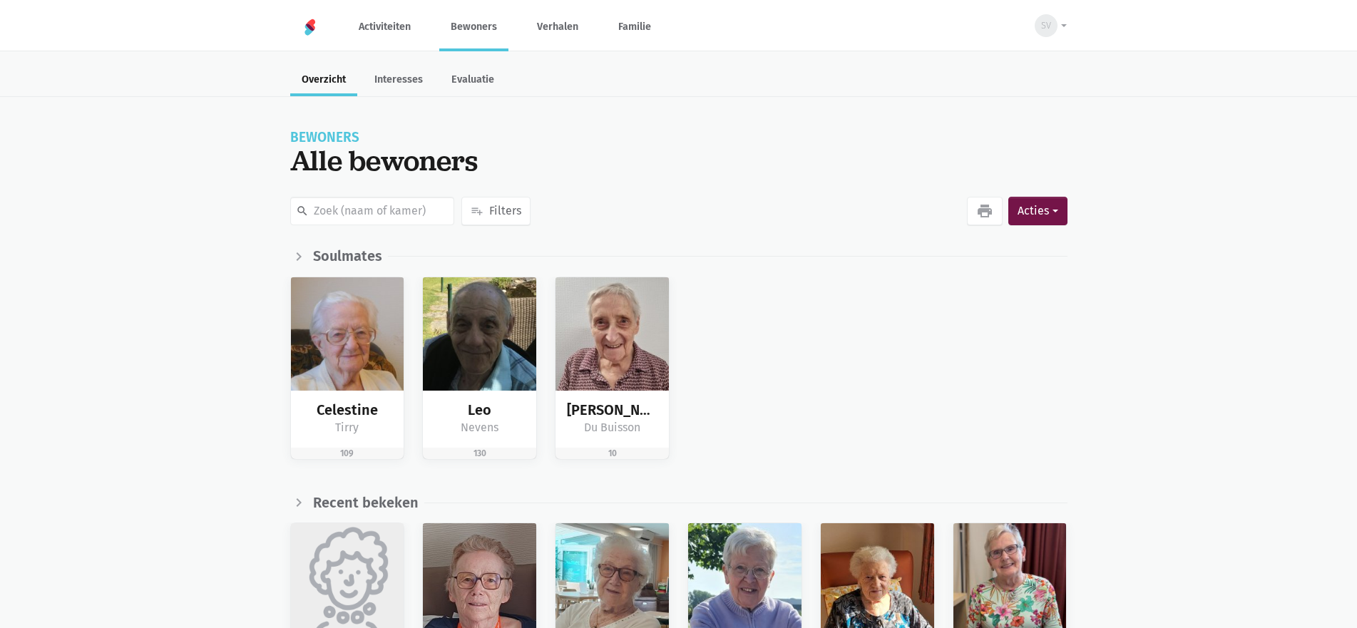
click at [361, 574] on img at bounding box center [347, 579] width 113 height 113
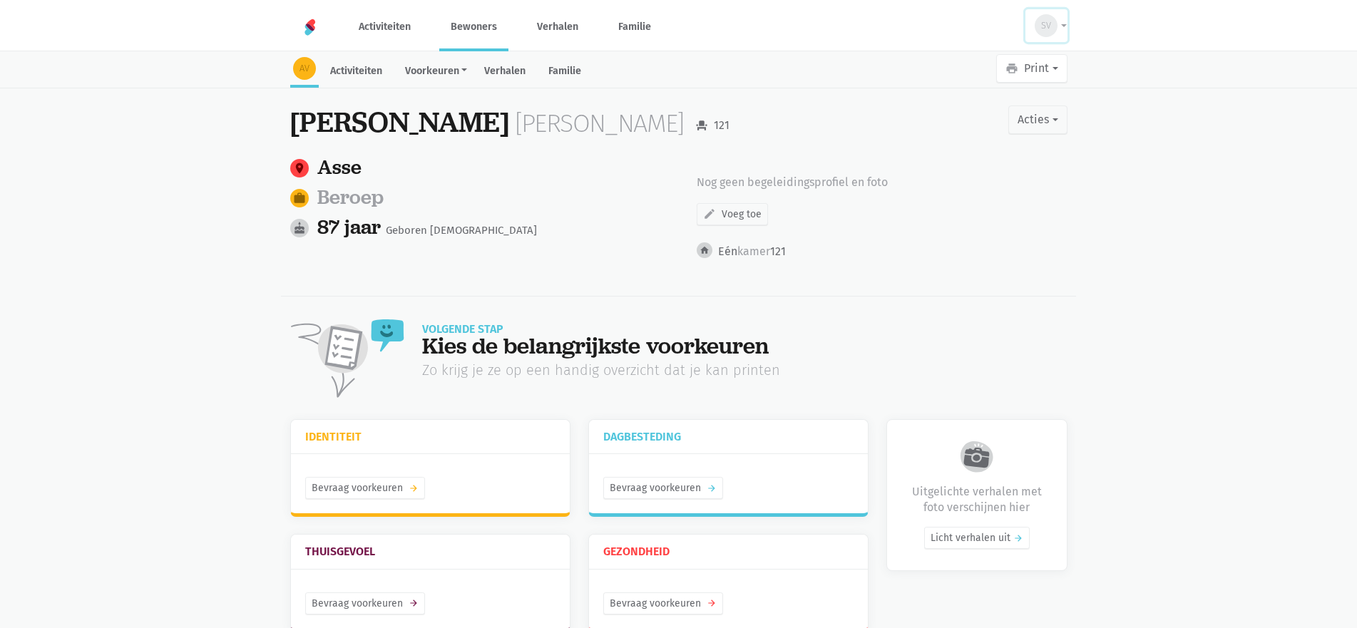
click at [1041, 19] on span "SV" at bounding box center [1046, 26] width 10 height 14
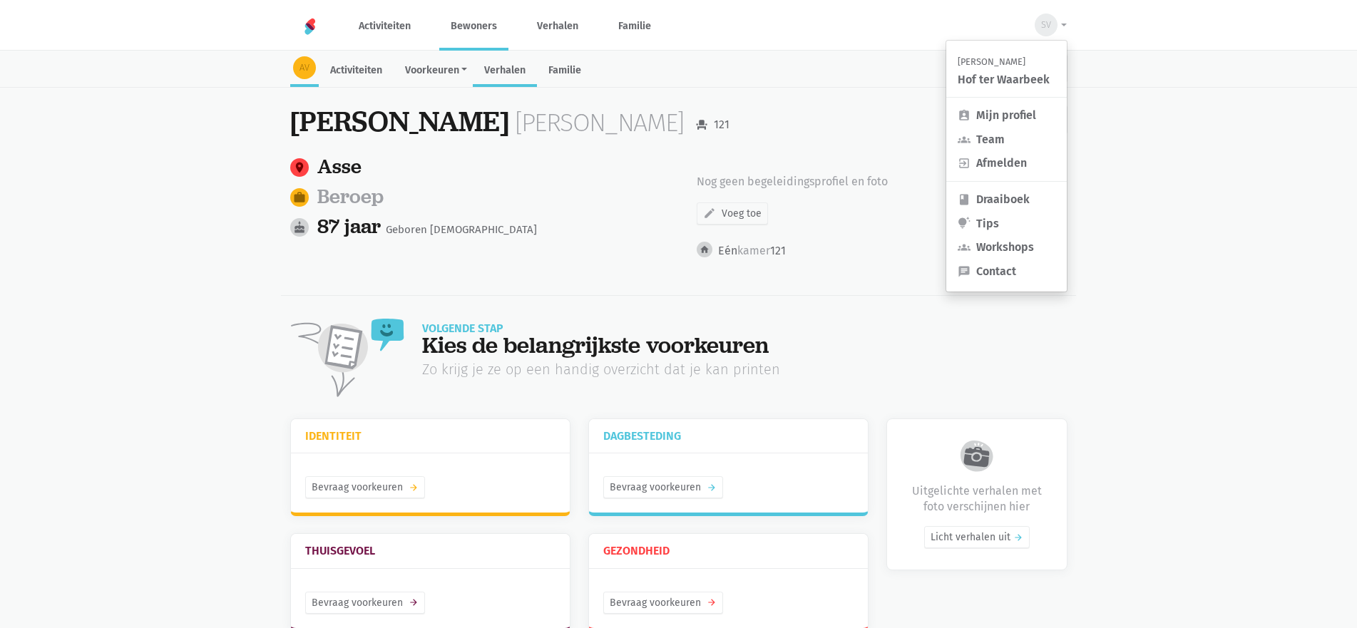
click at [518, 71] on link "Verhalen" at bounding box center [505, 71] width 64 height 31
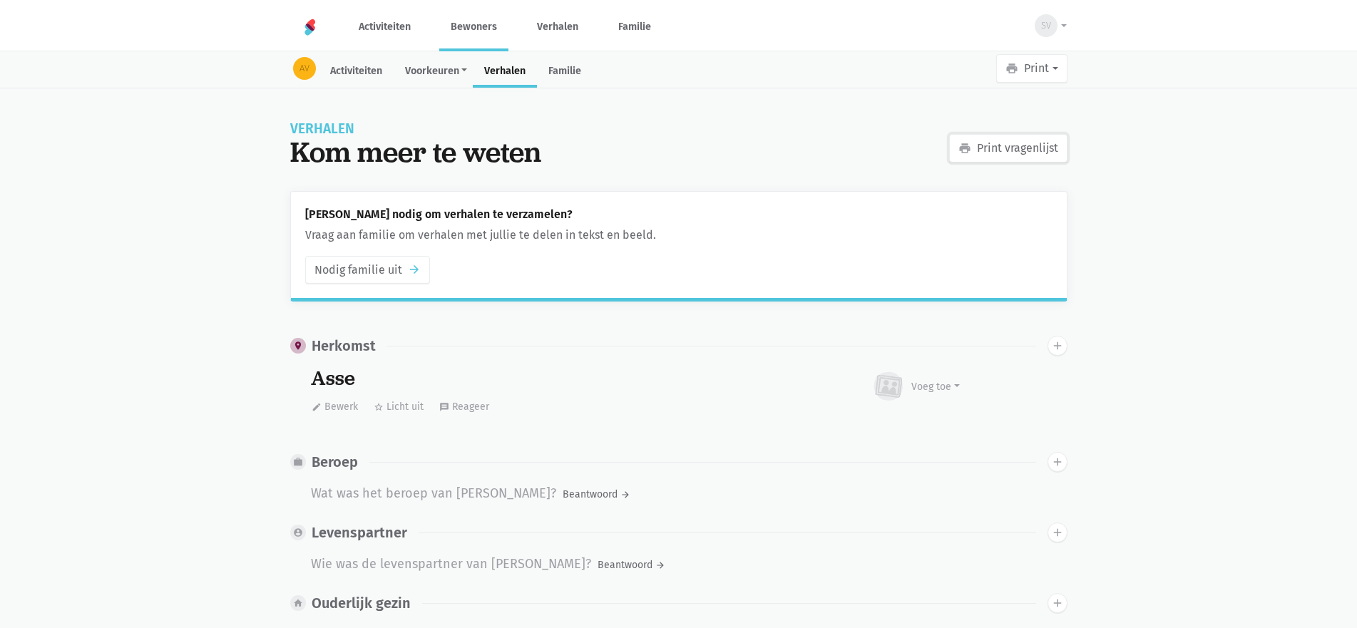
click at [1044, 146] on link "print Print vragenlijst" at bounding box center [1008, 148] width 118 height 29
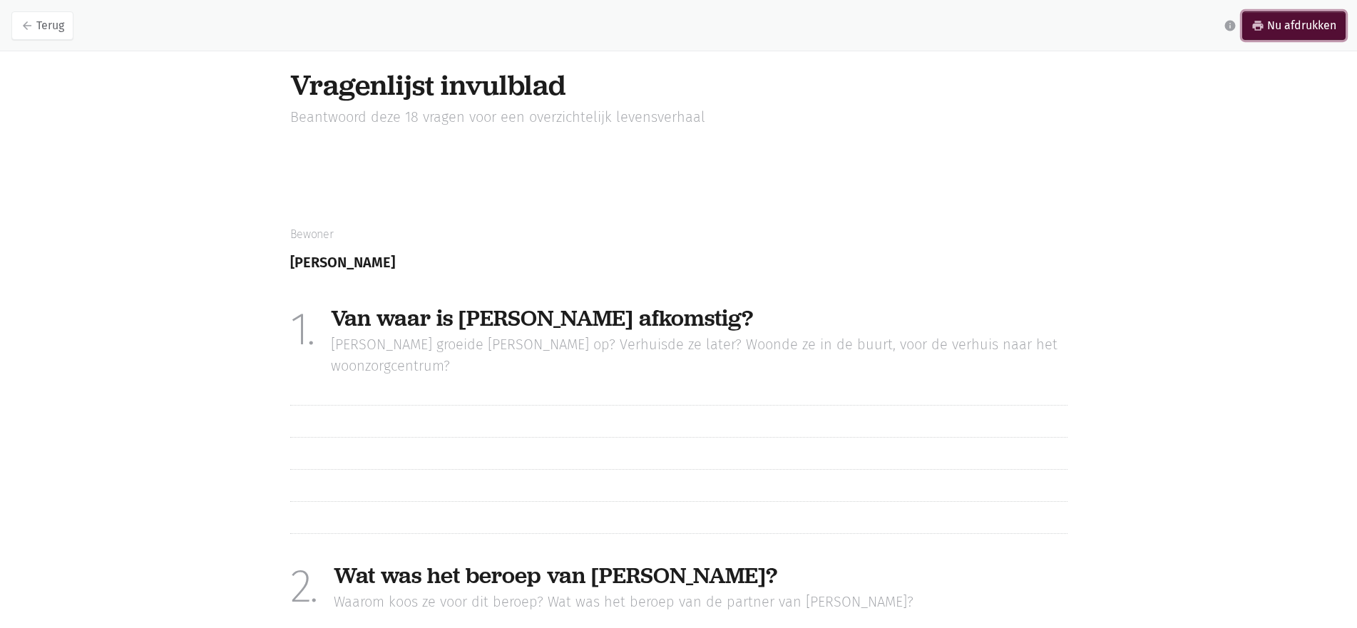
click at [1277, 27] on link "print Nu afdrukken" at bounding box center [1293, 25] width 103 height 29
click at [29, 28] on icon "arrow_back" at bounding box center [27, 25] width 13 height 13
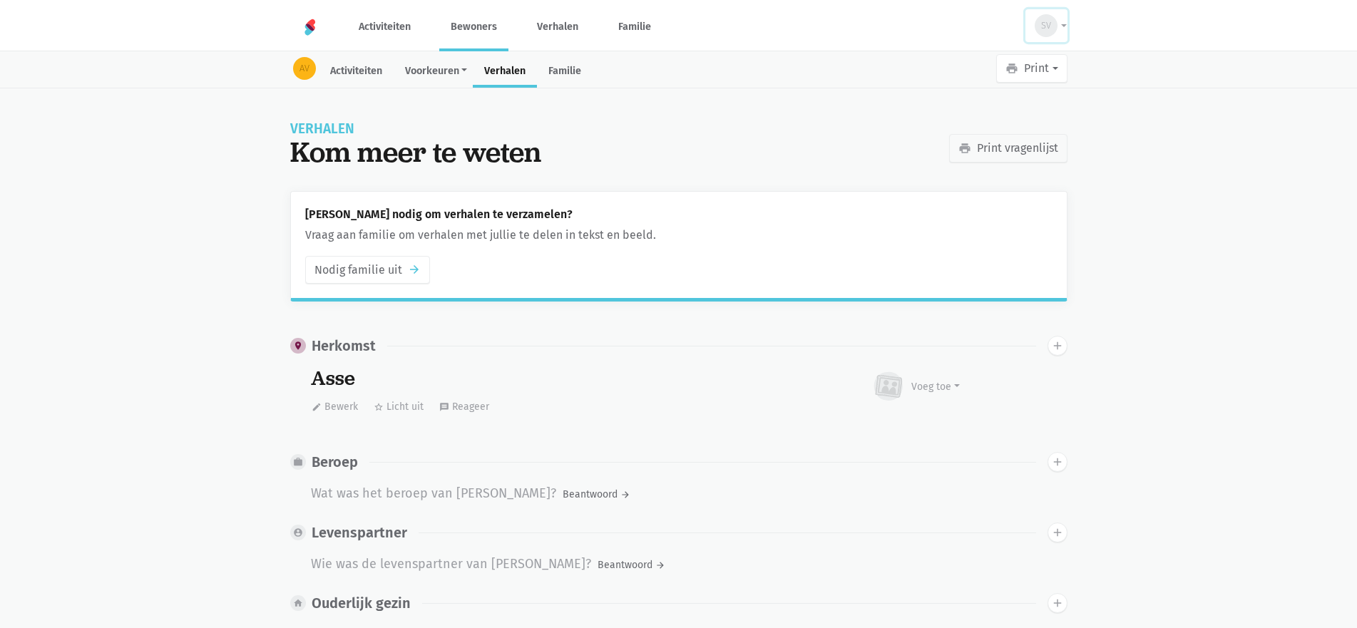
click at [1059, 31] on button "SV" at bounding box center [1045, 25] width 41 height 33
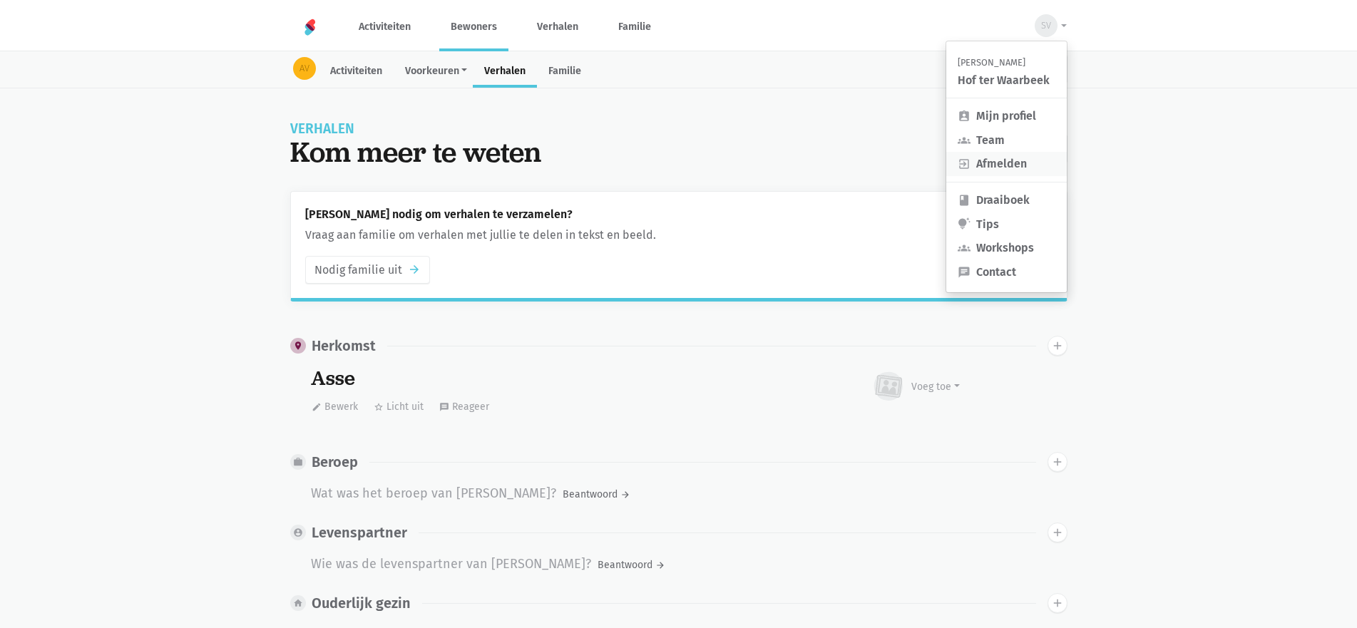
click at [1014, 163] on link "exit_to_app Afmelden" at bounding box center [1006, 164] width 120 height 24
